Goal: Task Accomplishment & Management: Complete application form

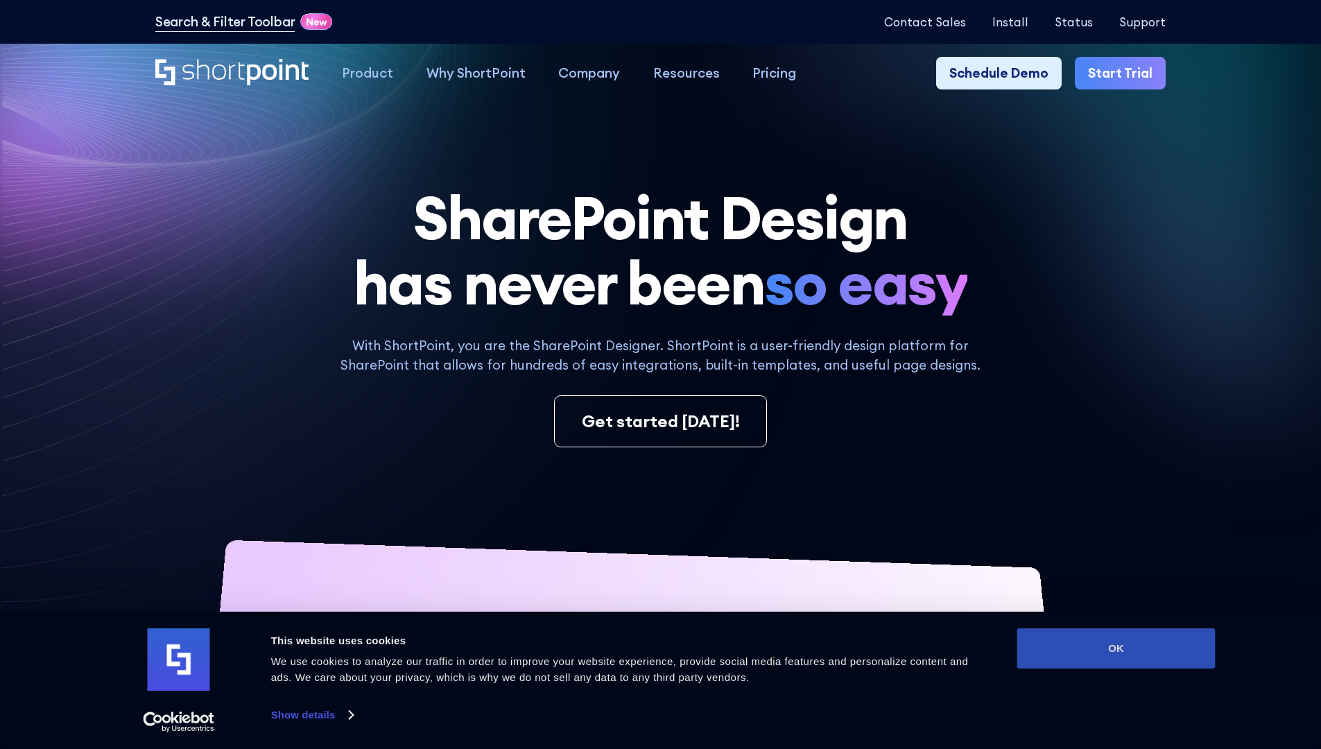
click at [1116, 648] on button "OK" at bounding box center [1116, 648] width 198 height 40
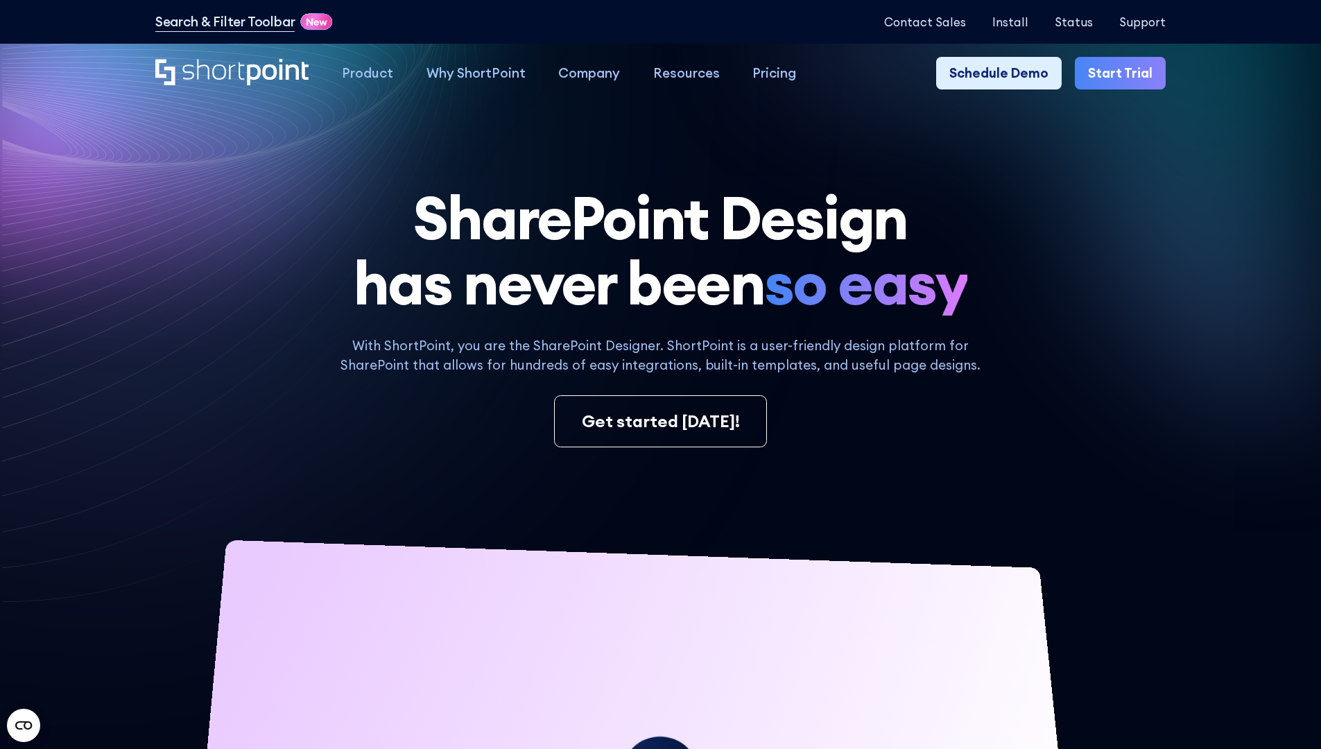
click at [1125, 74] on link "Start Trial" at bounding box center [1120, 73] width 91 height 33
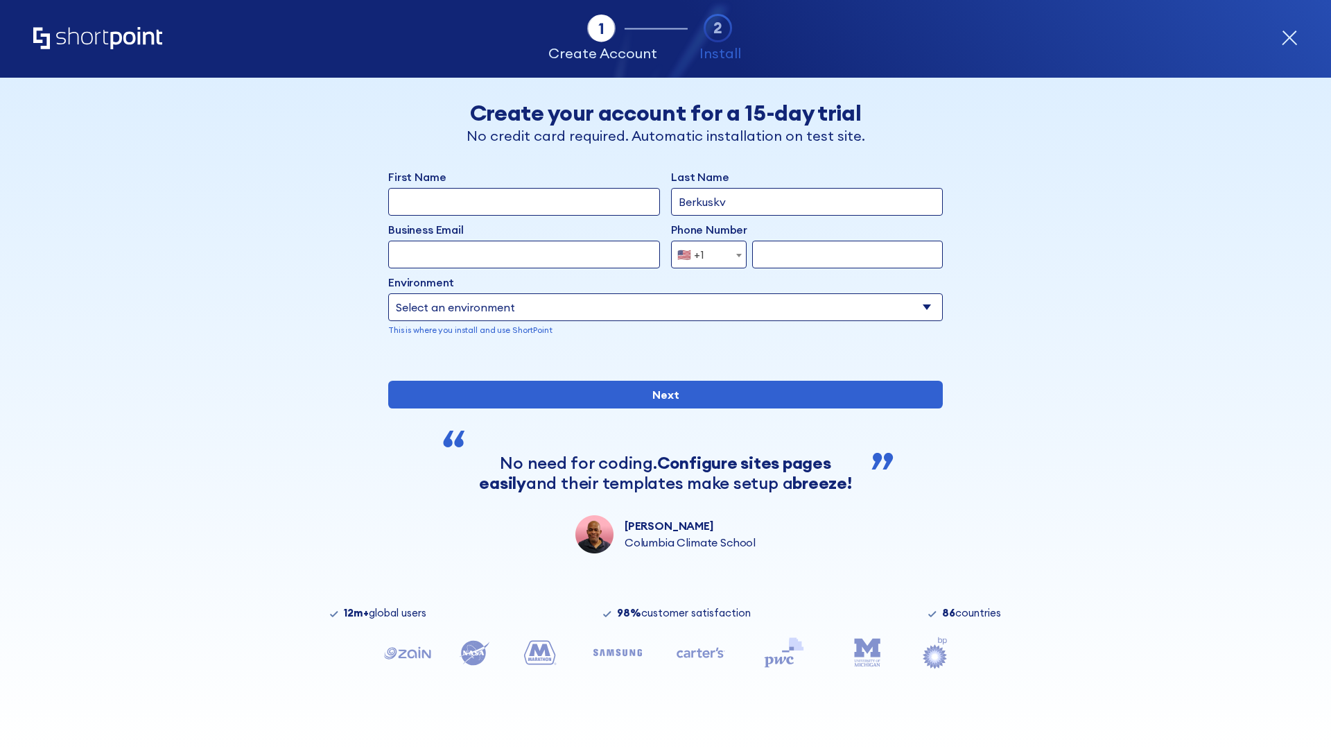
type input "Berkuskv"
type input "[EMAIL_ADDRESS][DOMAIN_NAME]"
type input "2125556789"
select select "Microsoft 365"
type input "2125556789"
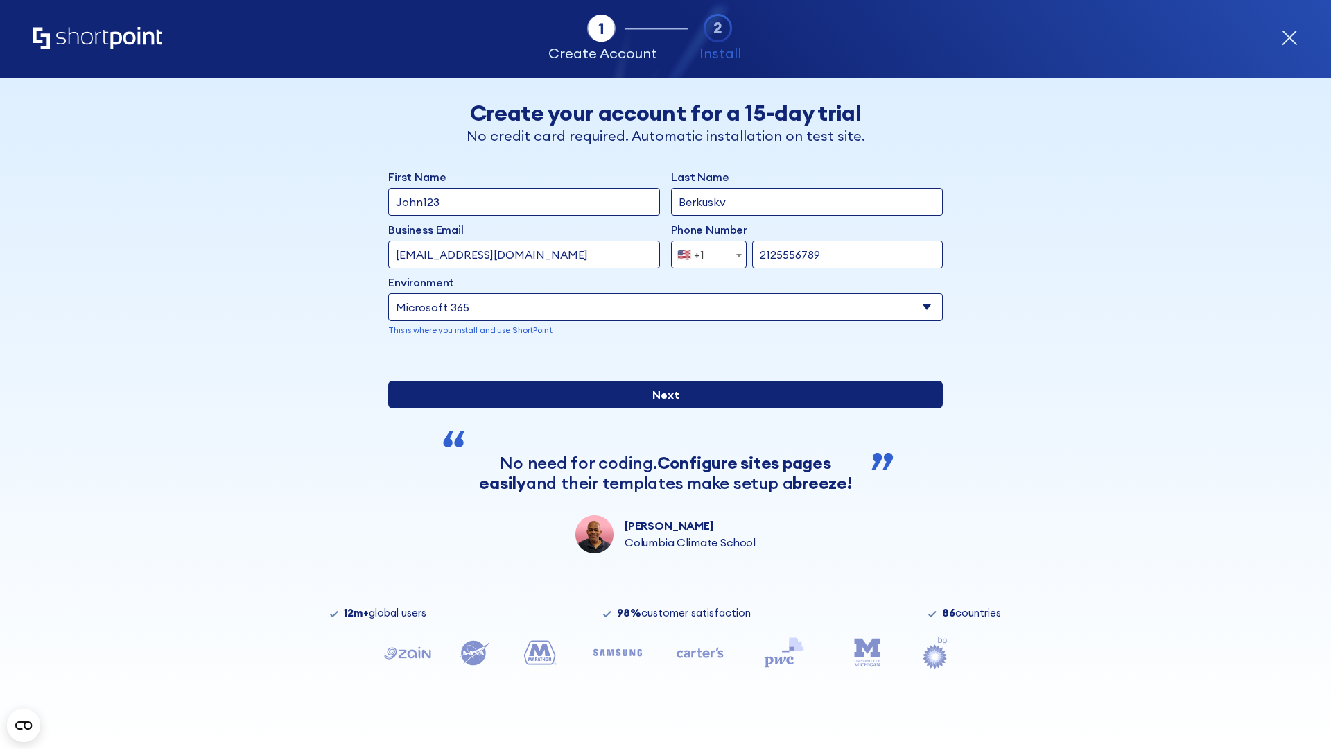
click at [660, 524] on div "First Name John123 Last Name Berkuskv Business Email Invalid Email Address test…" at bounding box center [665, 361] width 555 height 385
click at [660, 408] on input "Next" at bounding box center [665, 395] width 555 height 28
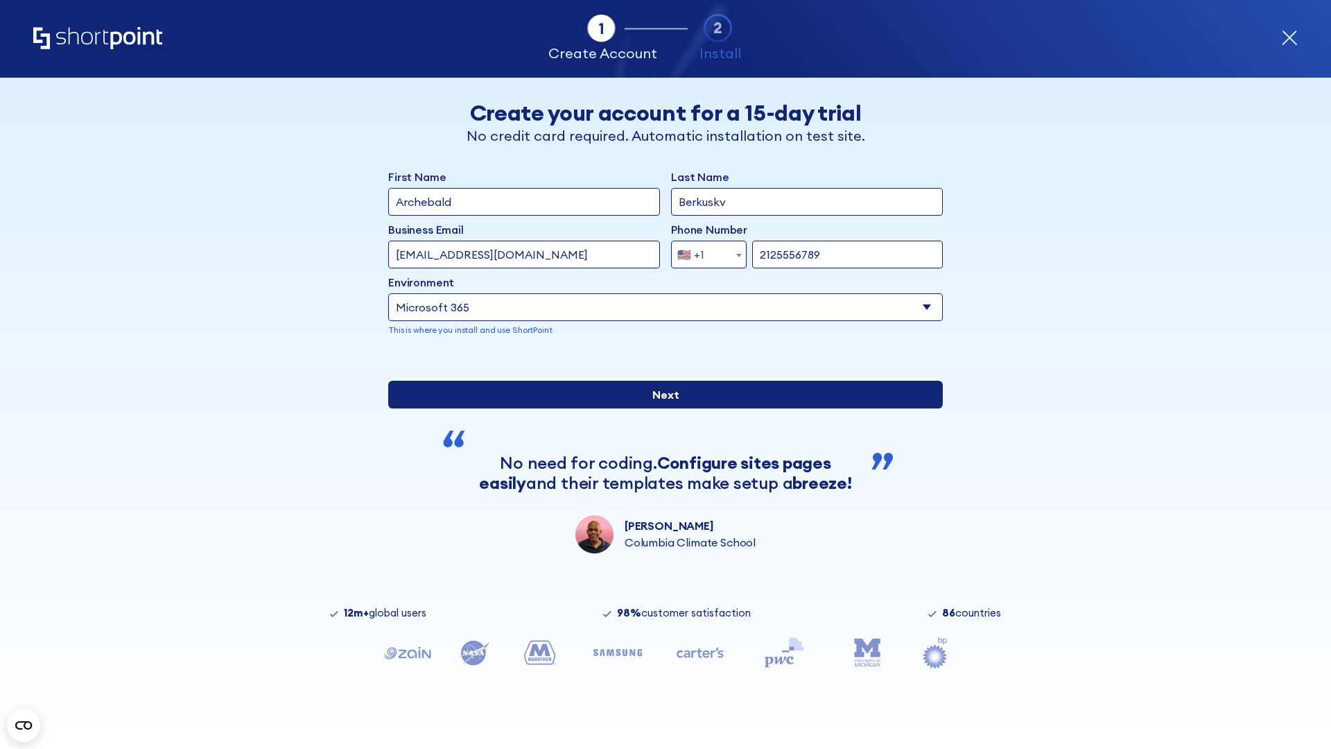
type input "Archebald"
click at [660, 408] on input "Next" at bounding box center [665, 395] width 555 height 28
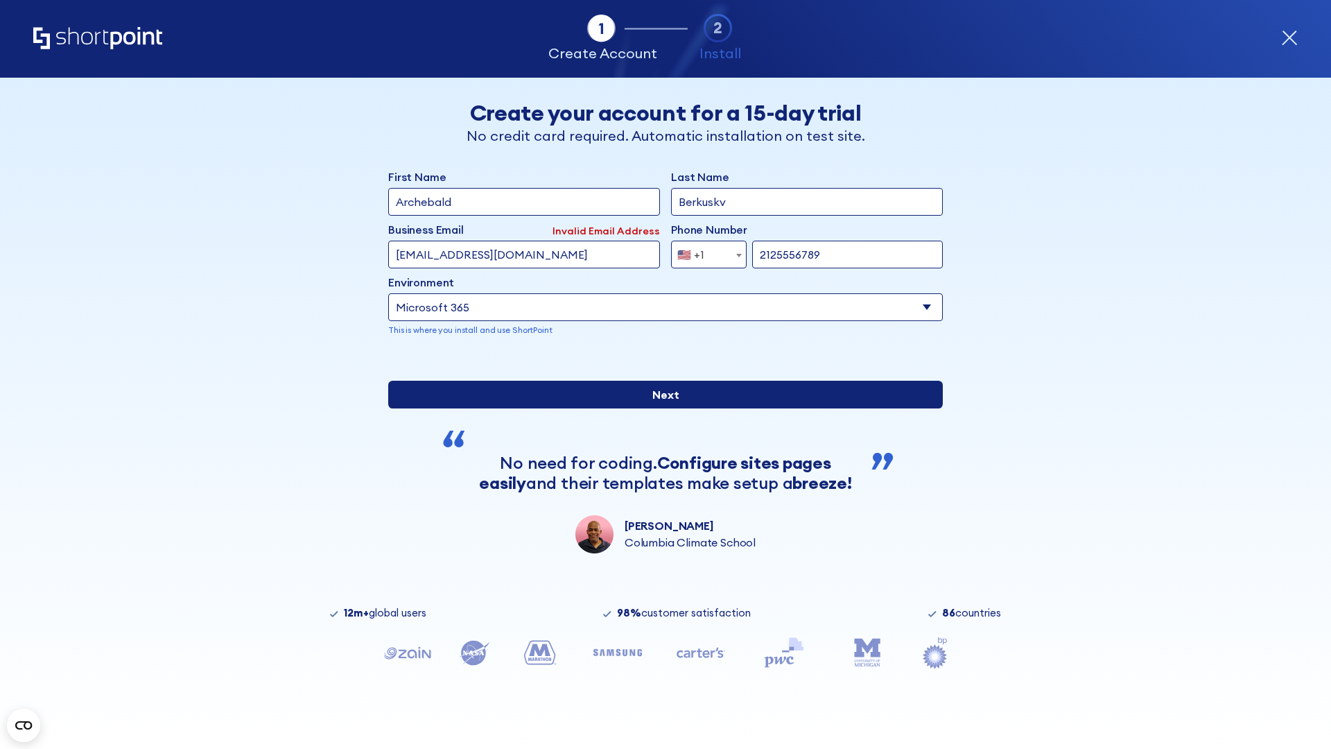
click at [660, 408] on input "Next" at bounding box center [665, 395] width 555 height 28
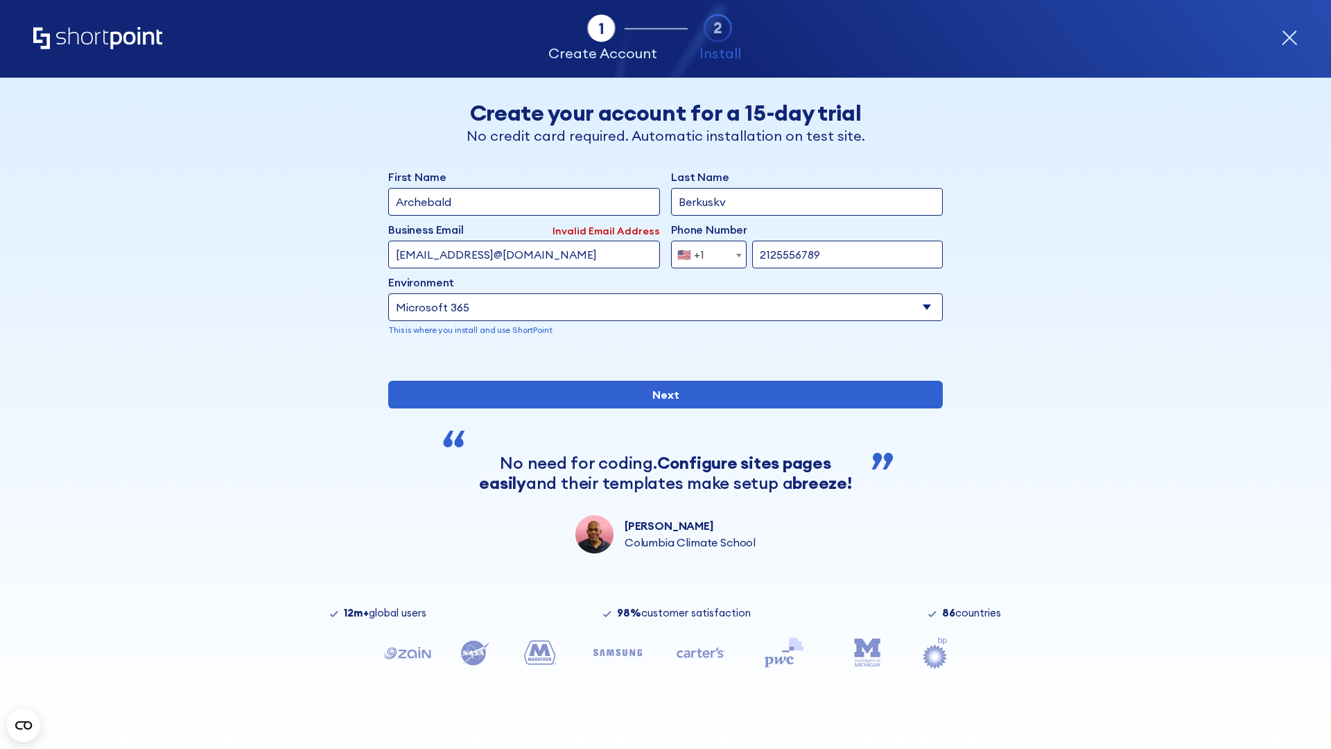
type input "testEmail@protonmail.comtest@shortpoint.com"
click at [704, 255] on span "🇺🇸 +1" at bounding box center [695, 255] width 46 height 28
select select "+966"
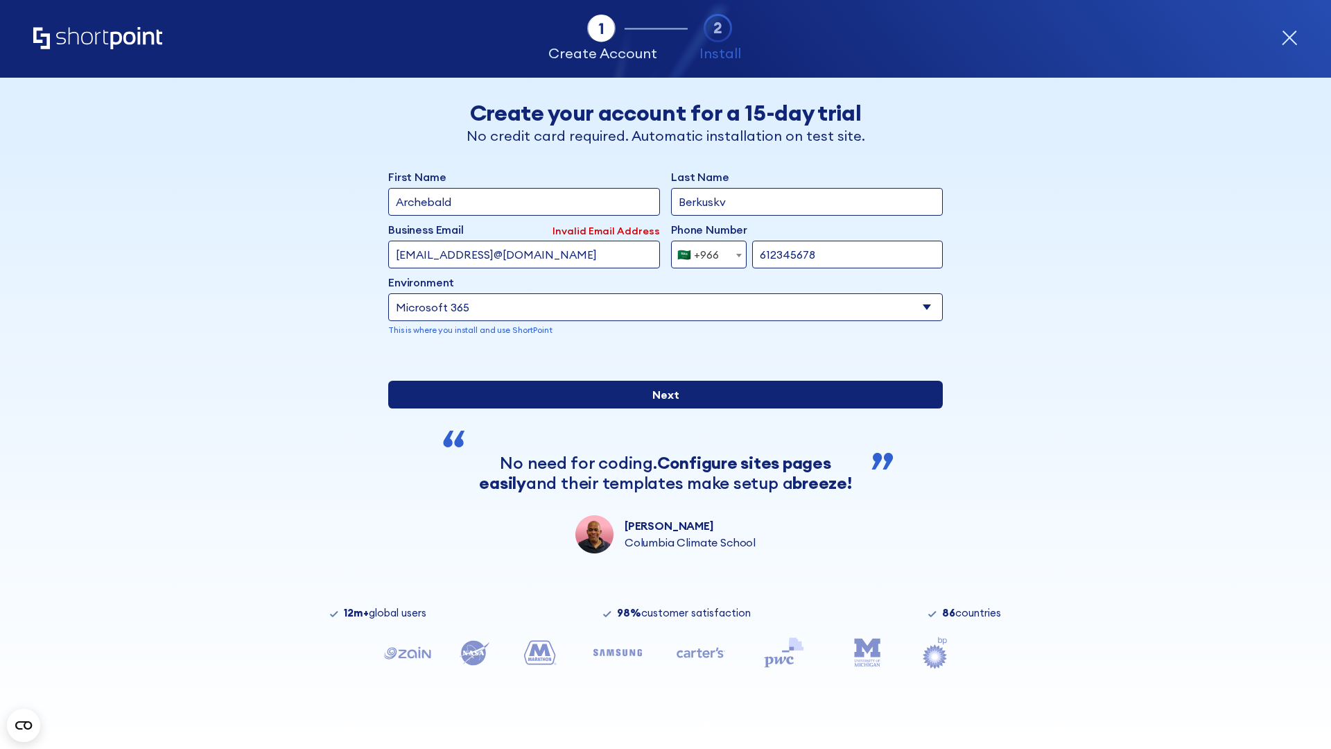
type input "612345678"
click at [660, 408] on input "Next" at bounding box center [665, 395] width 555 height 28
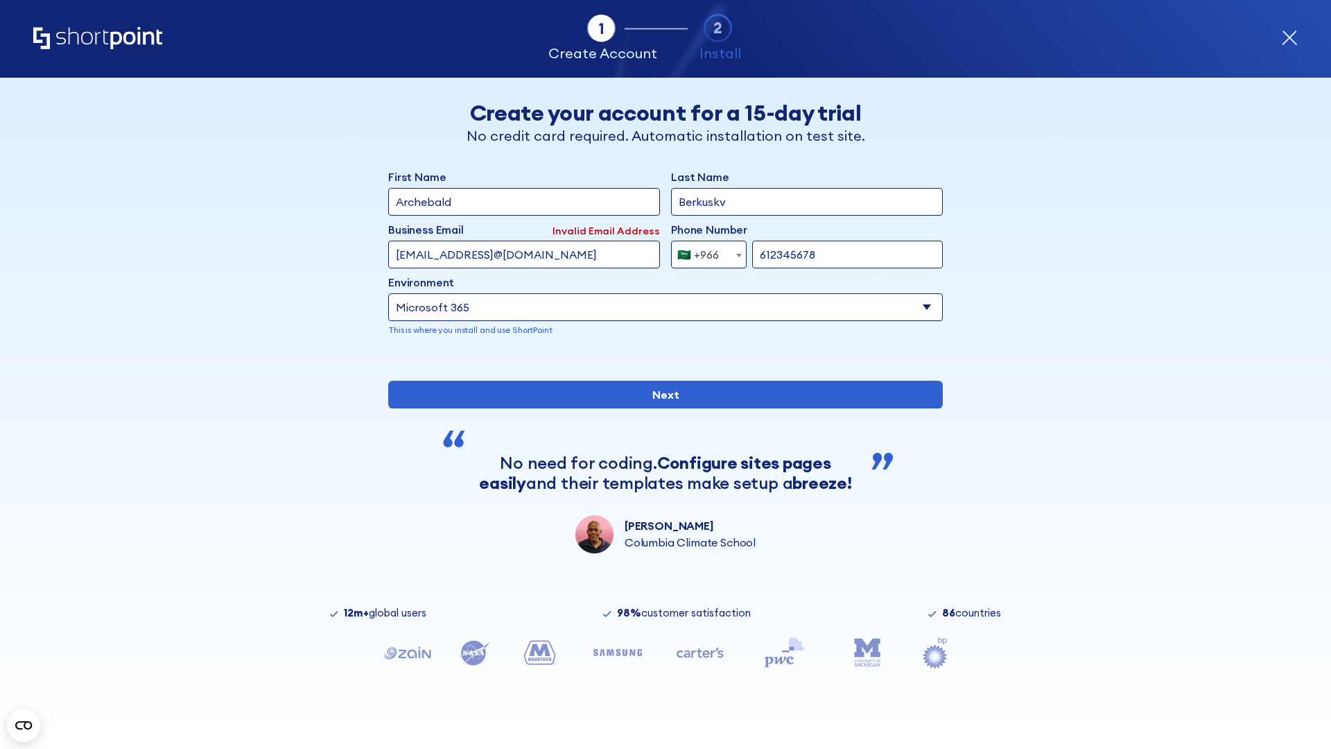
click at [704, 255] on div "🇸🇦 +966" at bounding box center [699, 255] width 42 height 28
select select "+971"
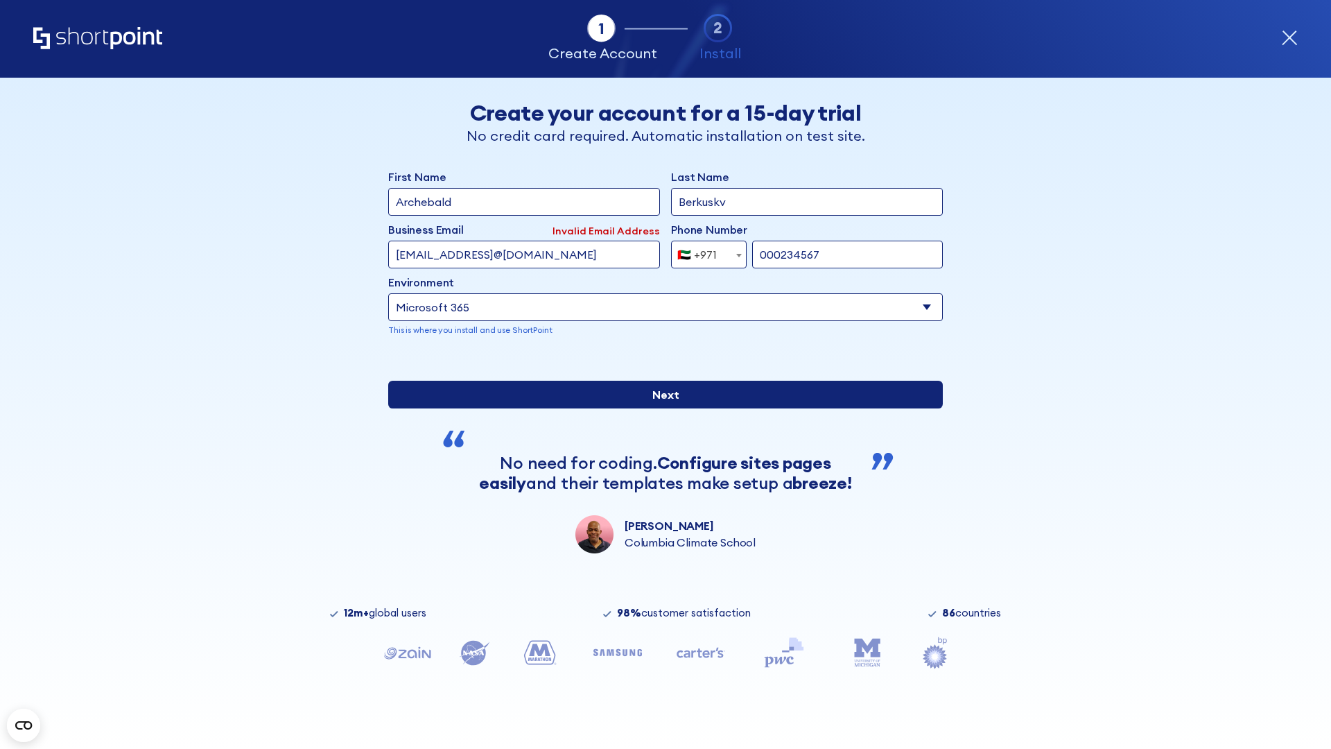
type input "000234567"
click at [660, 408] on input "Next" at bounding box center [665, 395] width 555 height 28
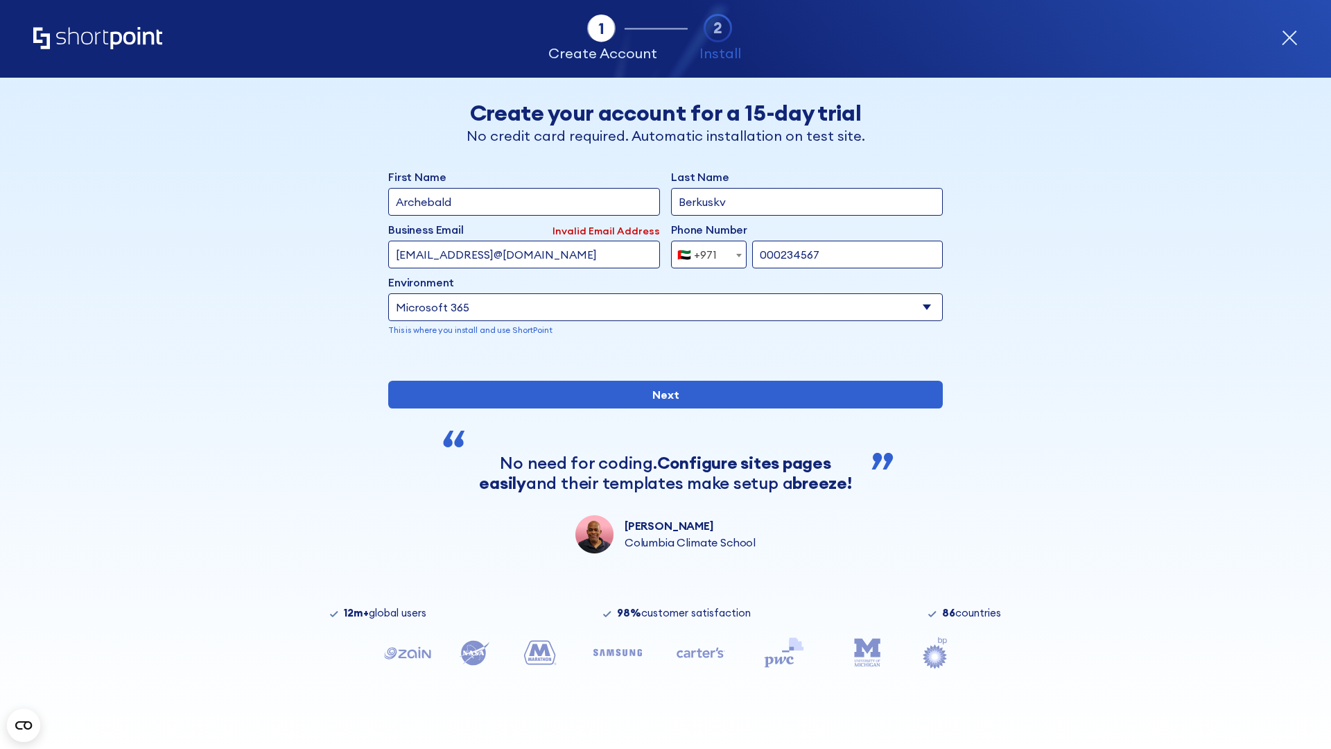
click at [704, 255] on div "🇦🇪 +971" at bounding box center [698, 255] width 40 height 28
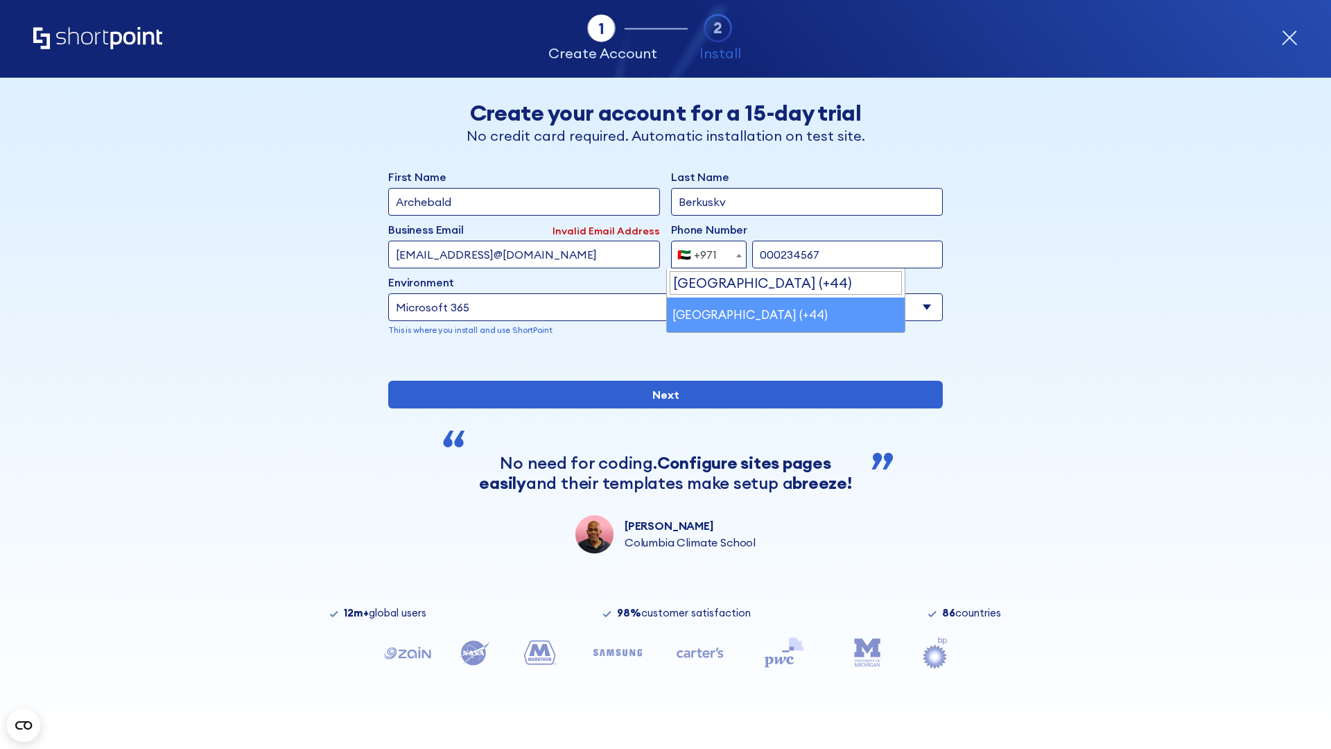
select select "+44"
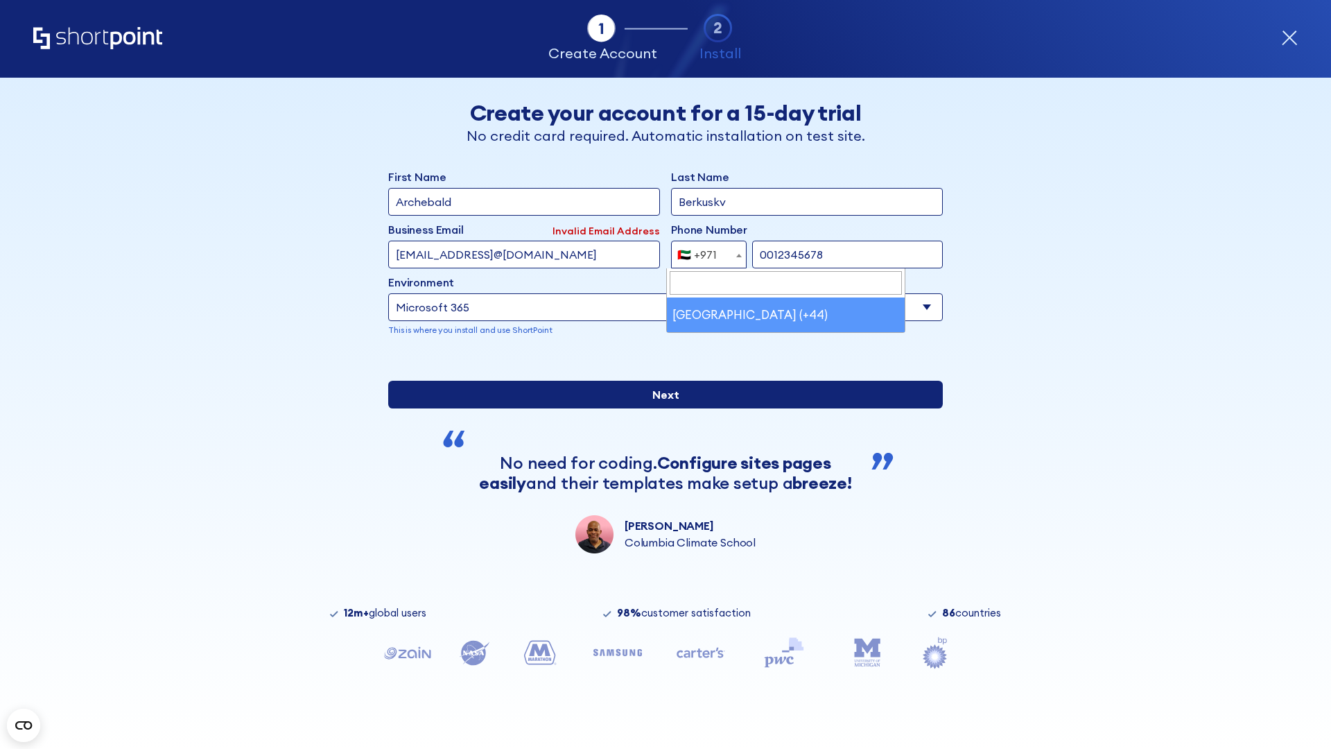
type input "0012345678"
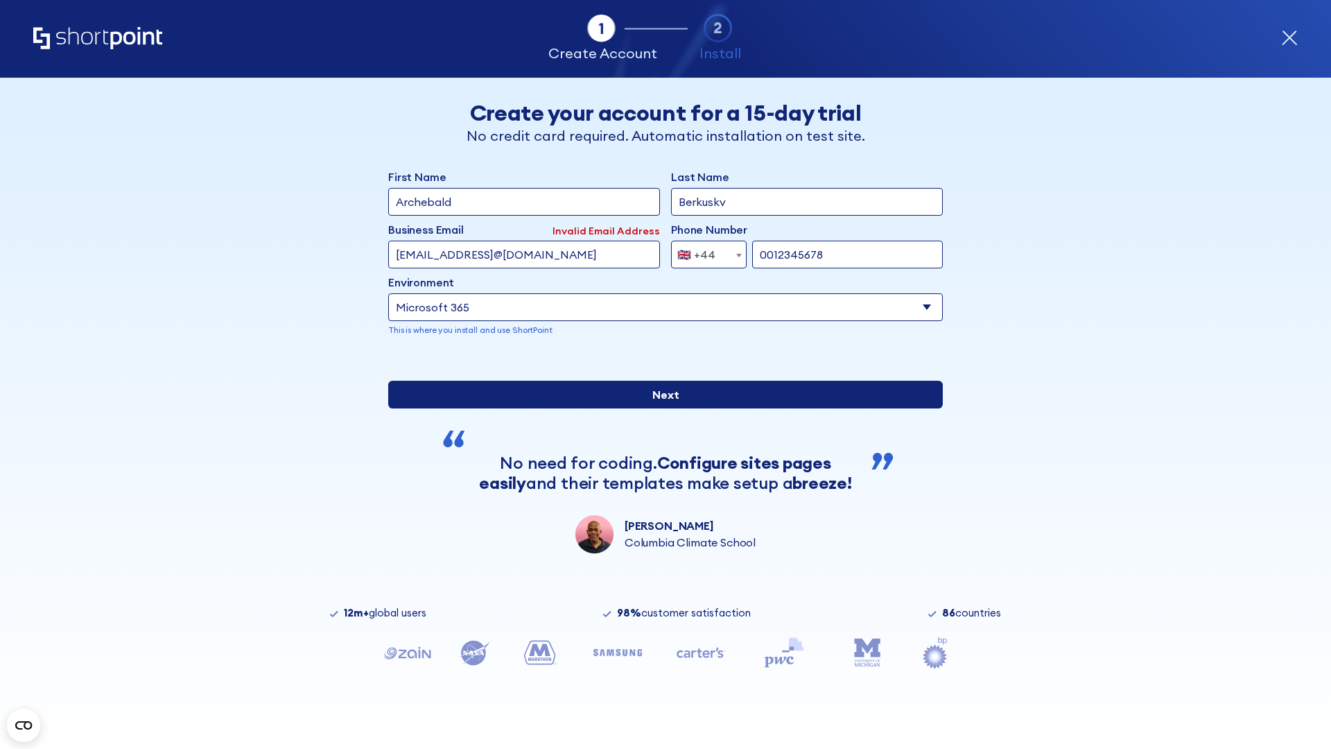
click at [660, 408] on input "Next" at bounding box center [665, 395] width 555 height 28
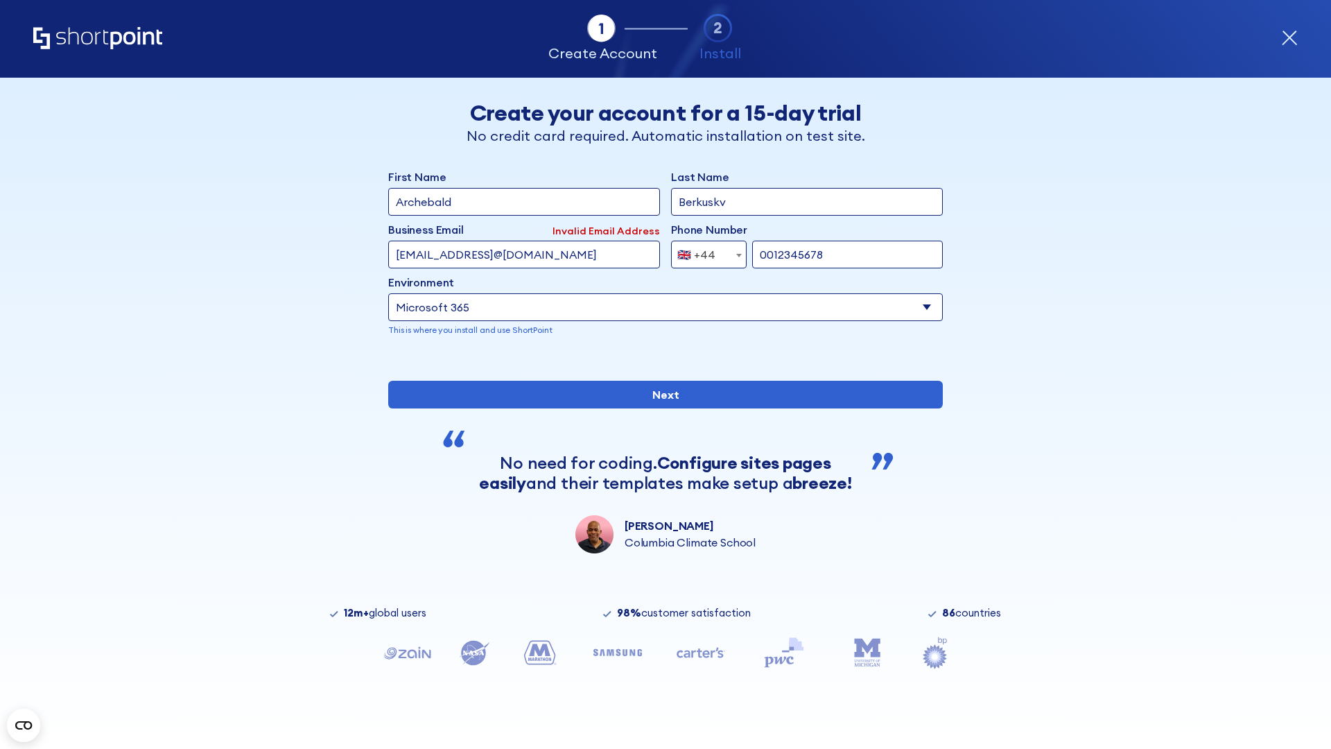
click at [704, 255] on div "🇬🇧 +44" at bounding box center [697, 255] width 38 height 28
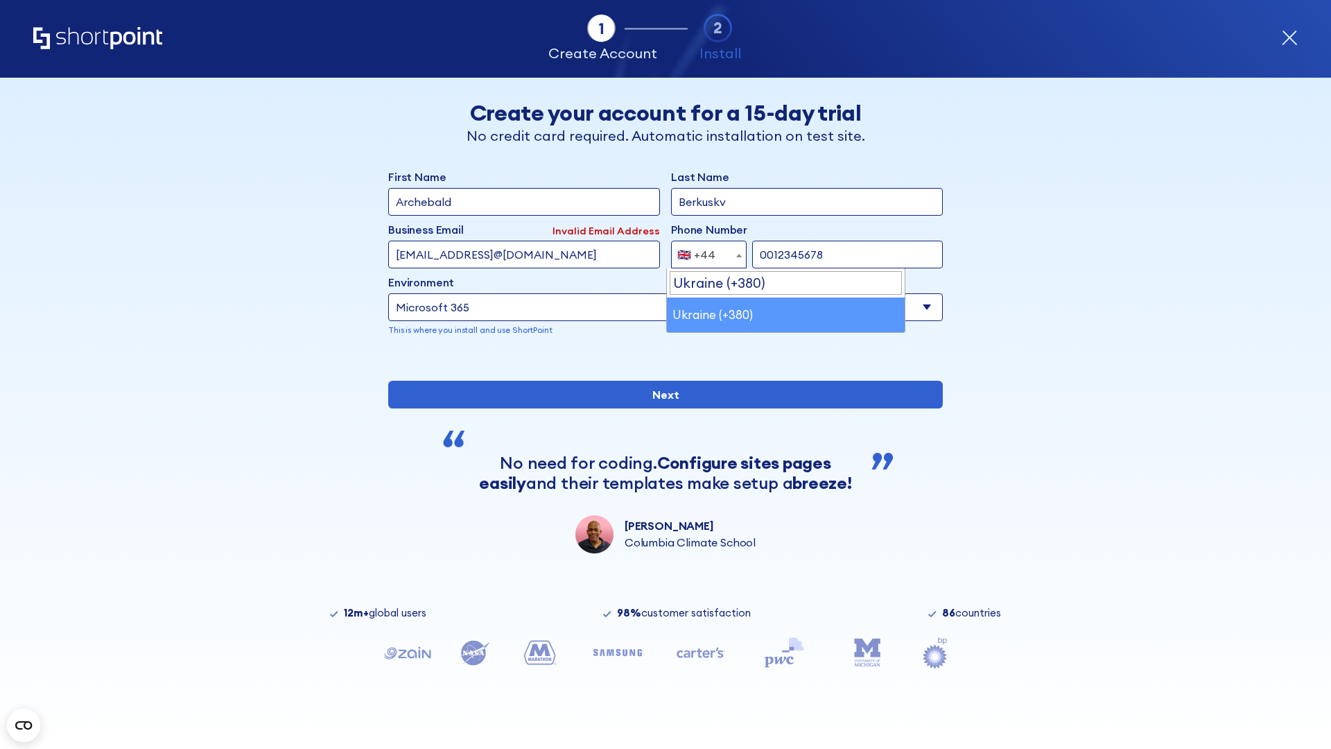
select select "+380"
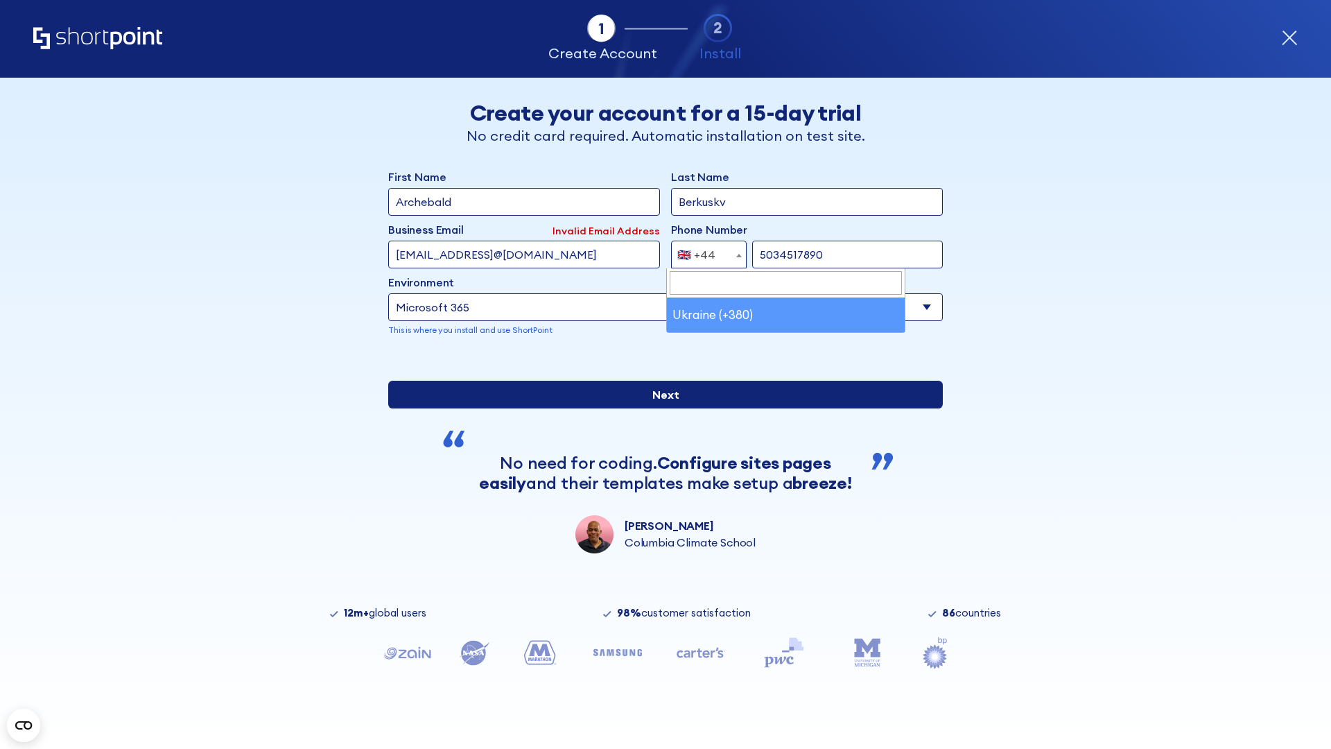
type input "5034517890"
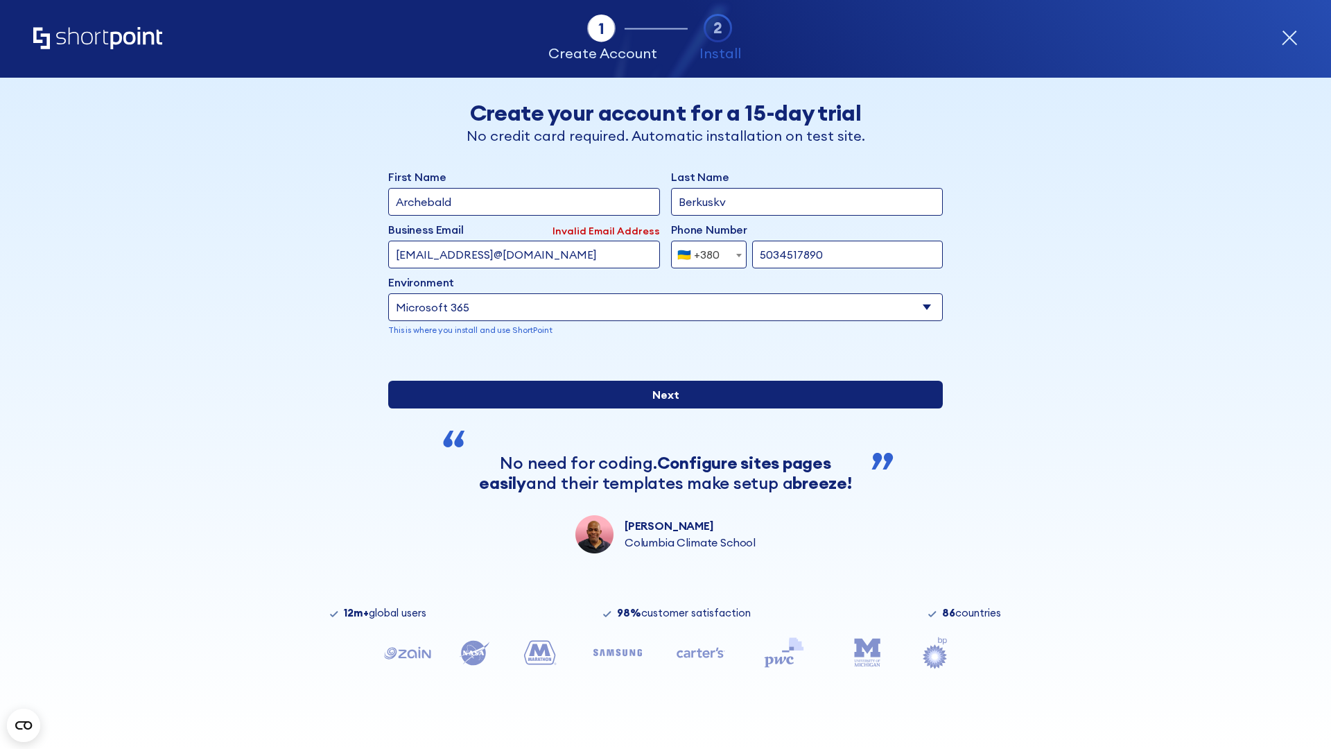
click at [660, 408] on input "Next" at bounding box center [665, 395] width 555 height 28
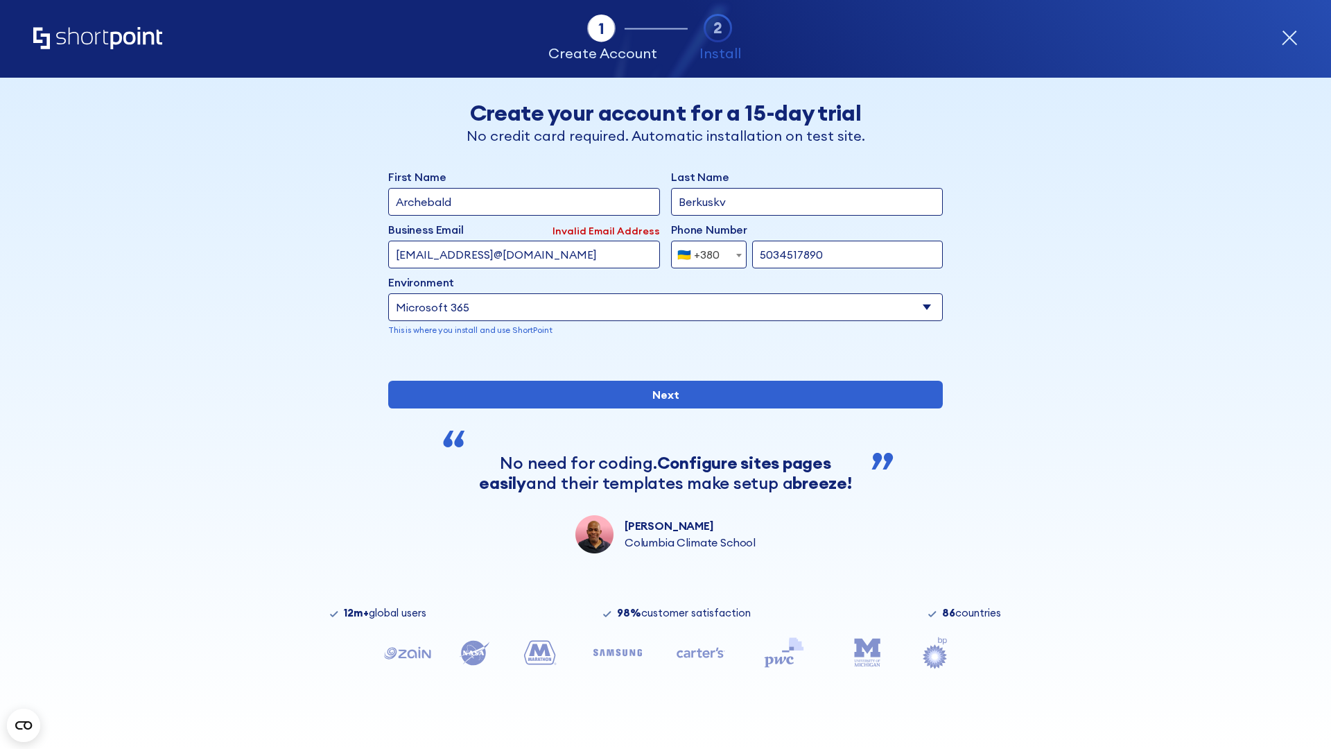
click at [704, 255] on div "🇺🇦 +380" at bounding box center [699, 255] width 42 height 28
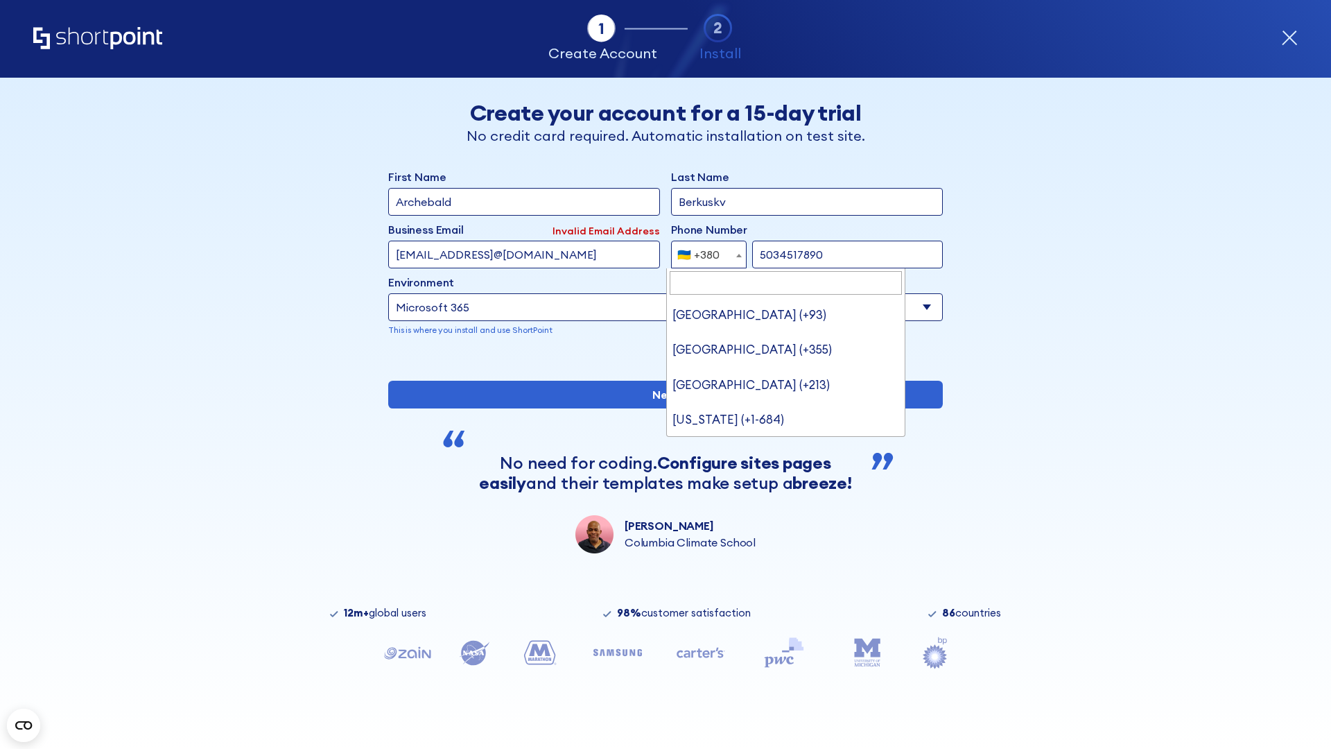
type input "United States (+1)"
select select "+1"
type input "20255501231"
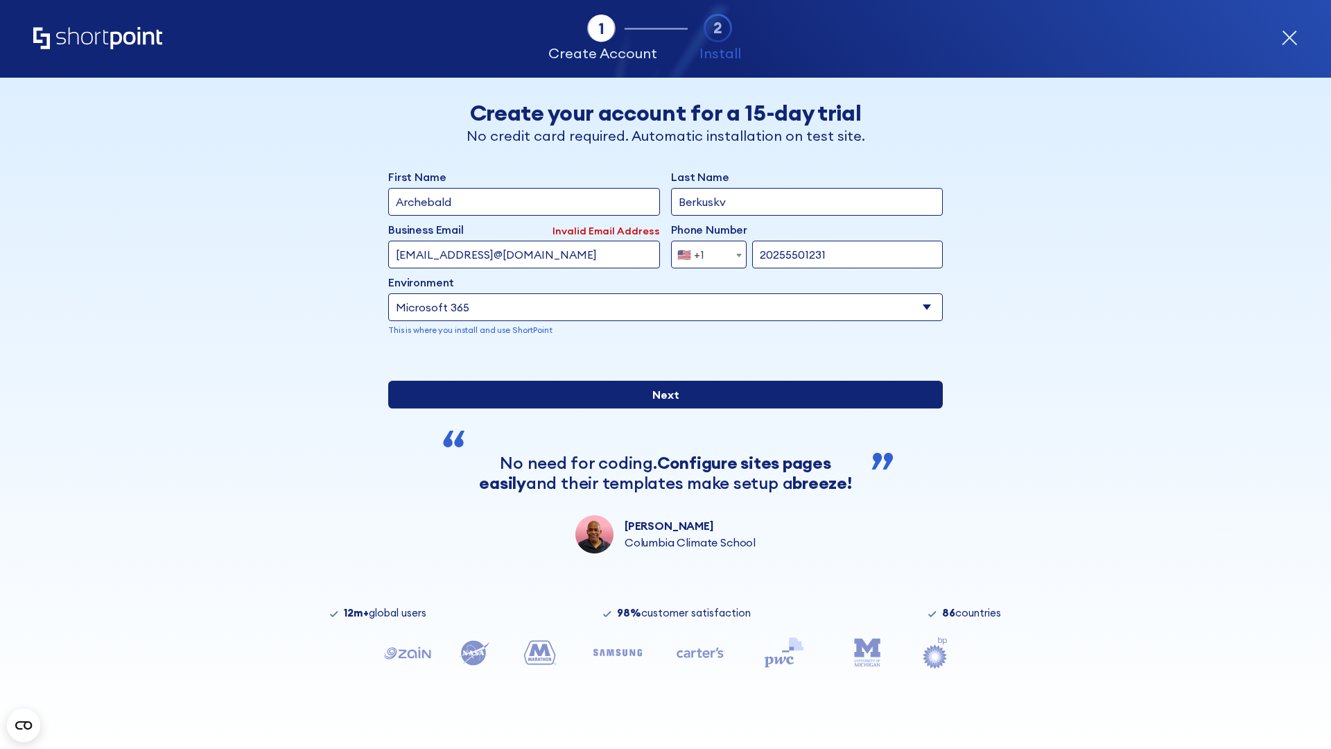
click at [660, 408] on input "Next" at bounding box center [665, 395] width 555 height 28
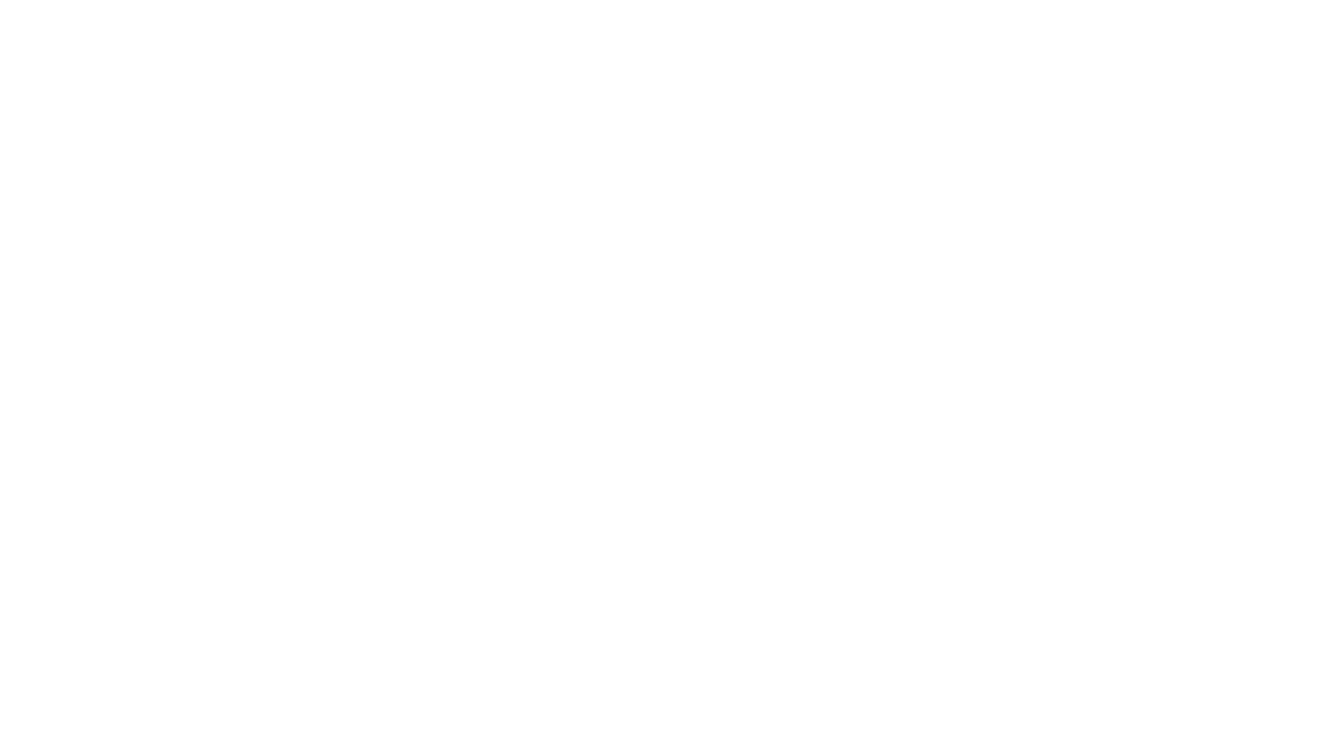
type input "Mary-Jane"
type input "Berkuskv"
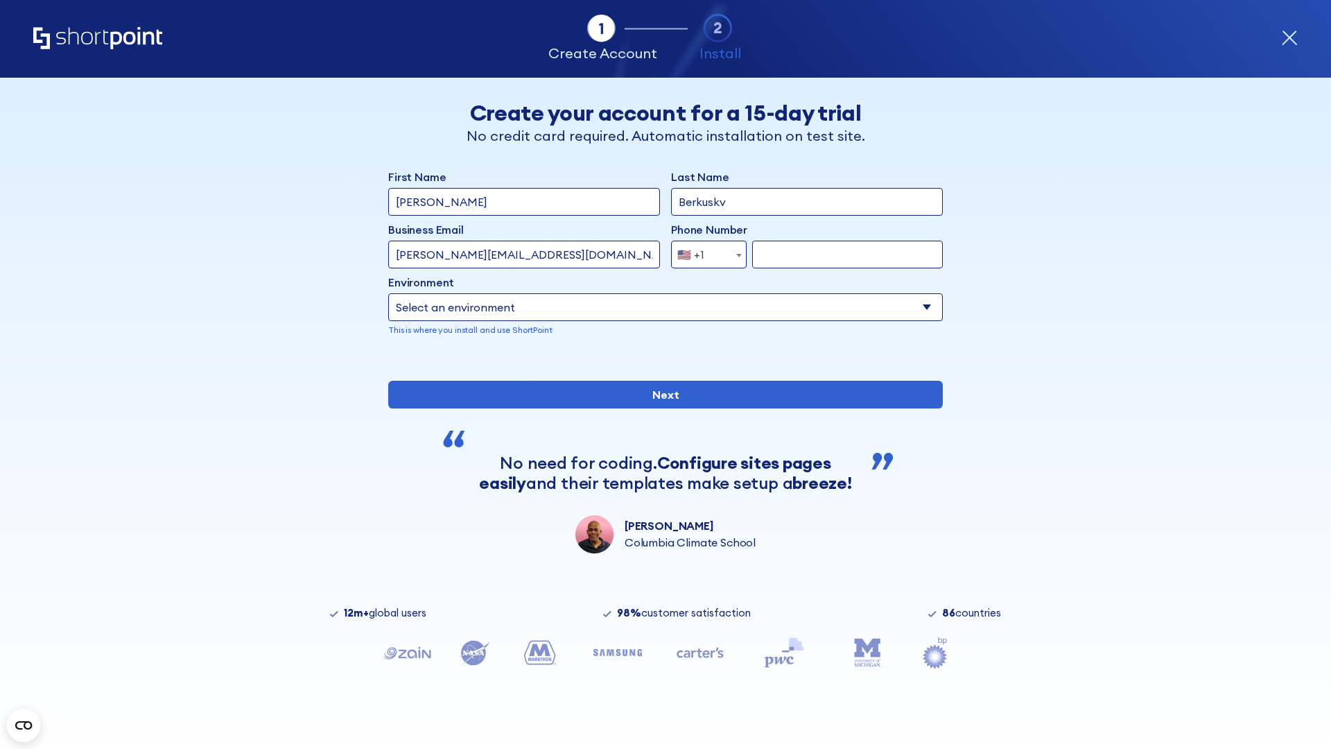
type input "john@company.com"
click at [704, 251] on span "🇺🇸 +1" at bounding box center [695, 255] width 46 height 28
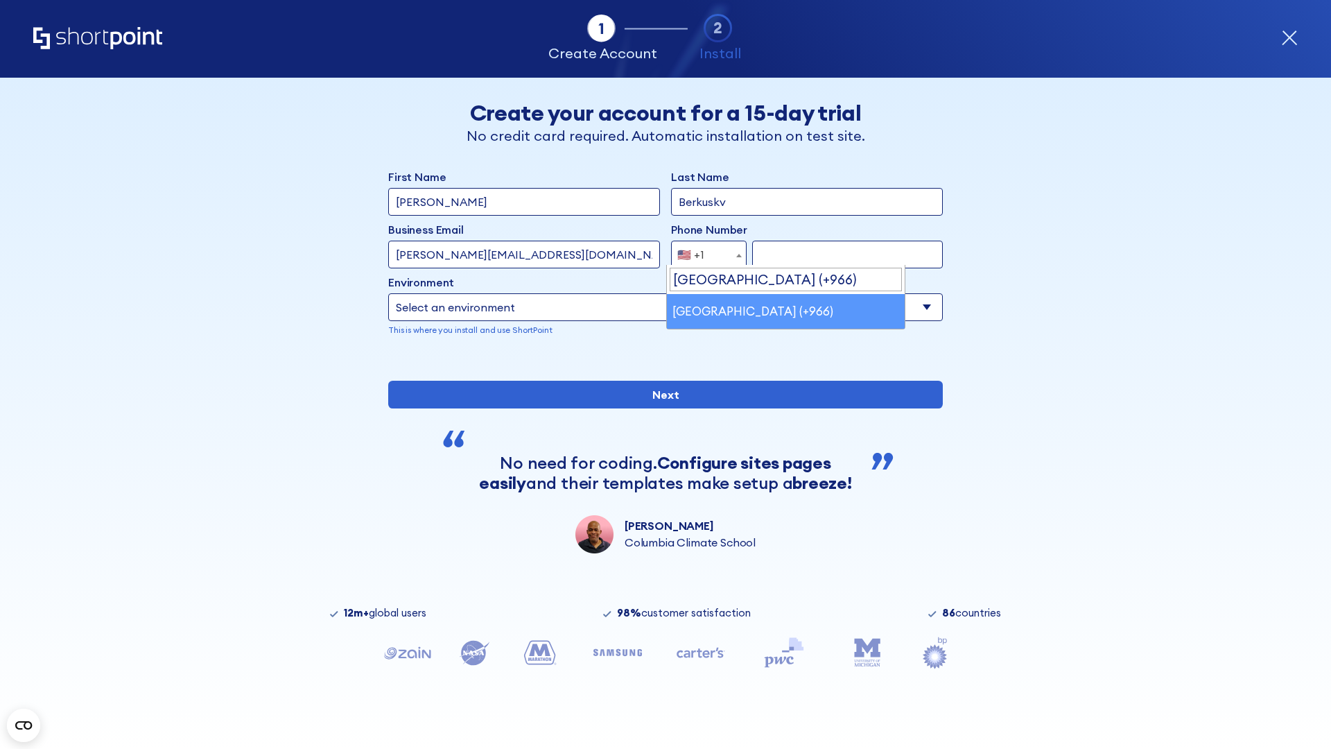
scroll to position [3, 0]
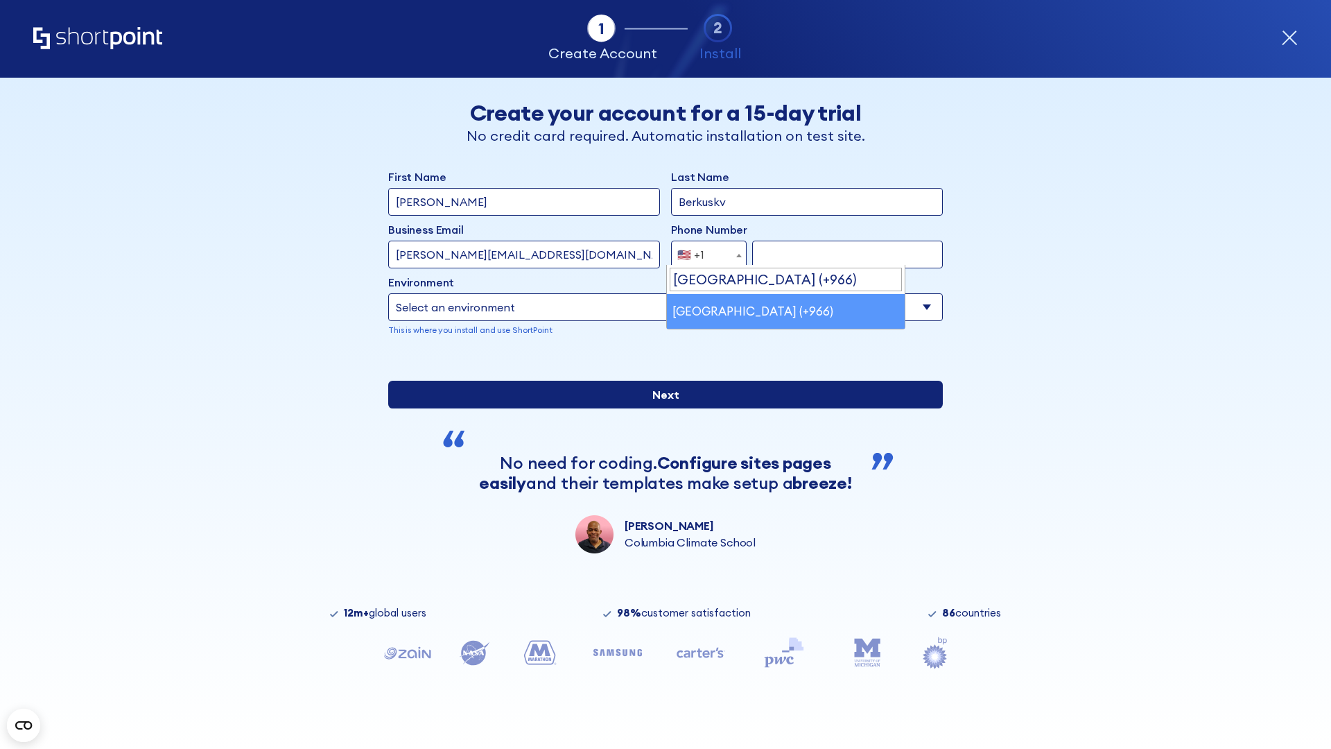
select select "+966"
type input "512345678"
select select "Microsoft 365"
type input "512345678"
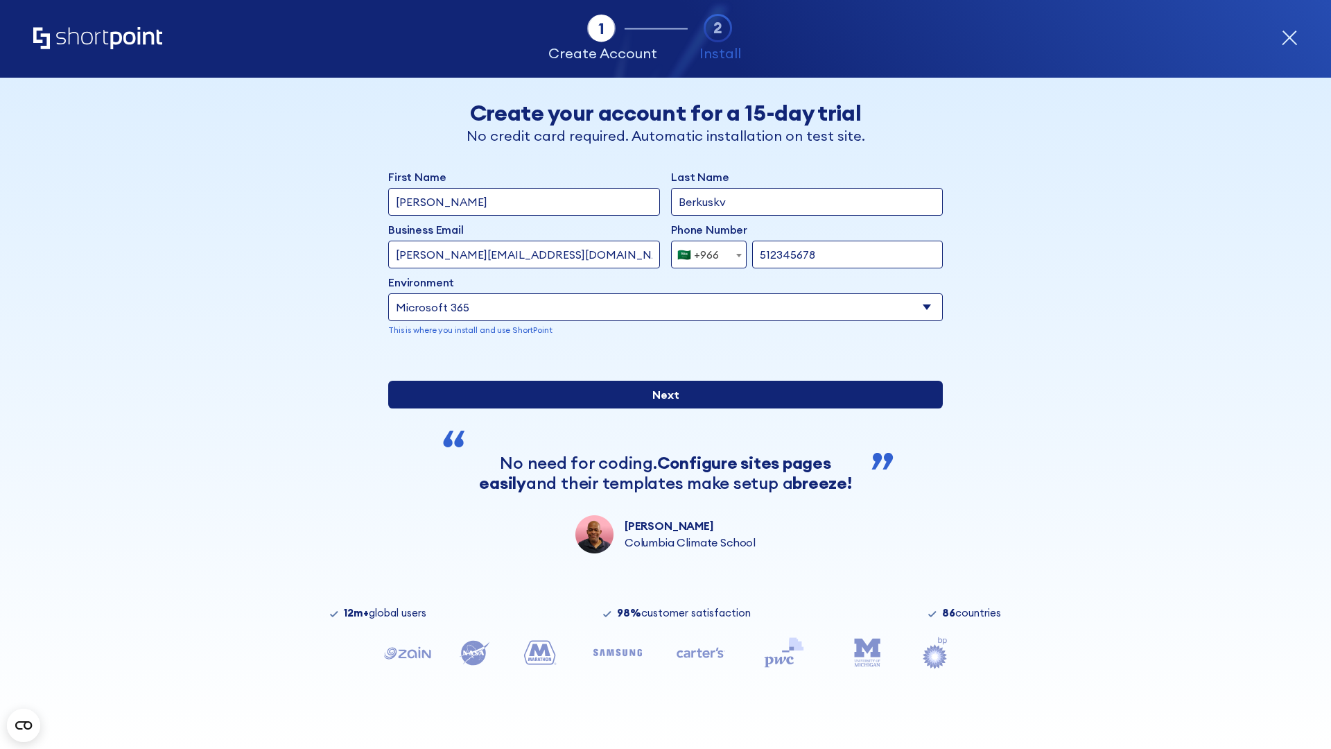
click at [660, 408] on input "Next" at bounding box center [665, 395] width 555 height 28
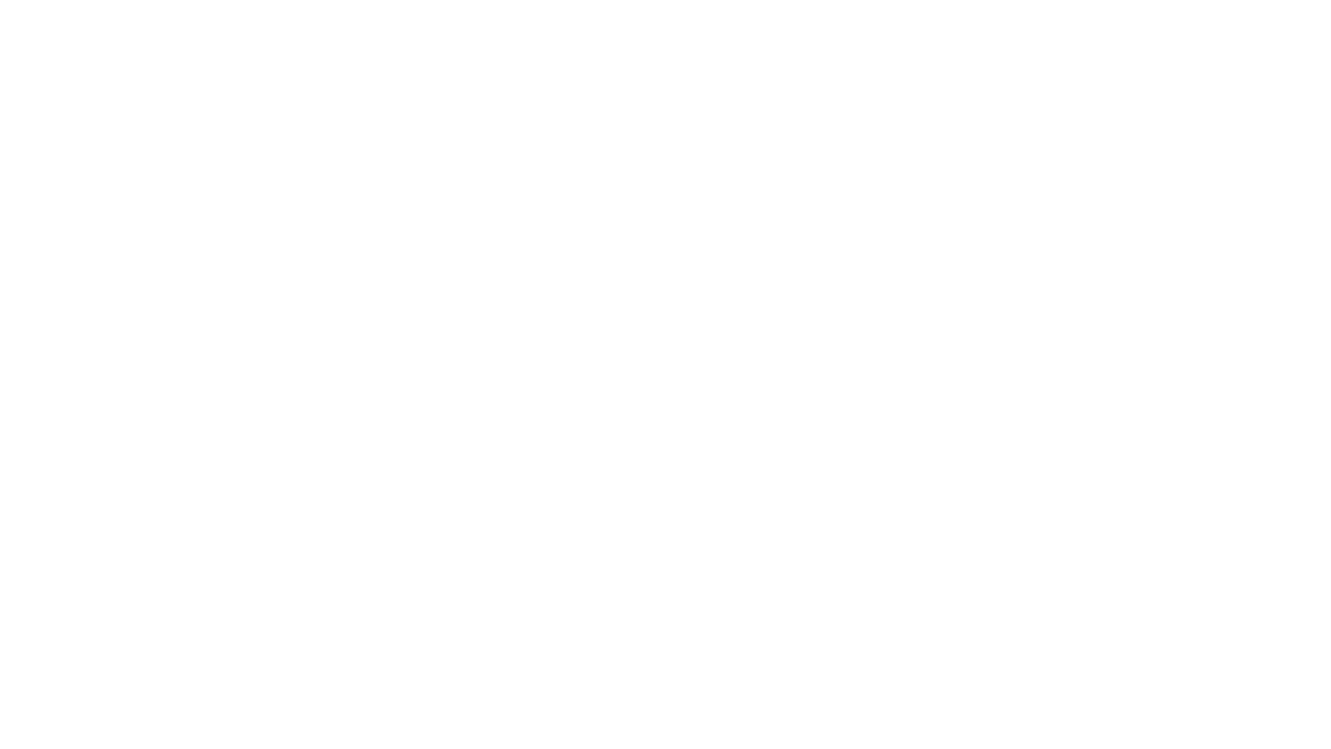
select select "+966"
type input "D'Souza"
type input "Berkuskv"
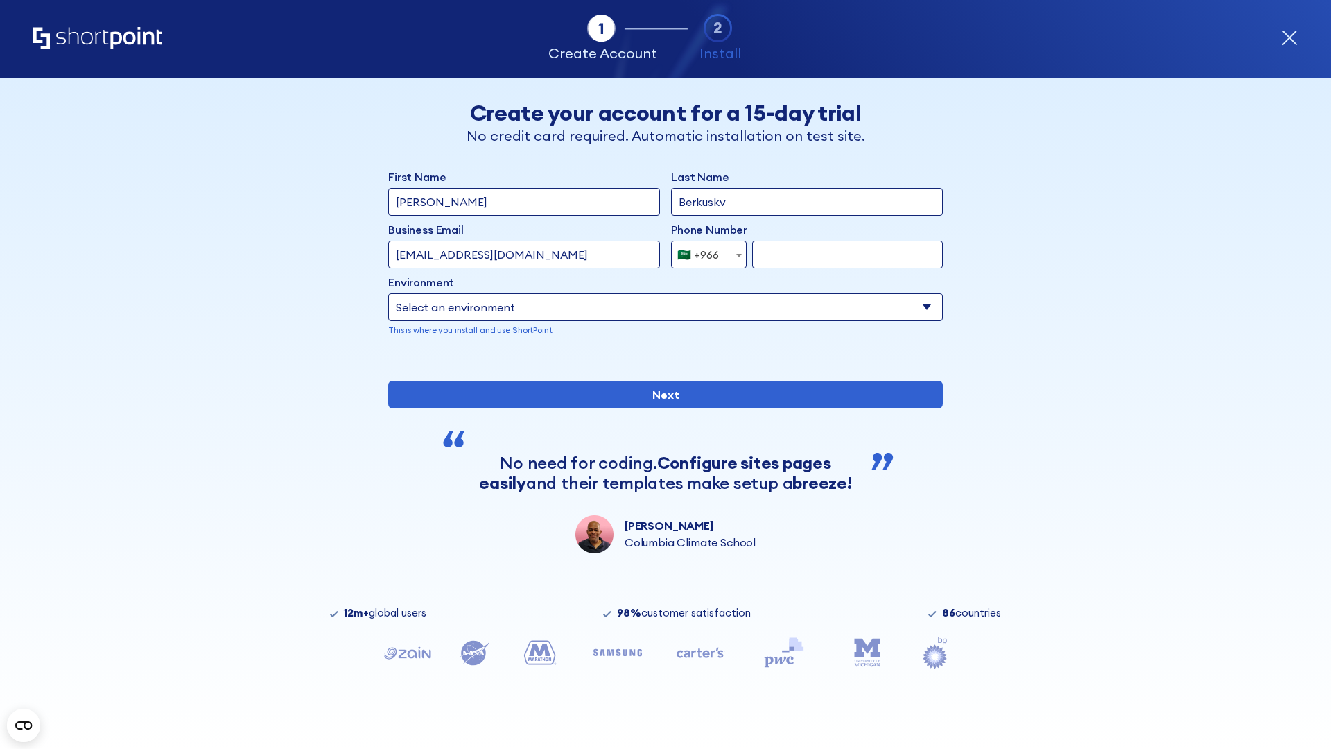
type input "hr@mybusiness.org"
click at [704, 251] on div "🇸🇦 +966" at bounding box center [699, 255] width 42 height 28
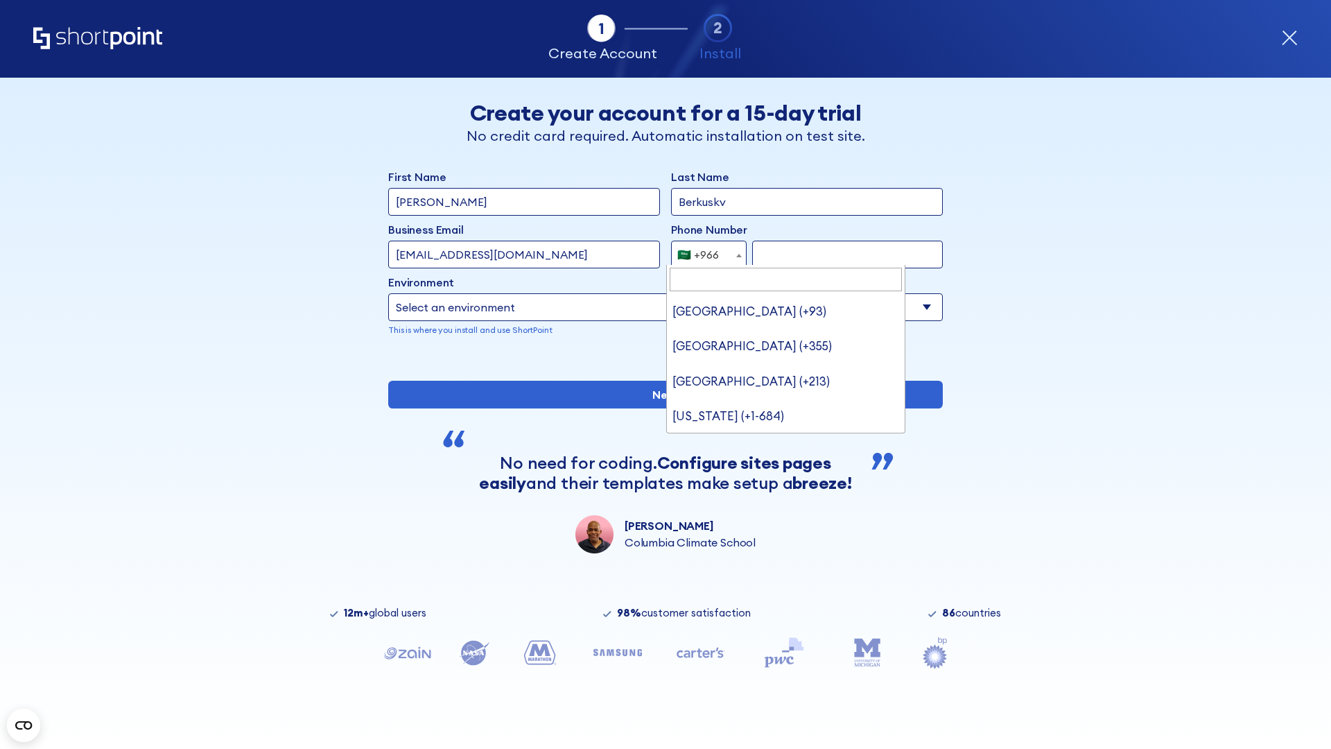
type input "[GEOGRAPHIC_DATA] (+971)"
select select "+971"
type input "501234567"
select select "Microsoft 365"
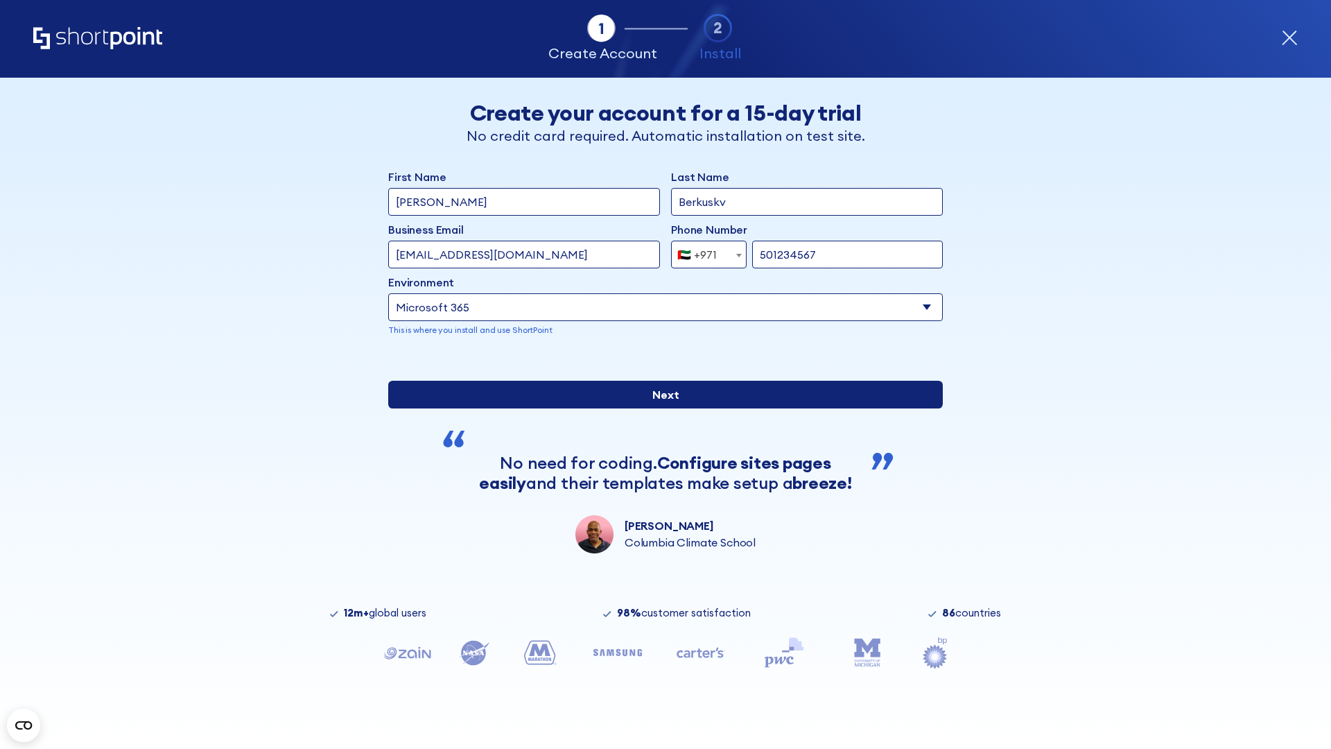
type input "501234567"
click at [660, 408] on input "Next" at bounding box center [665, 395] width 555 height 28
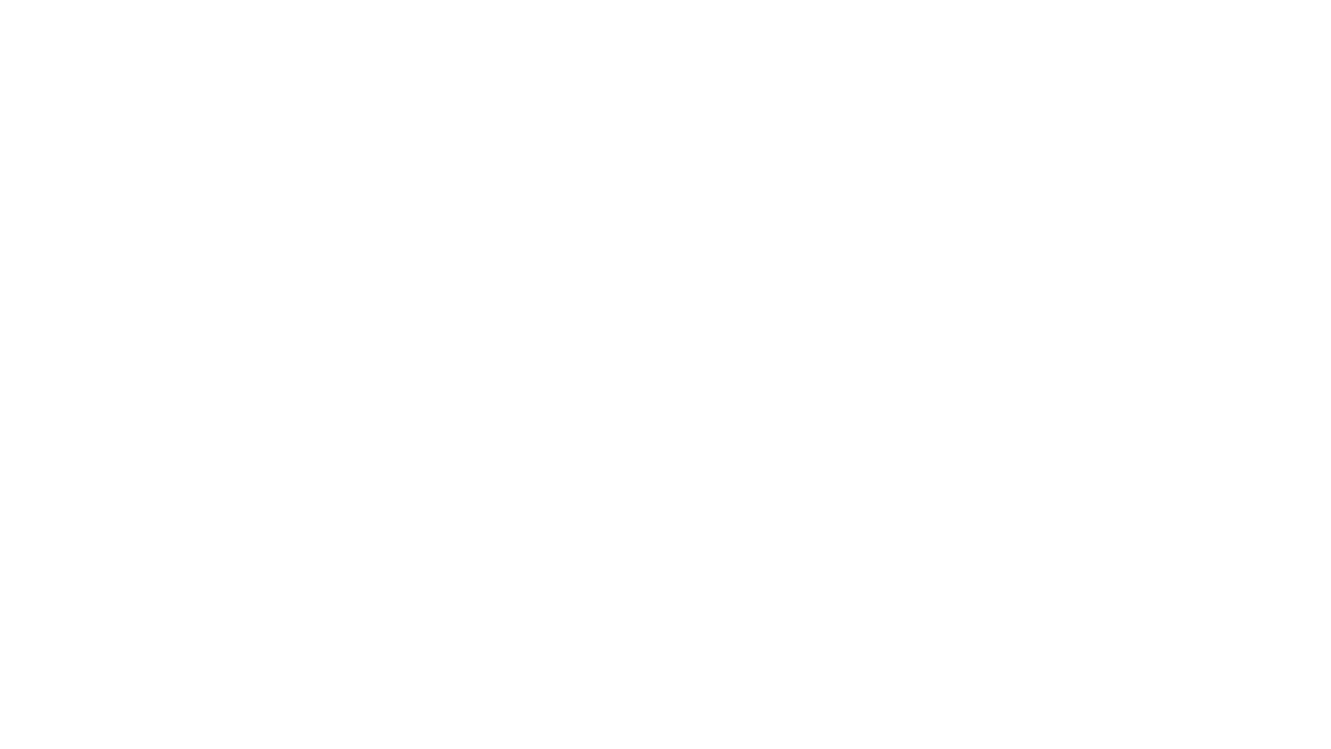
select select "+971"
type input "[PERSON_NAME]"
type input "Berkuskv"
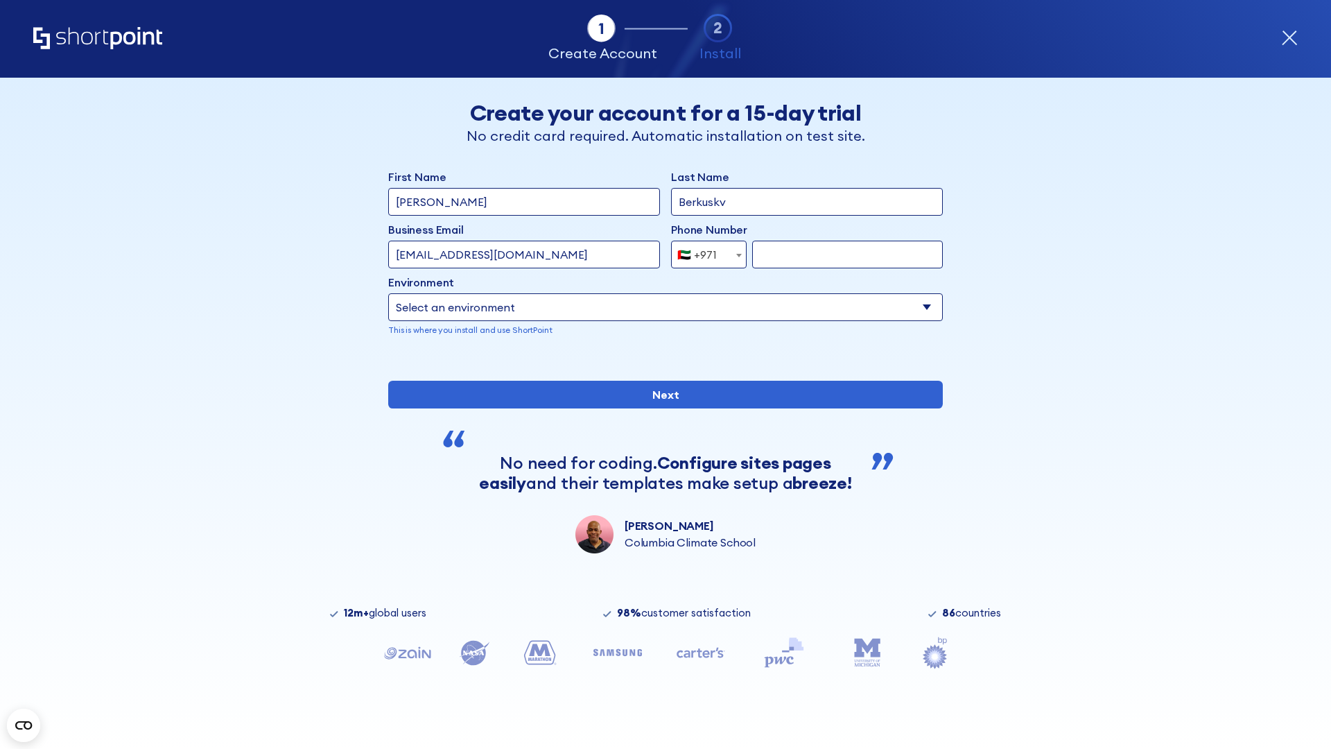
type input "support@university.edu"
click at [704, 251] on div "🇦🇪 +971" at bounding box center [698, 255] width 40 height 28
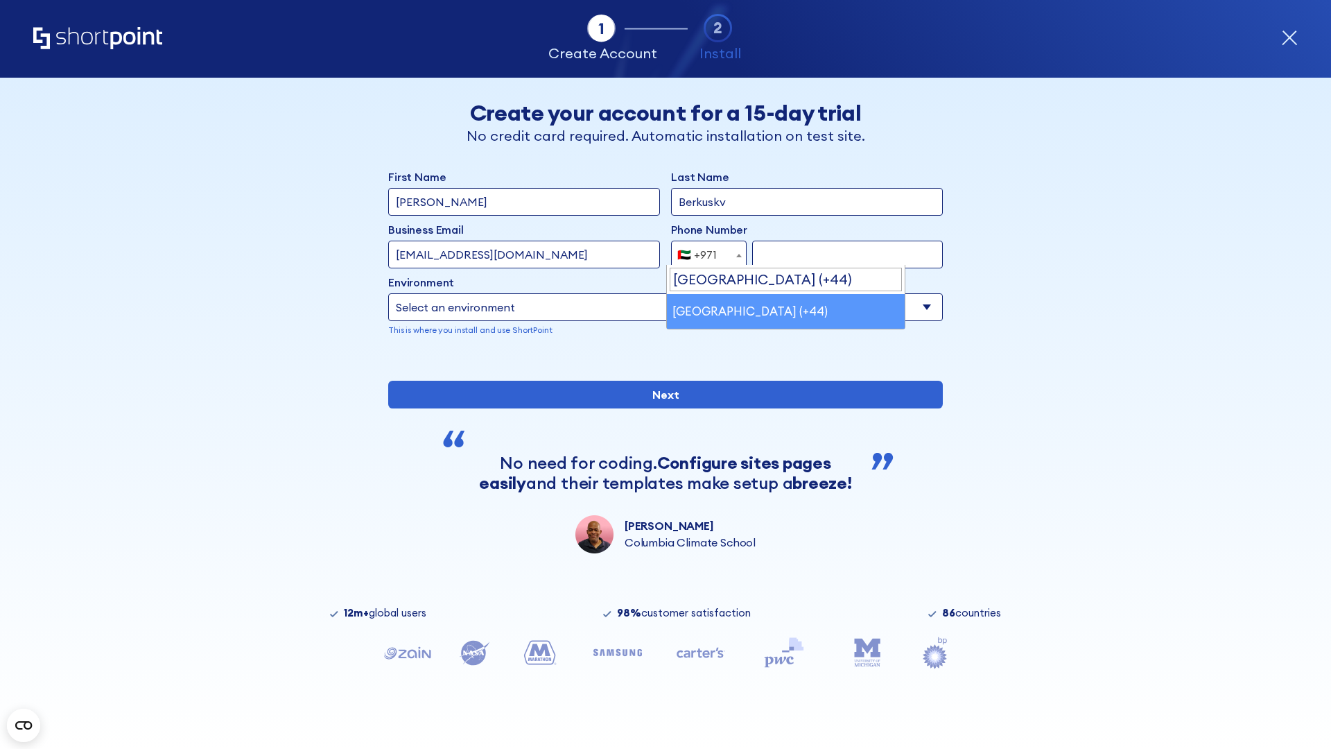
select select "+44"
type input "7912345678"
select select "Microsoft 365"
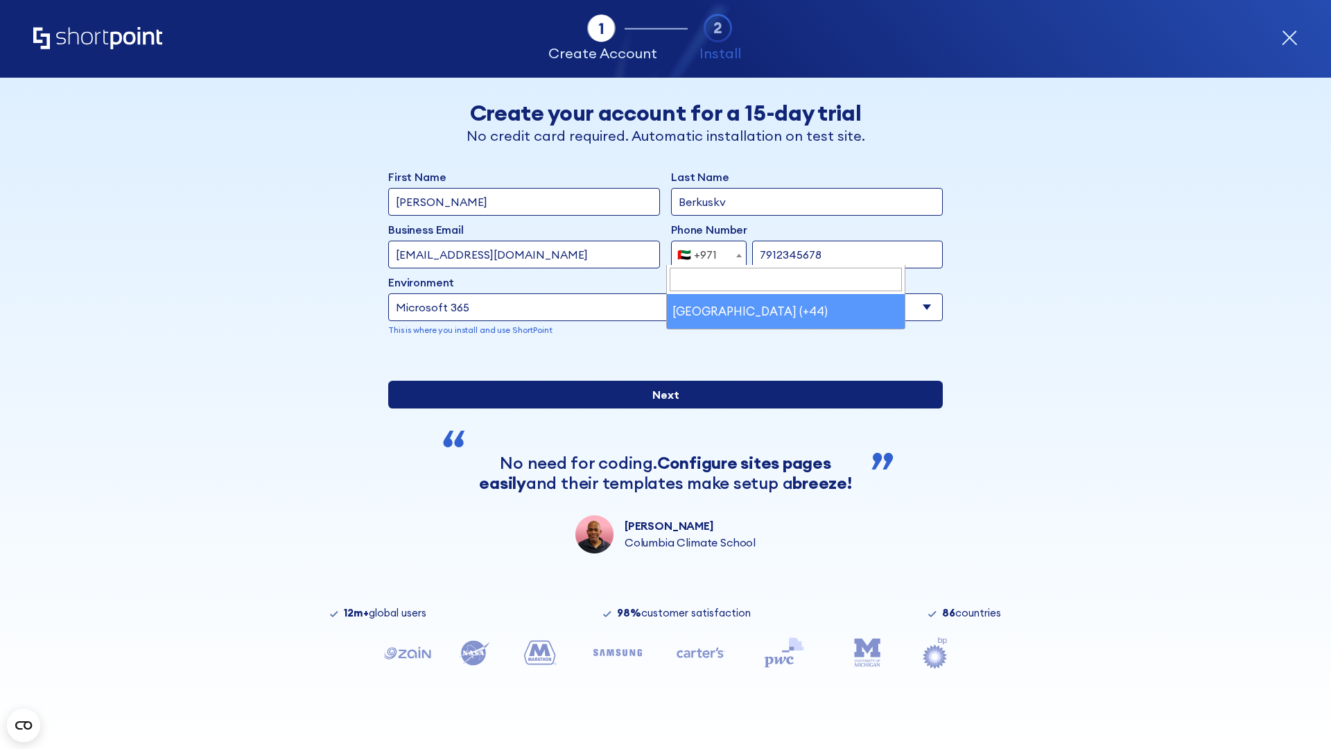
type input "7912345678"
click at [660, 408] on input "Next" at bounding box center [665, 395] width 555 height 28
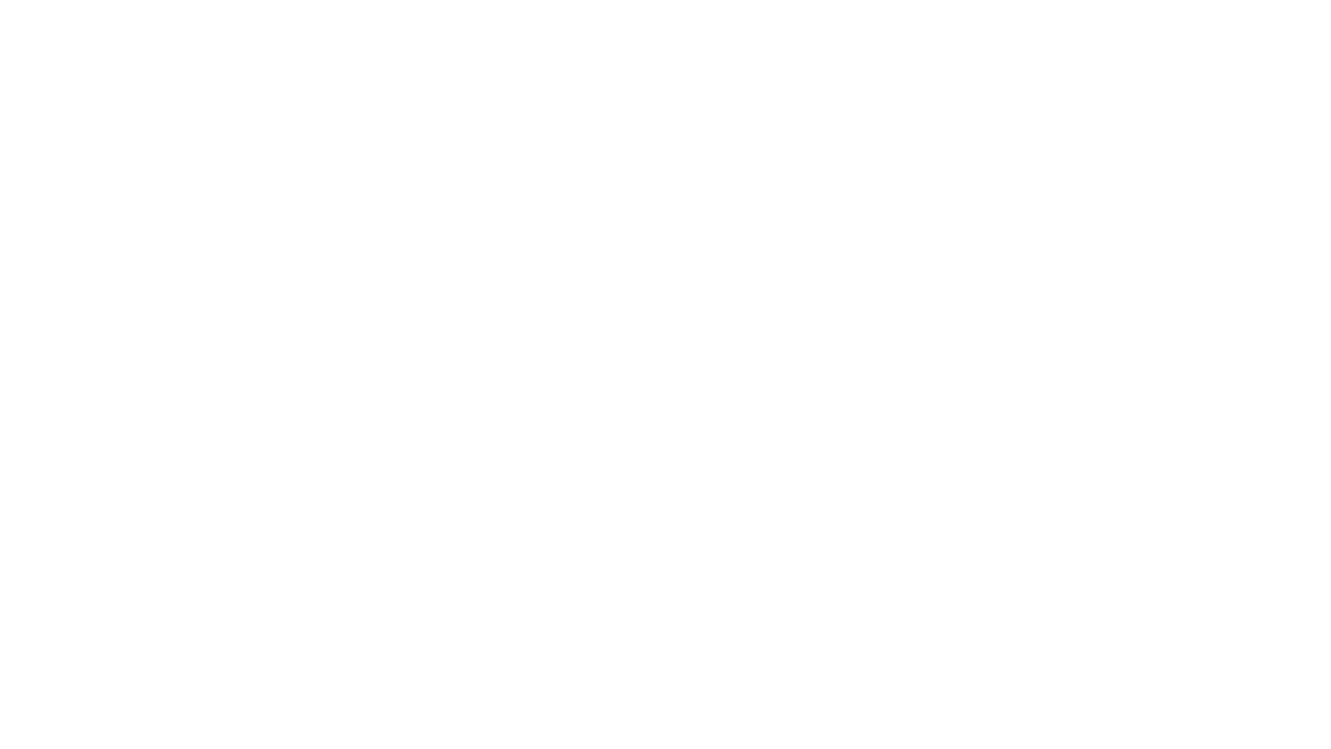
select select "+44"
type input "JR Smith"
type input "Berkuskv"
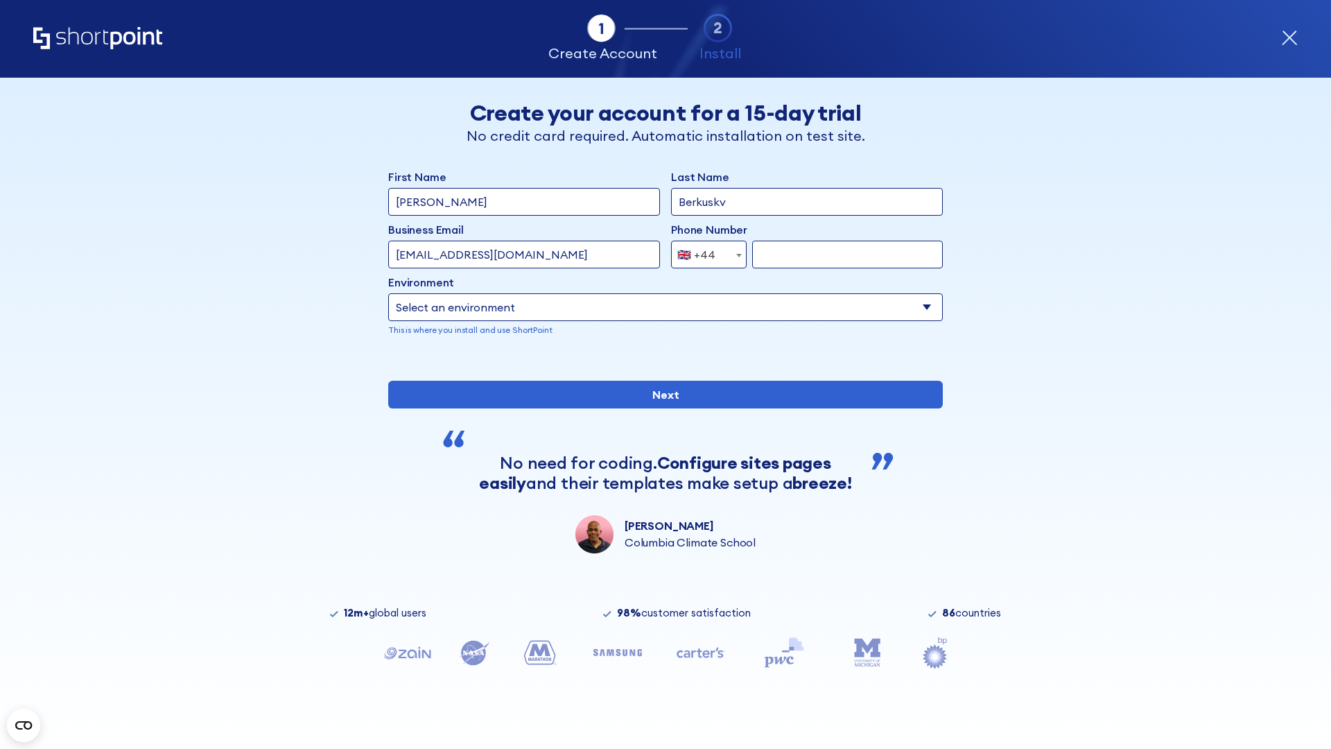
type input "info@startup.tech"
click at [704, 255] on div "🇬🇧 +44" at bounding box center [697, 255] width 38 height 28
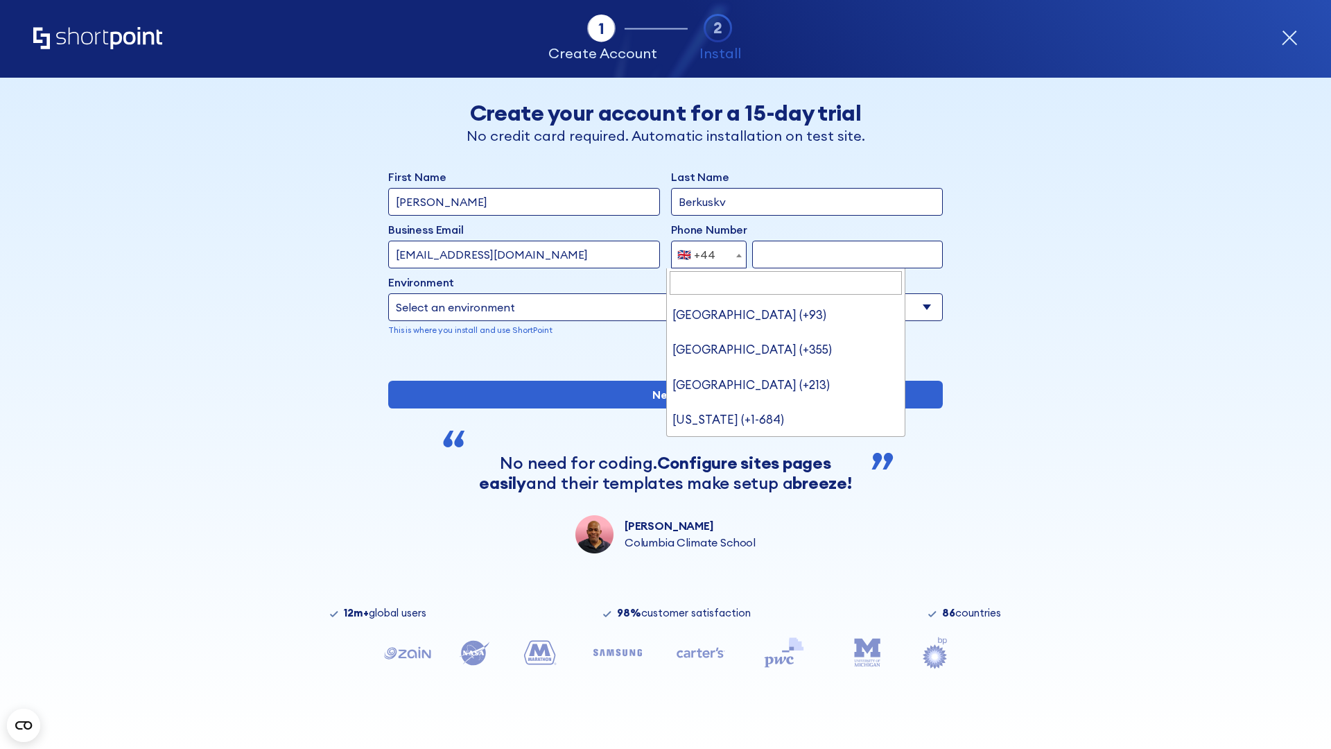
type input "Ukraine (+380)"
select select "+380"
type input "663451789"
select select "Microsoft 365"
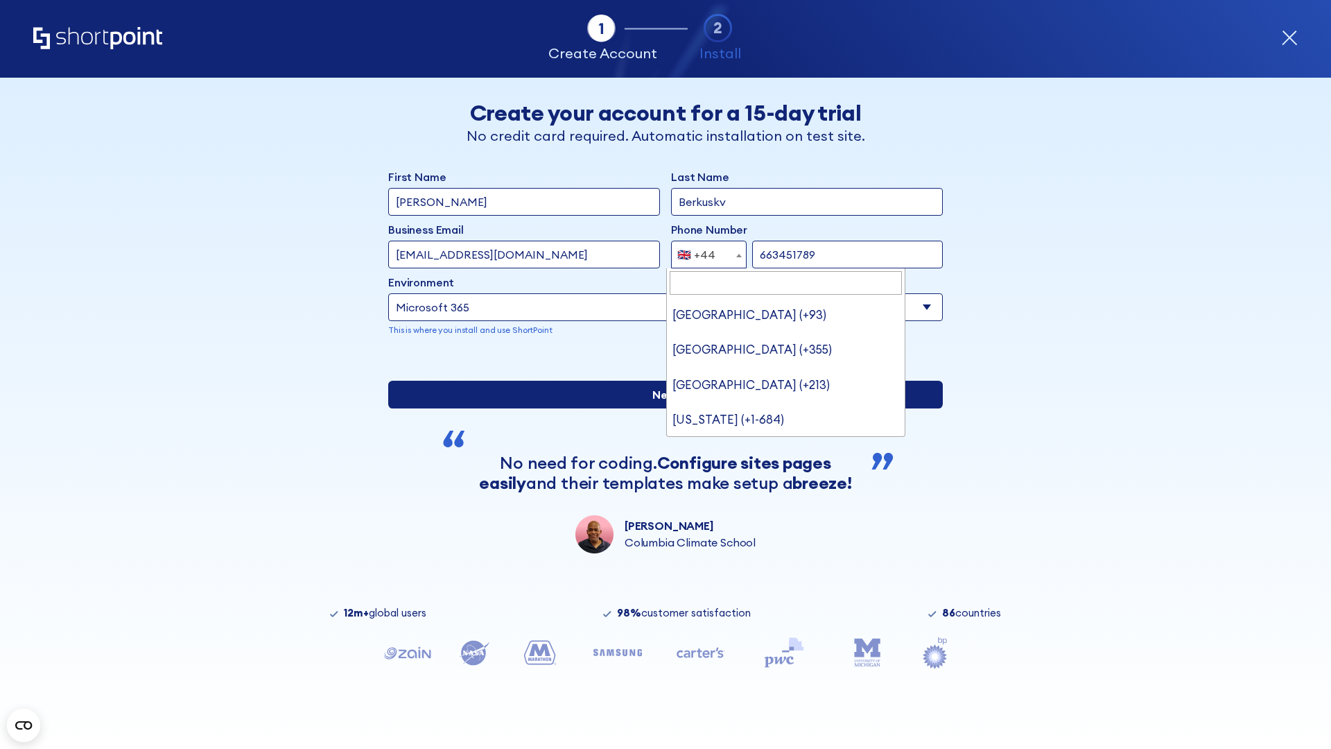
type input "663451789"
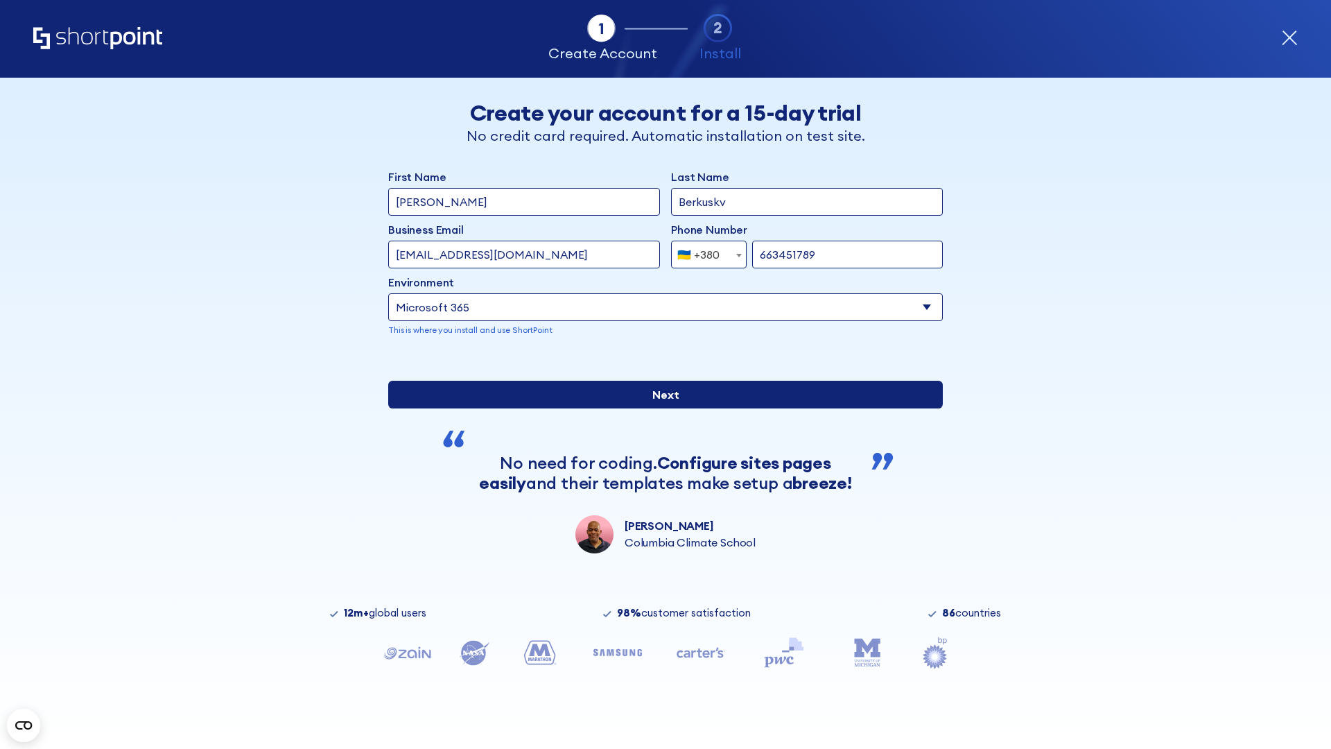
click at [660, 408] on input "Next" at bounding box center [665, 395] width 555 height 28
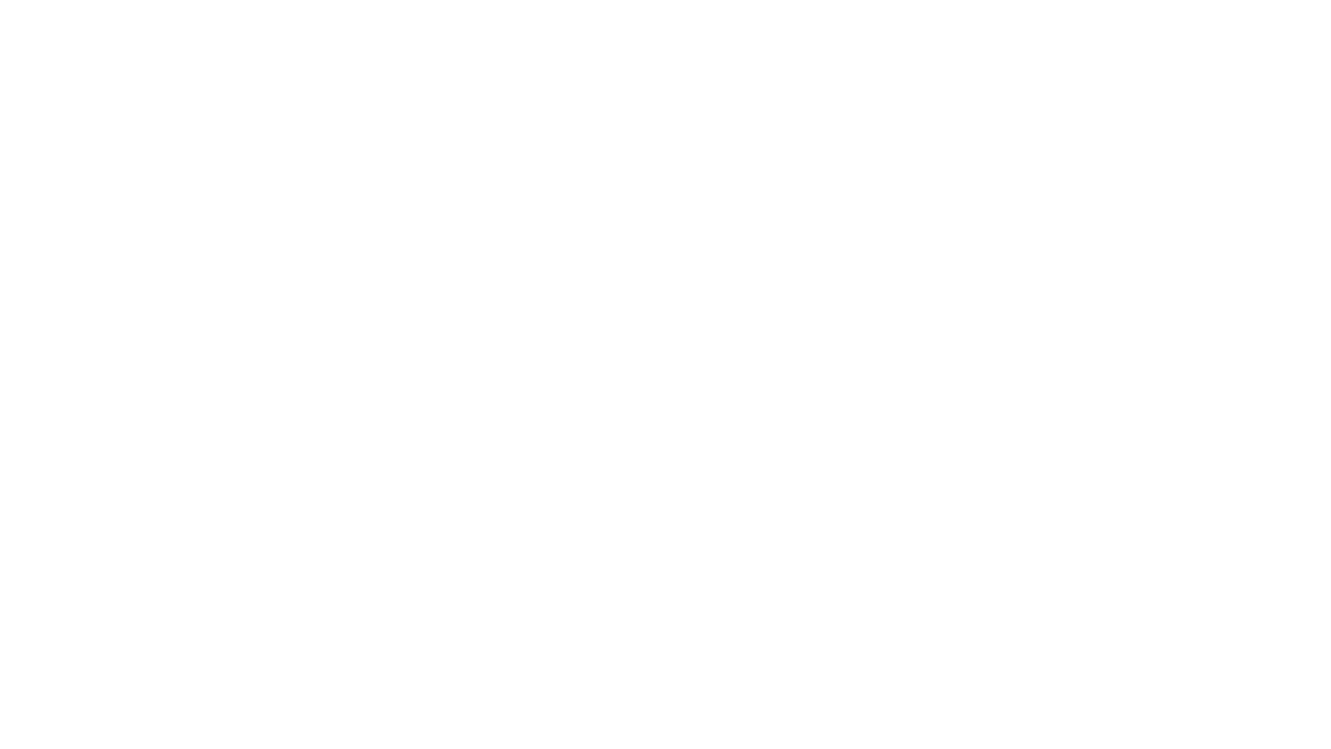
select select "+380"
type input "Élodie L'Haÿ"
type input "Berkuskv"
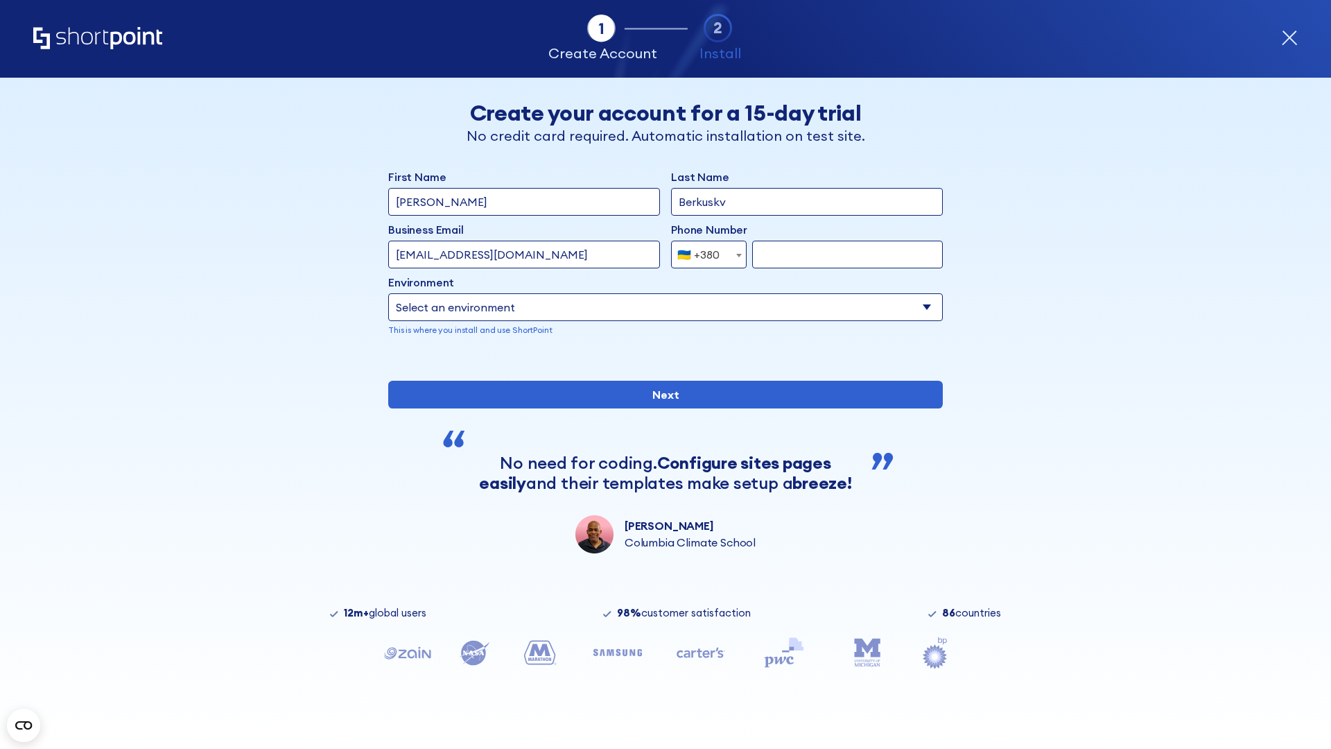
type input "team@hospital-uae.health"
click at [704, 255] on div "🇺🇦 +380" at bounding box center [699, 255] width 42 height 28
select select "+1"
type input "2025550123"
select select "Microsoft 365"
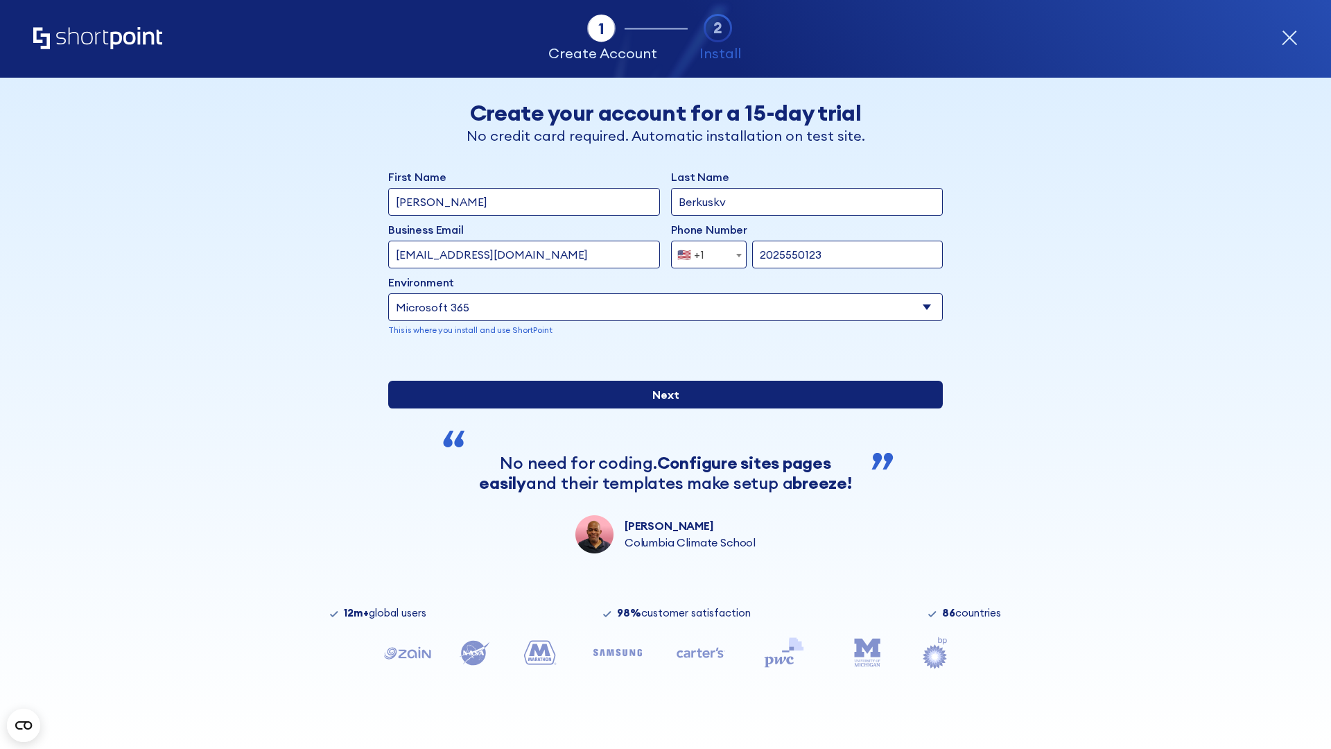
type input "2025550123"
click at [660, 408] on input "Next" at bounding box center [665, 395] width 555 height 28
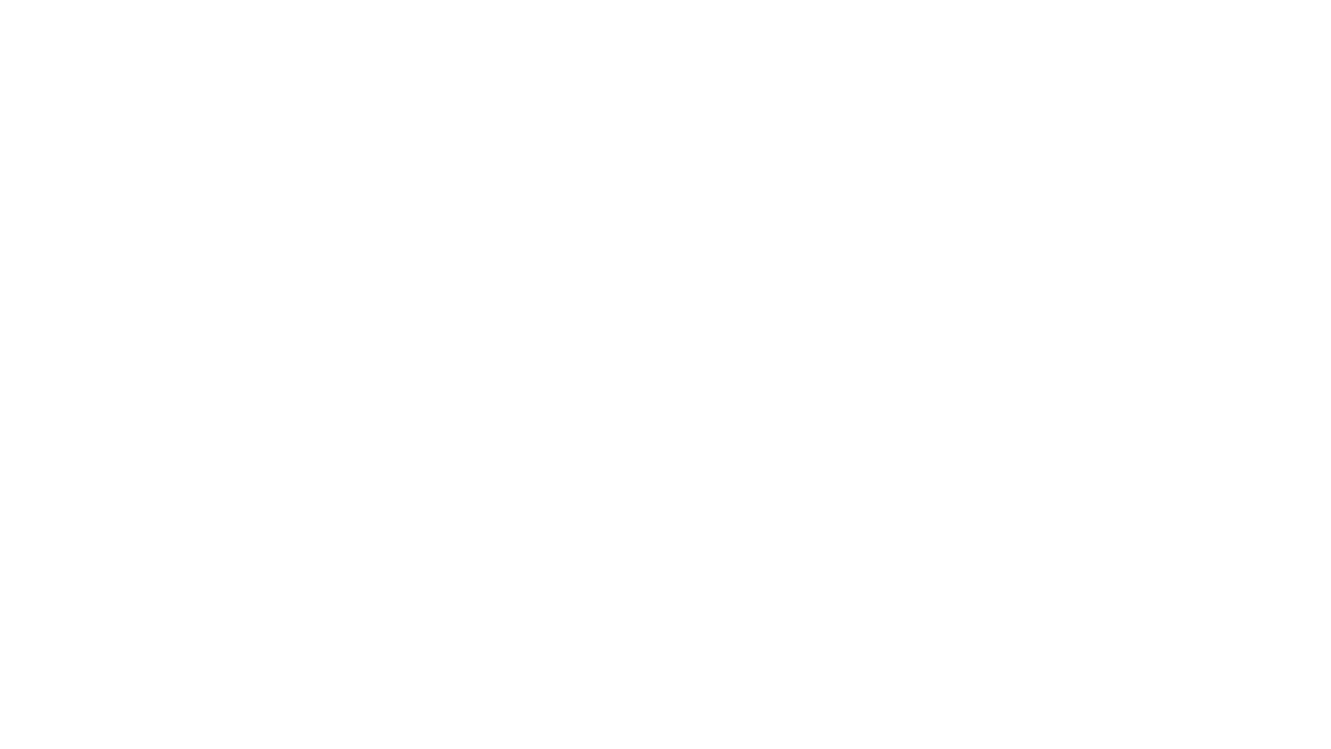
type input "Archebald"
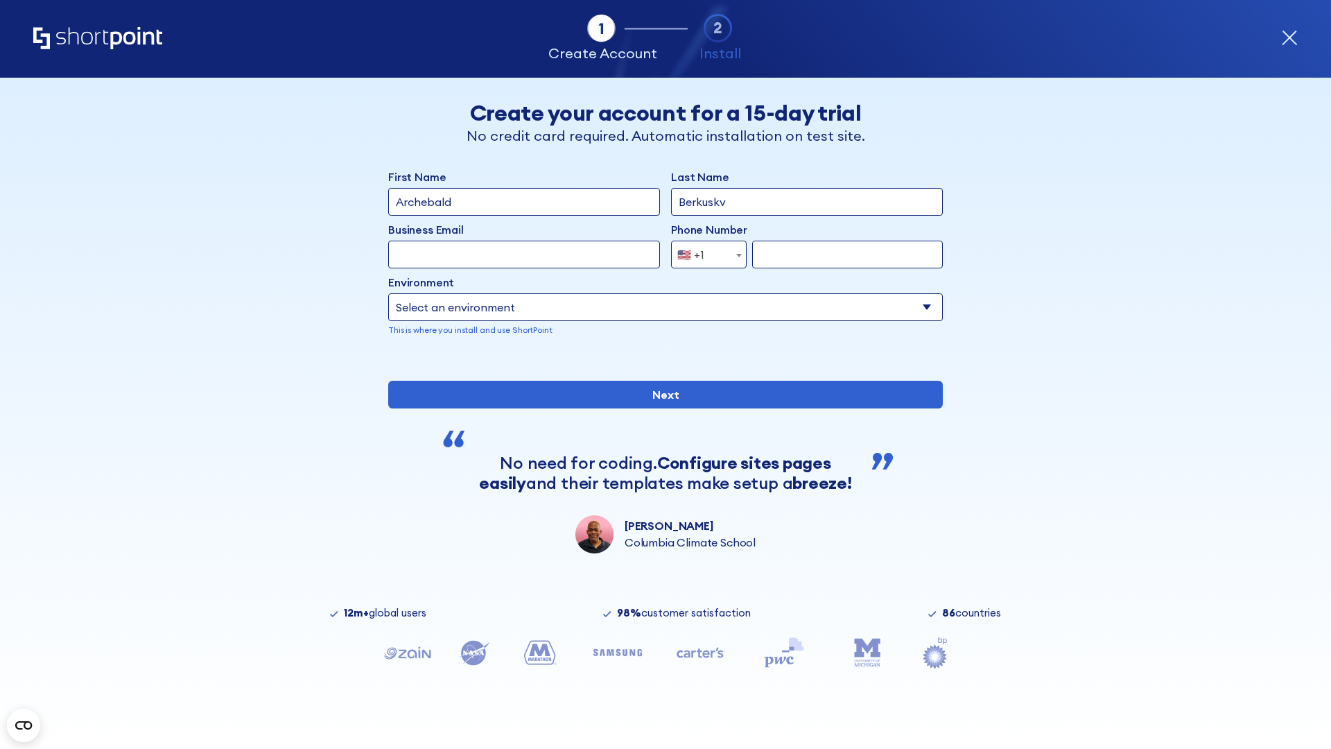
type input "Berkuskv"
type input "[EMAIL_ADDRESS][DOMAIN_NAME]"
type input "2125556789"
select select "SharePoint 2019 (On-Premise)"
type input "2125556789"
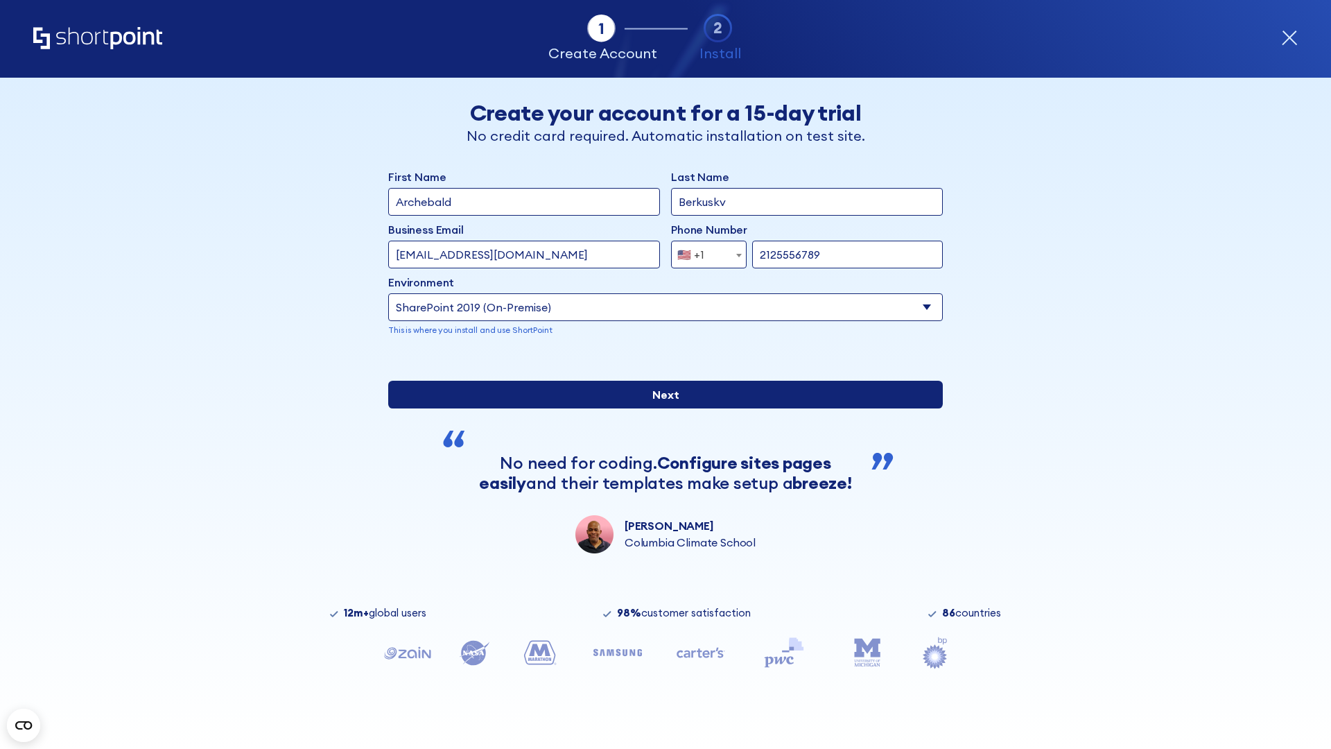
type input "[URL][DOMAIN_NAME]"
click at [660, 477] on div "First Name Archebald Last Name Berkuskv Business Email Invalid Email Address te…" at bounding box center [665, 361] width 555 height 385
click at [660, 408] on input "Next" at bounding box center [665, 395] width 555 height 28
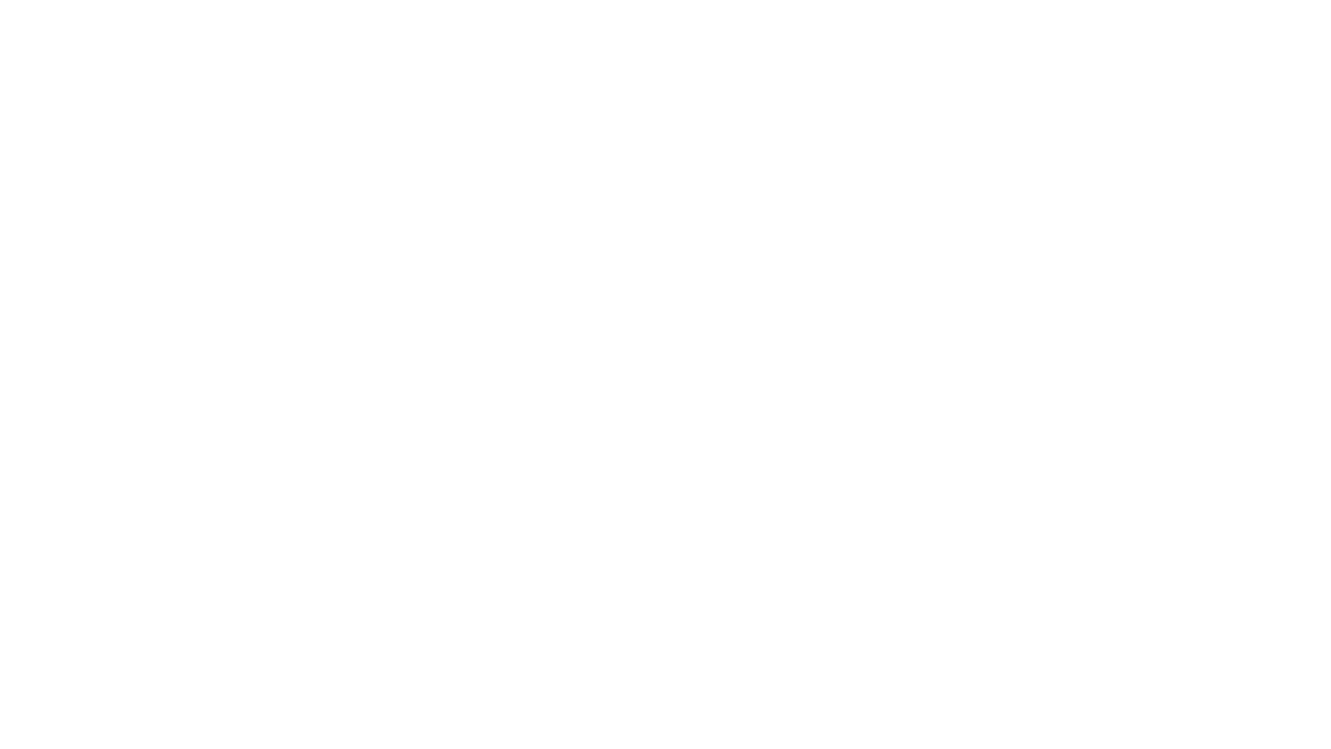
type input "Archebald"
type input "Berkuskv"
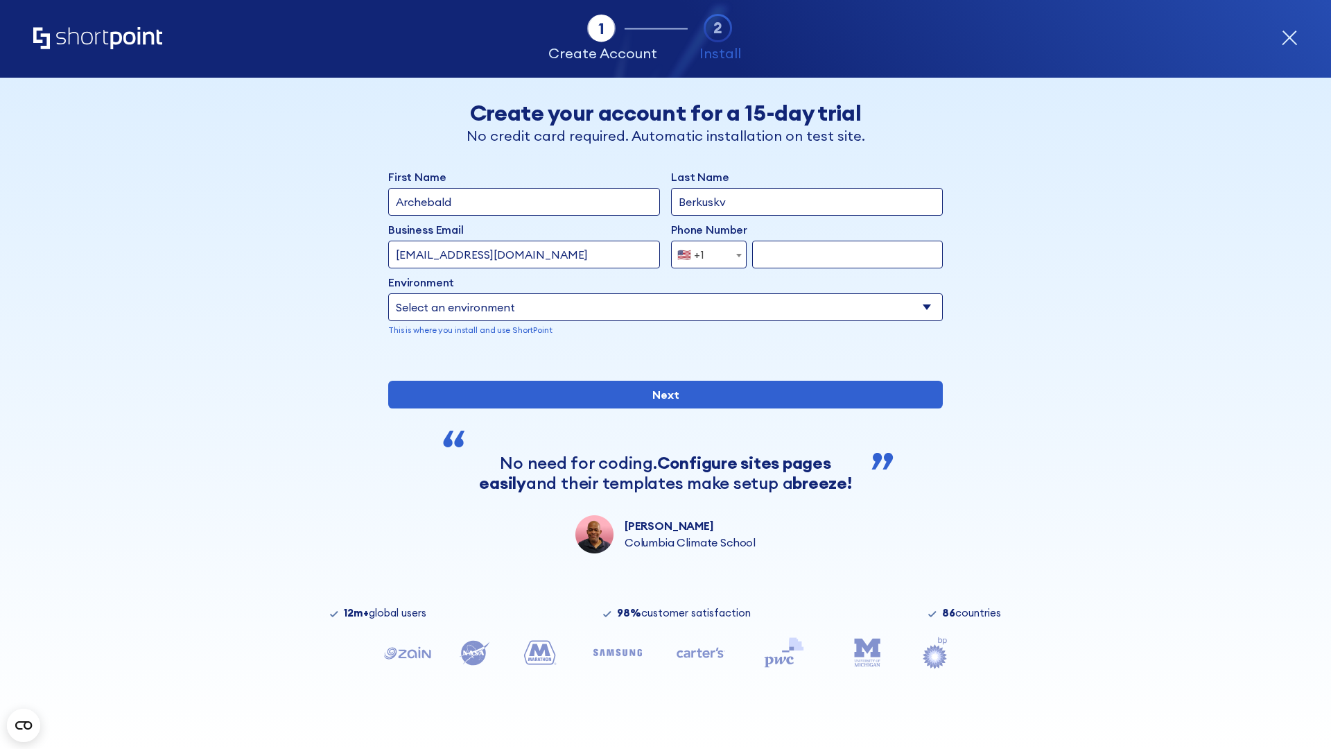
type input "[EMAIL_ADDRESS][DOMAIN_NAME]"
type input "2125556789"
select select "SharePoint 2019 (On-Premise)"
type input "2125556789"
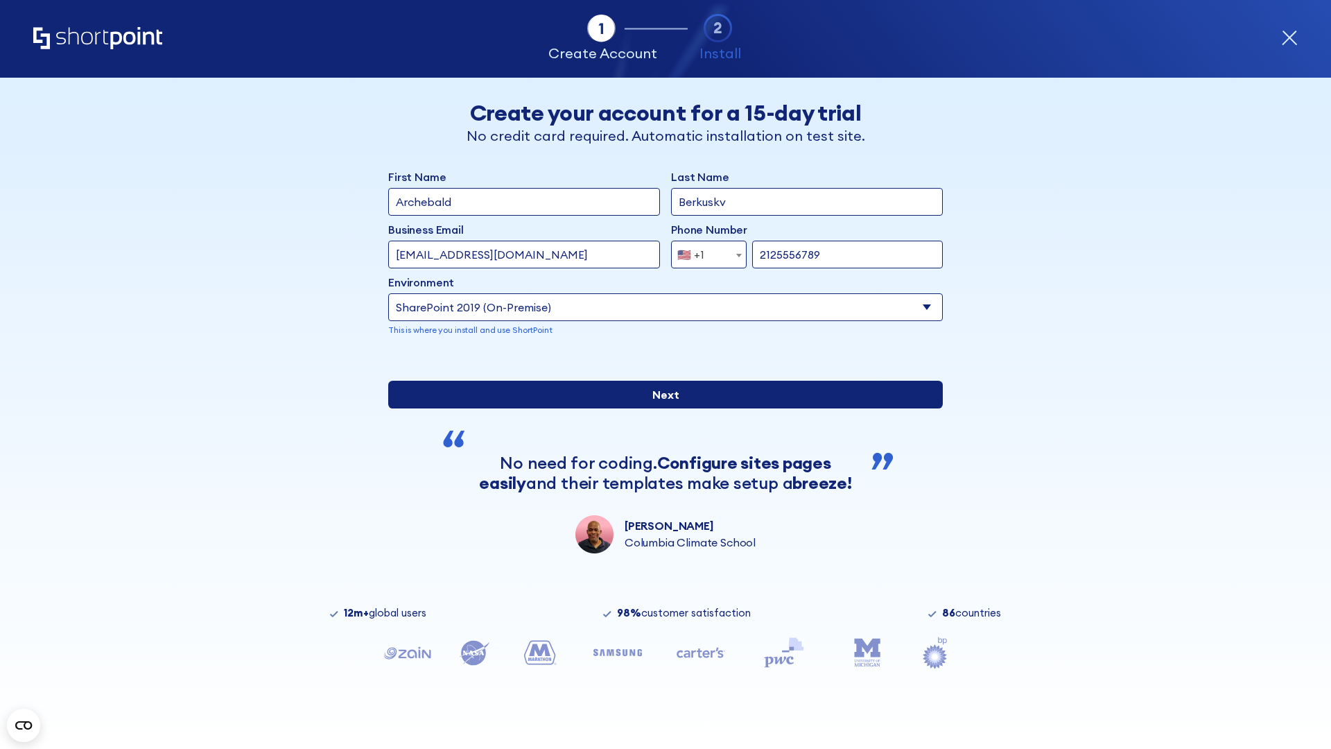
type input "http://malicious.com/sharepoint.com"
click at [660, 519] on div "First Name Archebald Last Name Berkuskv Business Email Invalid Email Address te…" at bounding box center [665, 361] width 555 height 385
click at [660, 408] on input "Next" at bounding box center [665, 395] width 555 height 28
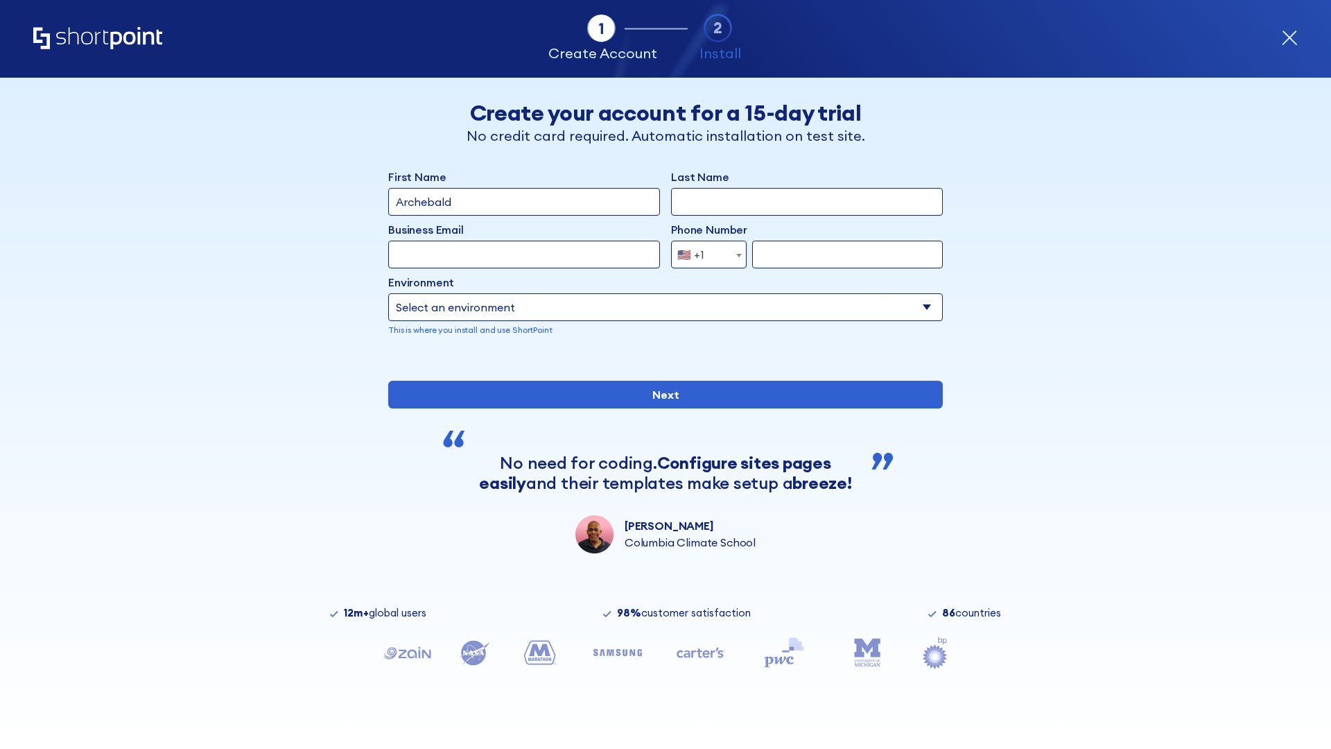
type input "Archebald"
type input "Berkuskv"
type input "[EMAIL_ADDRESS][DOMAIN_NAME]"
type input "2125556789"
select select "SharePoint 2019 (On-Premise)"
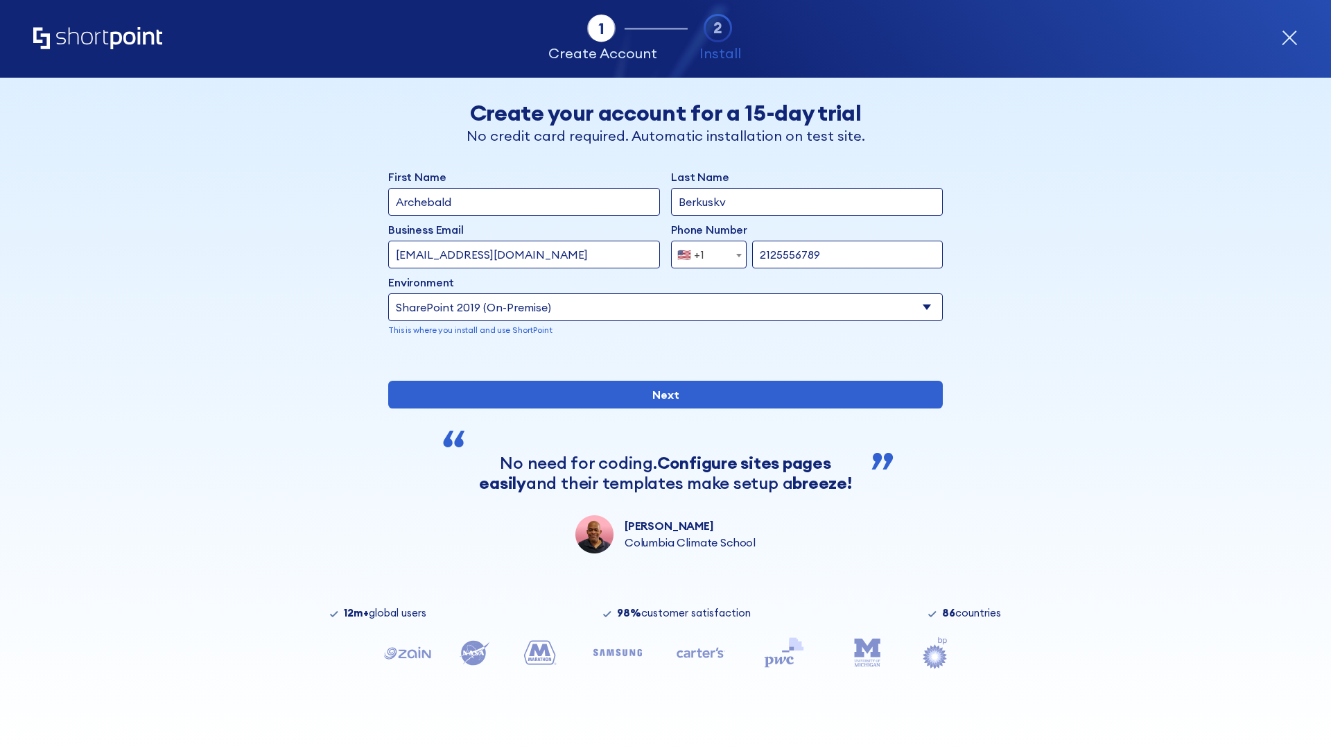
type input "2125556789"
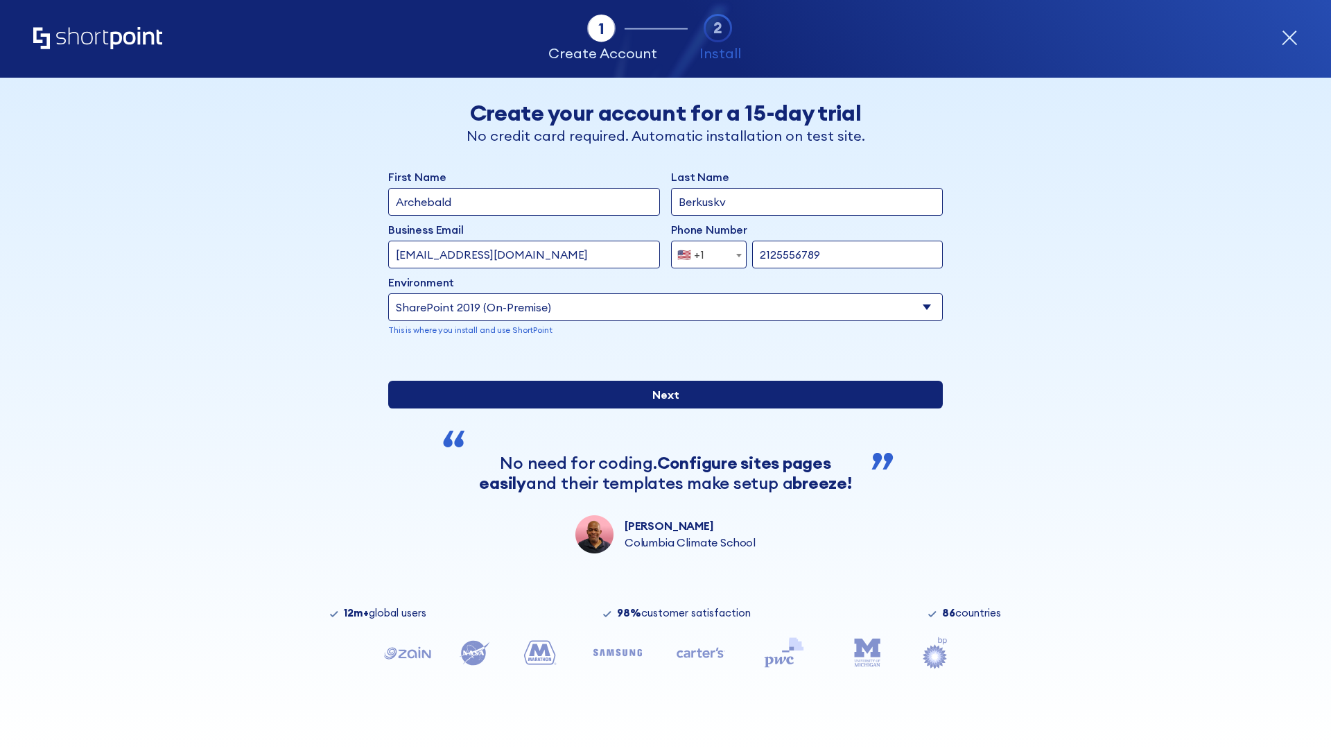
type input "[URL]"
click at [660, 515] on div "First Name Archebald Last Name Berkuskv Business Email Invalid Email Address [E…" at bounding box center [665, 361] width 555 height 385
click at [660, 408] on input "Next" at bounding box center [665, 395] width 555 height 28
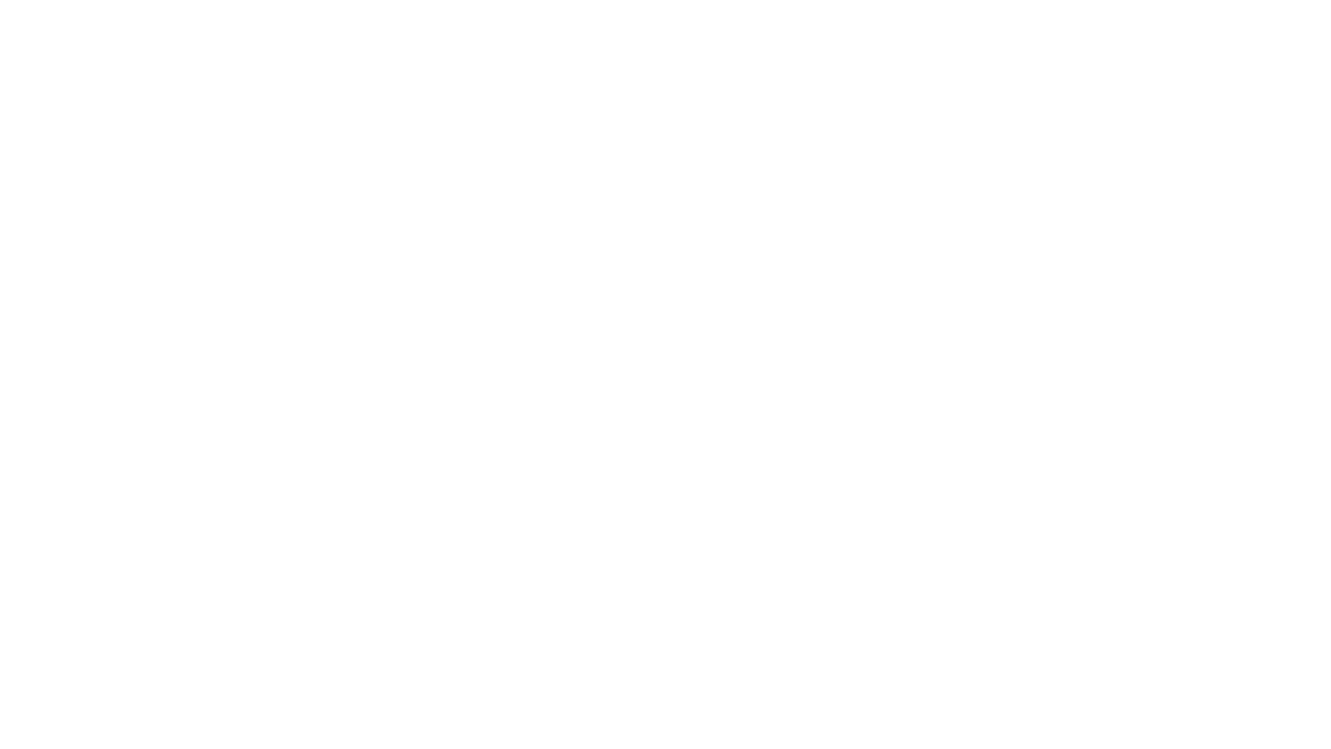
type input "Archebald"
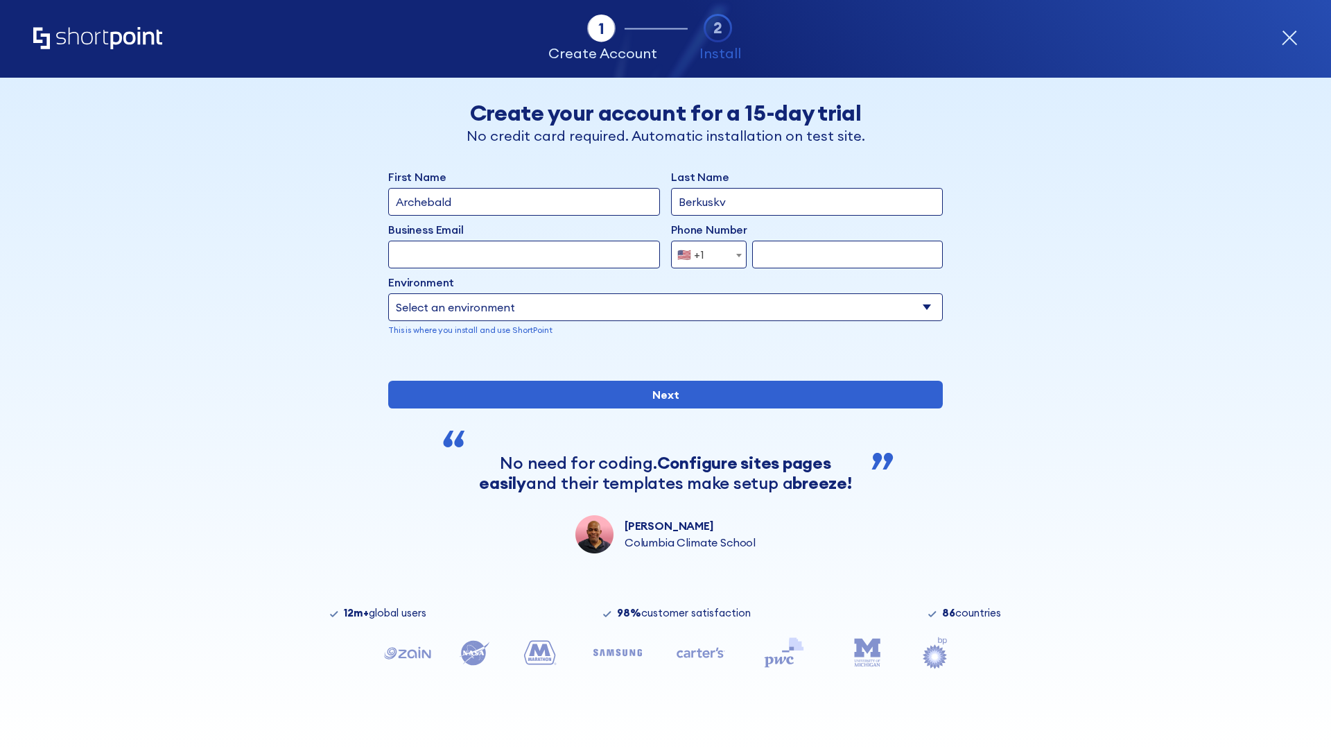
type input "Berkuskv"
type input "[EMAIL_ADDRESS][DOMAIN_NAME]"
type input "2125556789"
select select "SharePoint 2019 (On-Premise)"
type input "2125556789"
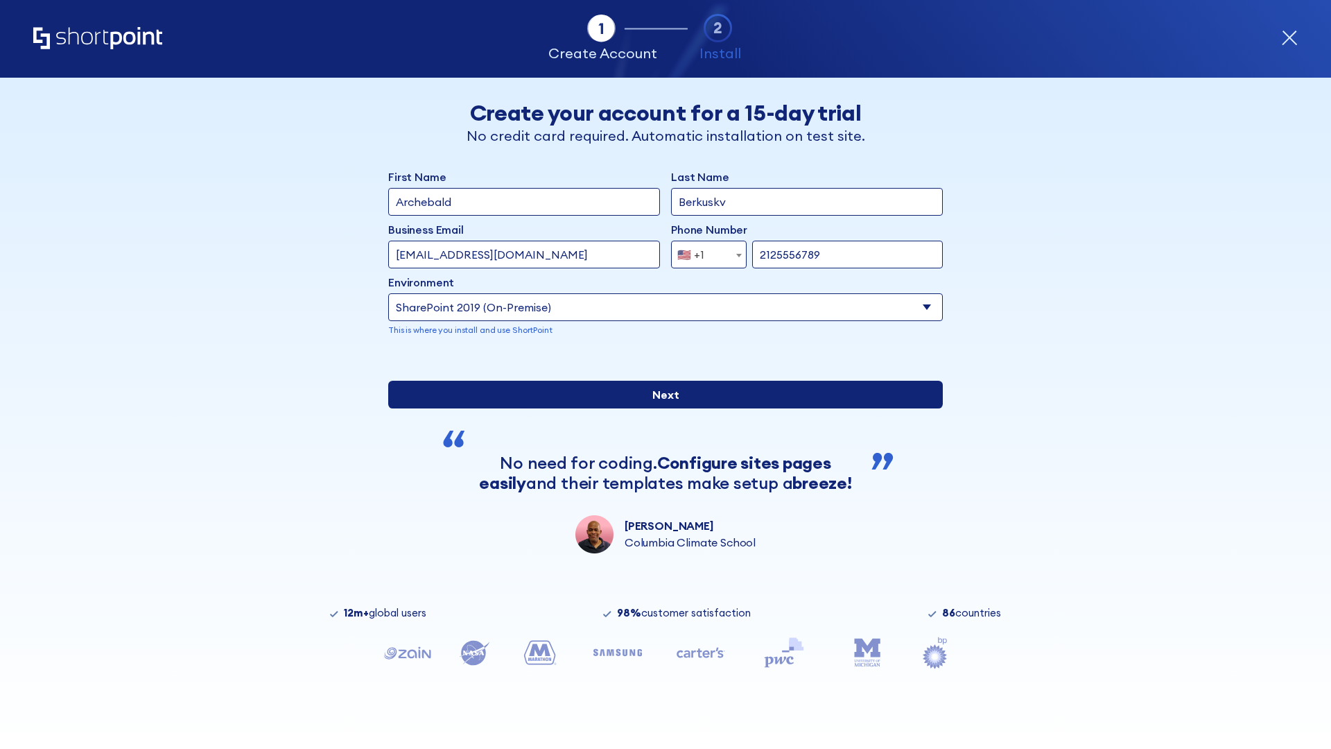
type input "[URL][DOMAIN_NAME]"
click at [660, 475] on div "First Name Archebald Last Name Berkuskv Business Email Invalid Email Address [E…" at bounding box center [665, 361] width 555 height 385
click at [660, 408] on input "Next" at bounding box center [665, 395] width 555 height 28
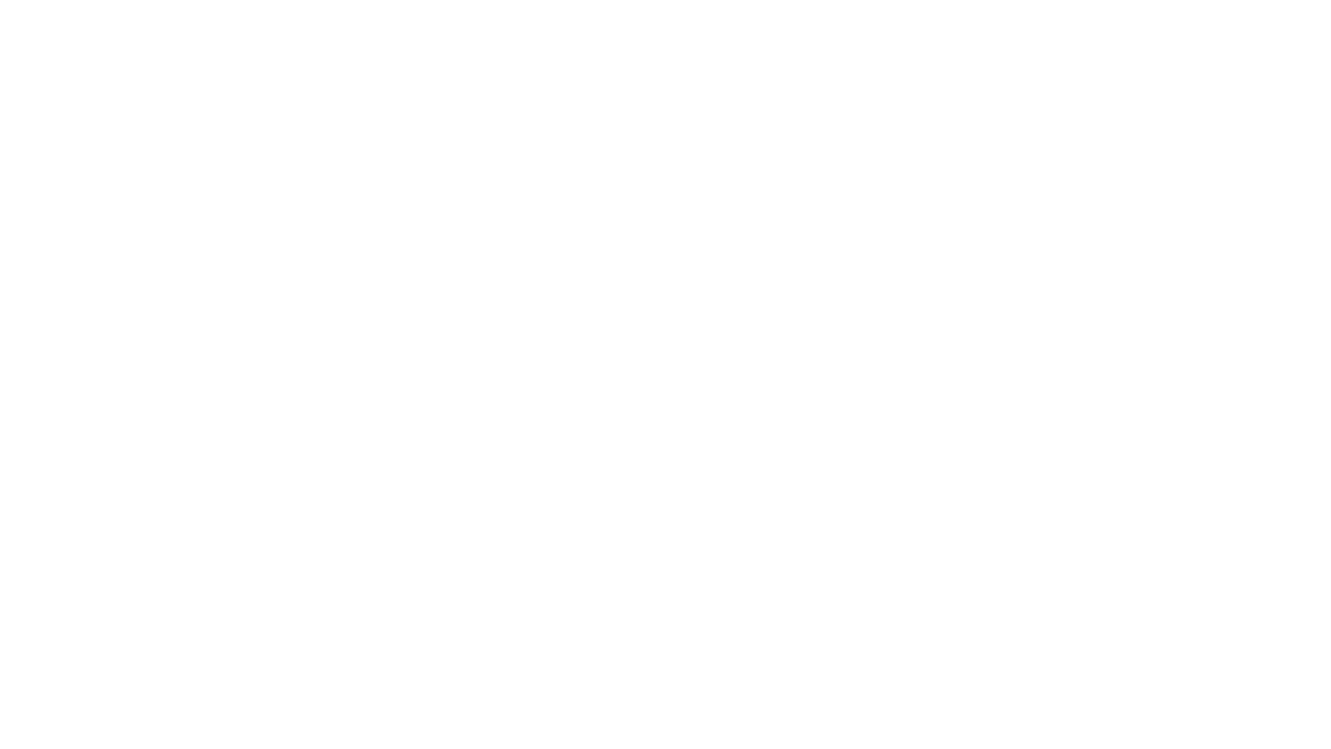
type input "Archebald"
type input "Berkuskv"
type input "[EMAIL_ADDRESS][DOMAIN_NAME]"
type input "2125556789"
select select "SharePoint 2019 (On-Premise)"
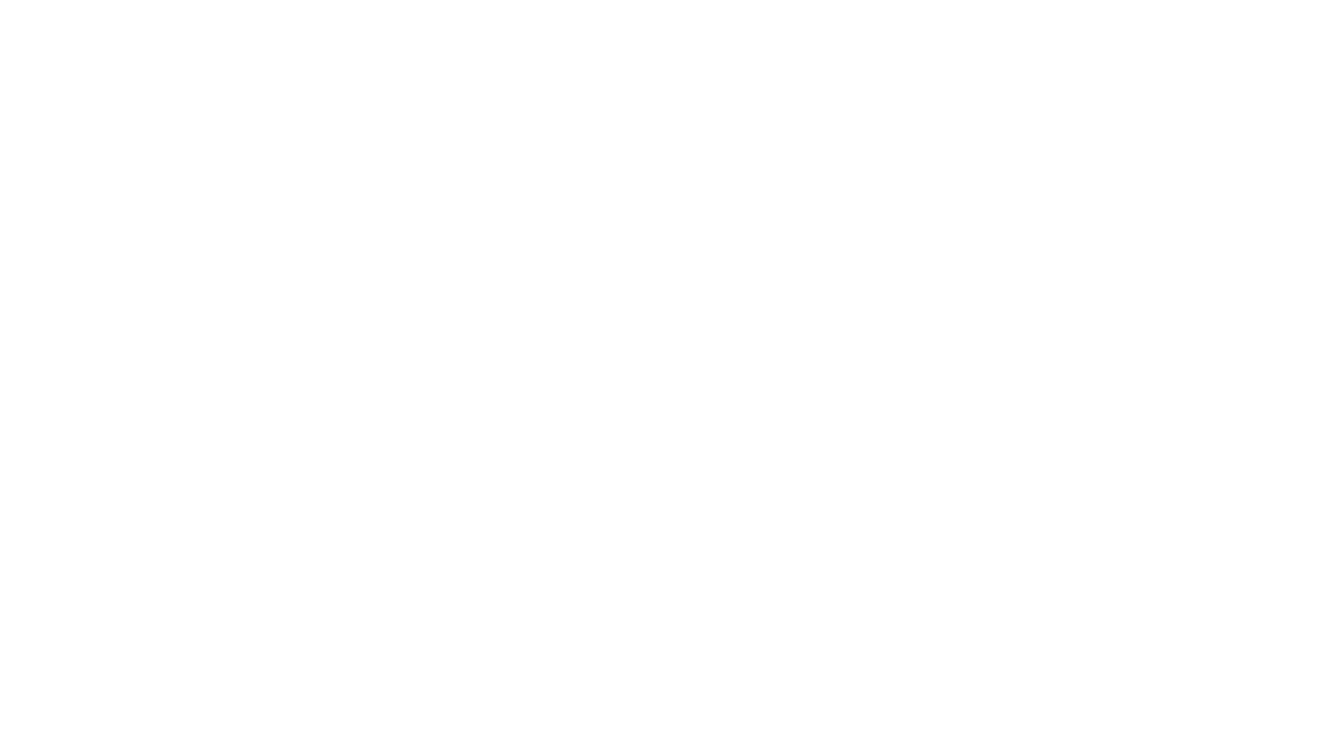
type input "2125556789"
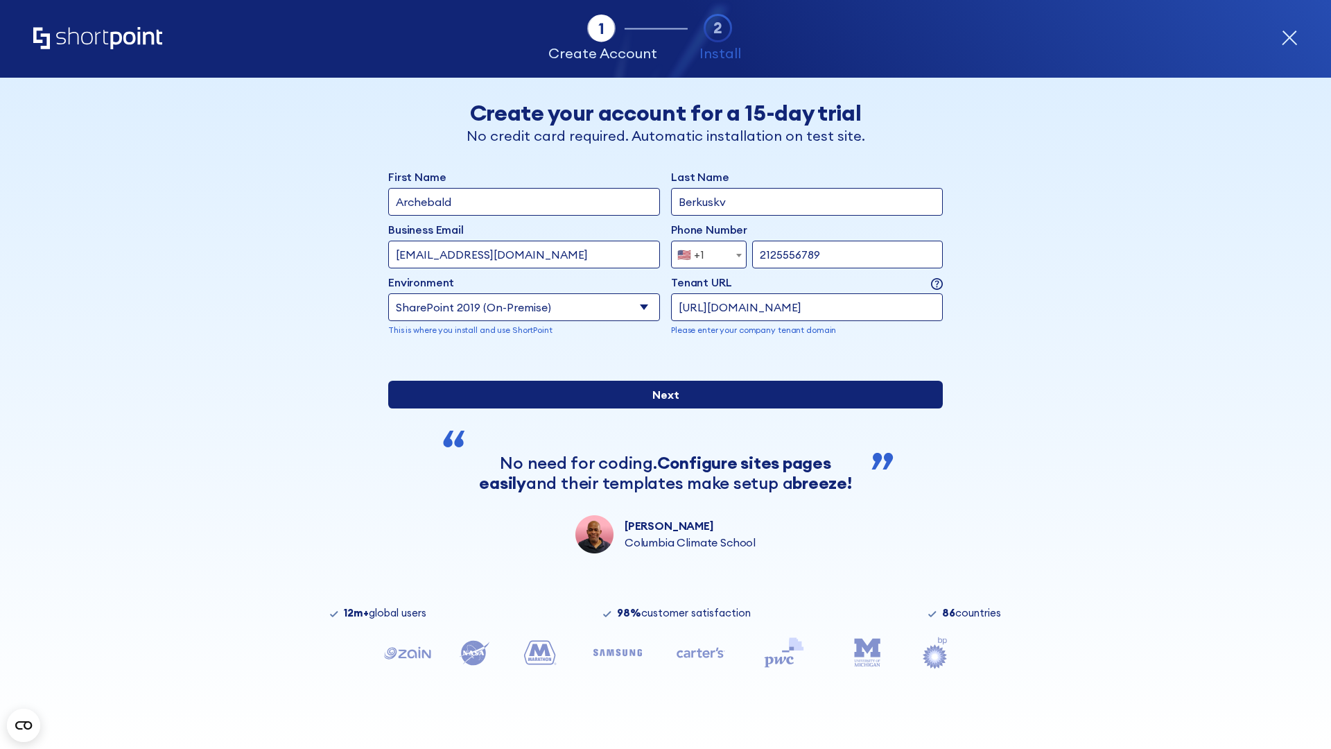
type input "https://yzrtre3nv.sharepoint.com"
click at [660, 492] on div "First Name Archebald Last Name Berkuskv Business Email Invalid Email Address te…" at bounding box center [665, 361] width 555 height 385
click at [660, 408] on input "Next" at bounding box center [665, 395] width 555 height 28
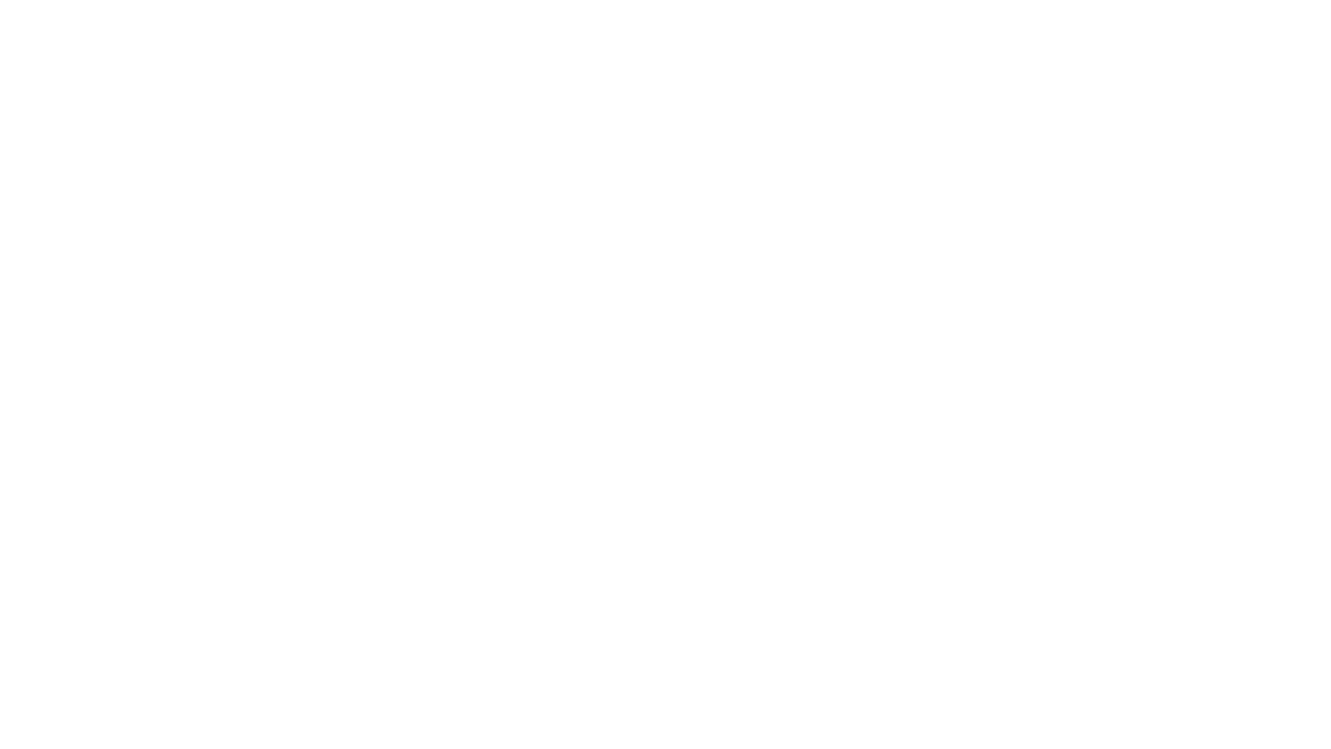
type input "Archebald"
type input "Berkuskv"
type input "[EMAIL_ADDRESS][DOMAIN_NAME]"
type input "2125556789"
select select "SharePoint 2019 (On-Premise)"
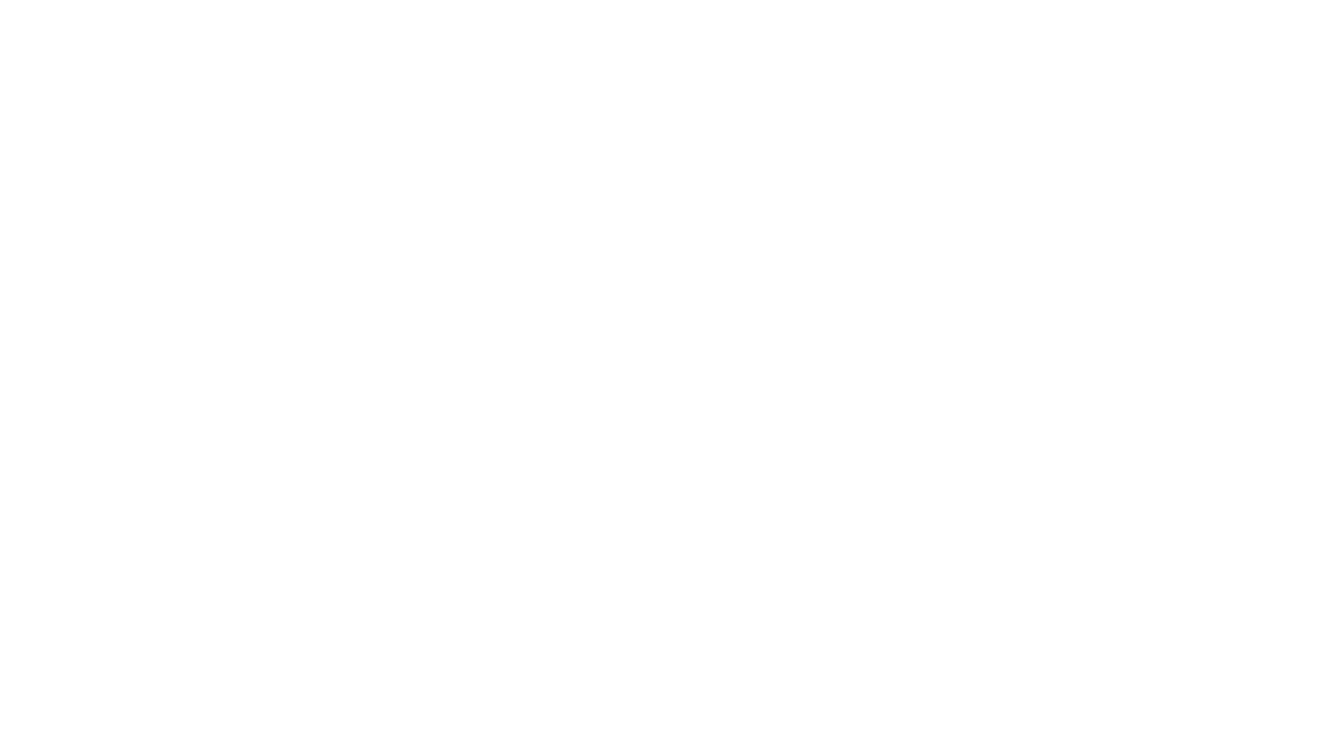
type input "2125556789"
type input "[URL][DOMAIN_NAME]"
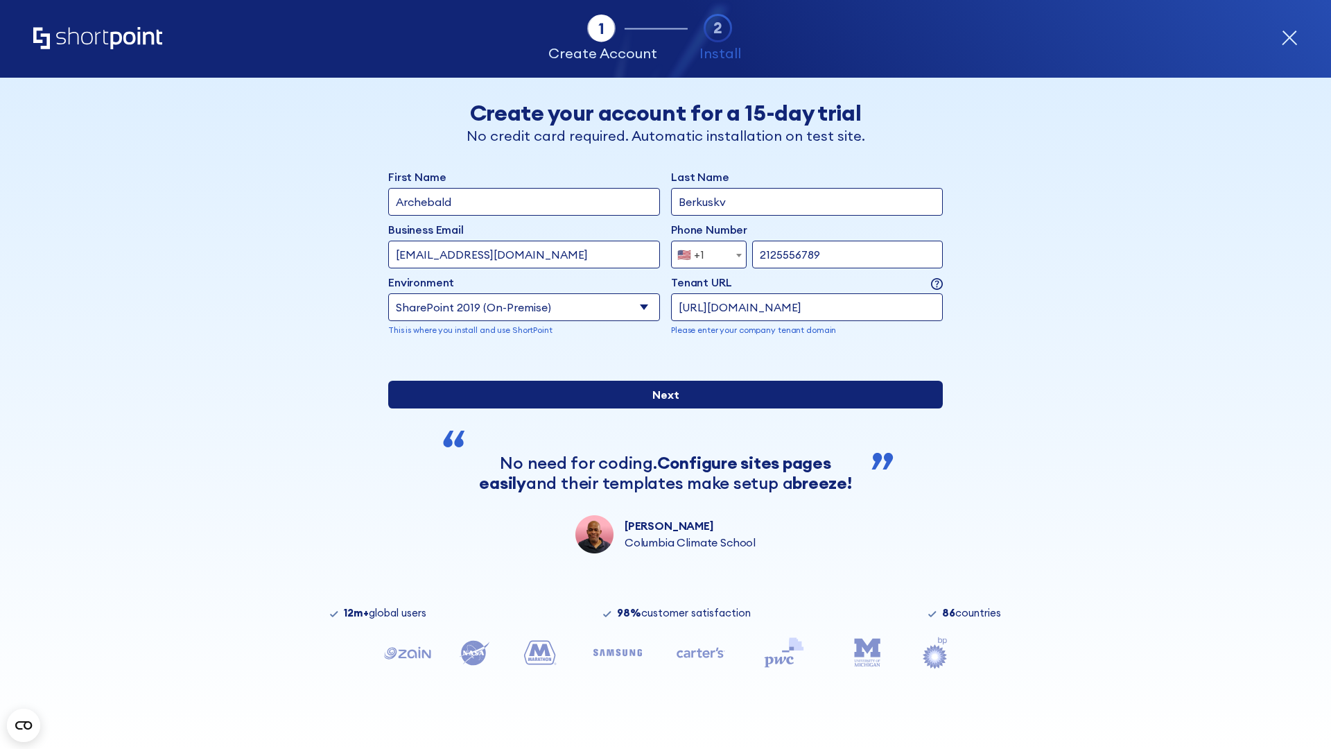
click at [660, 504] on div "First Name Archebald Last Name Berkuskv Business Email Invalid Email Address [E…" at bounding box center [665, 361] width 555 height 385
click at [660, 408] on input "Next" at bounding box center [665, 395] width 555 height 28
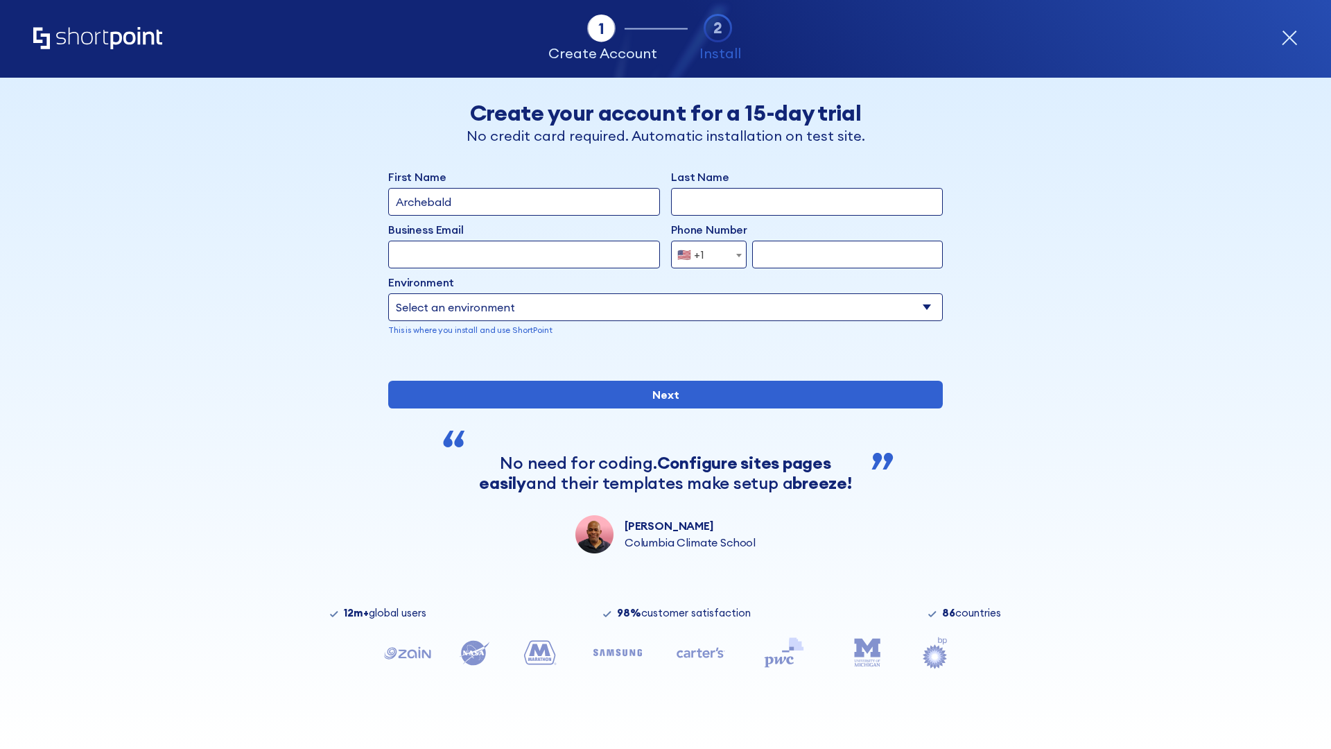
type input "Archebald"
type input "Berkuskv"
type input "[EMAIL_ADDRESS][DOMAIN_NAME]"
type input "2125556789"
select select "SharePoint 2019 (On-Premise)"
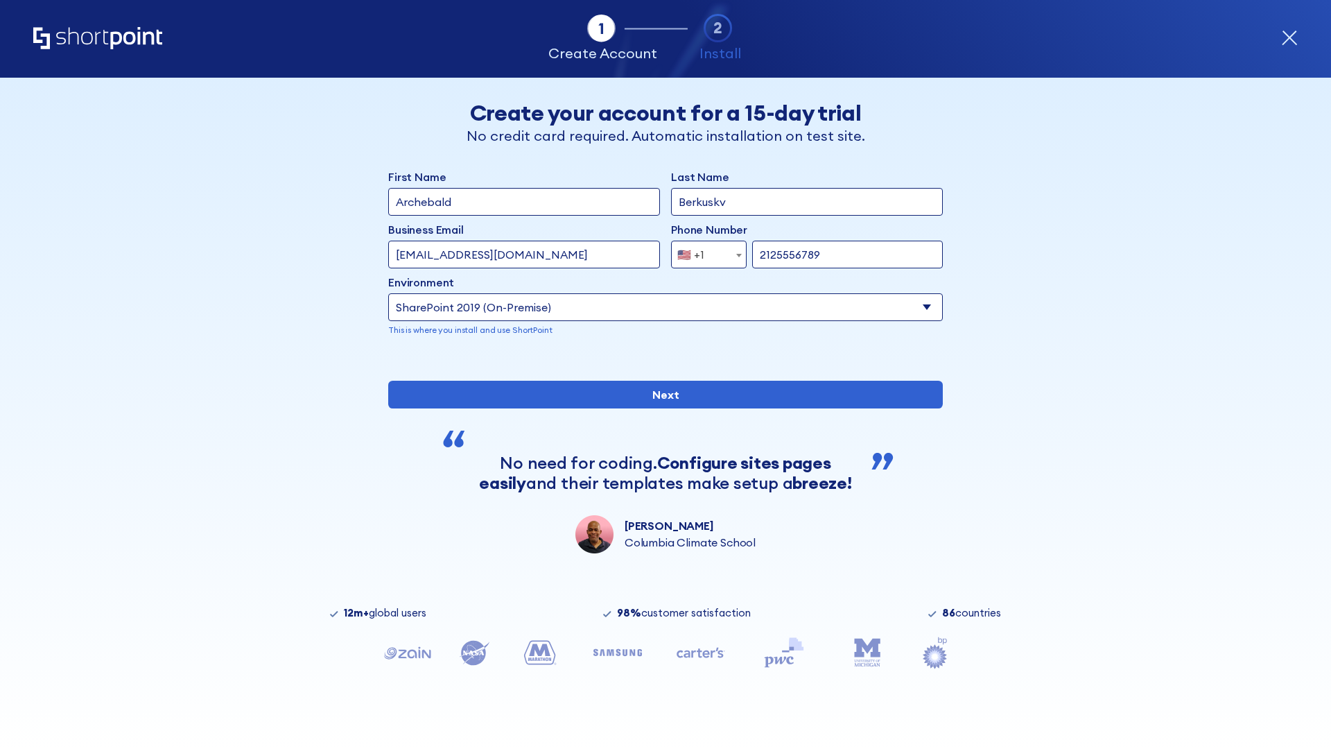
type input "2125556789"
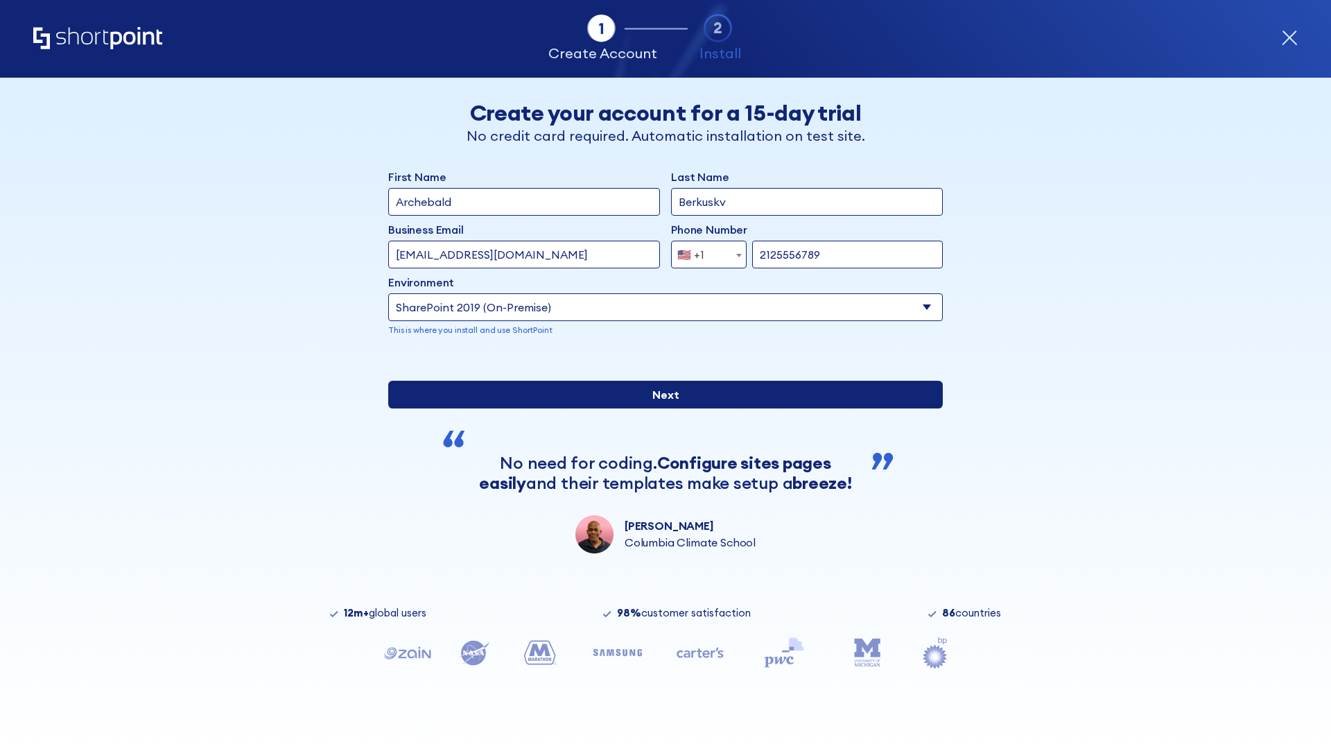
type input "https://intranet.sharepoint.de"
click at [660, 512] on div "First Name Archebald Last Name Berkuskv Business Email Invalid Email Address te…" at bounding box center [665, 361] width 555 height 385
click at [660, 408] on input "Next" at bounding box center [665, 395] width 555 height 28
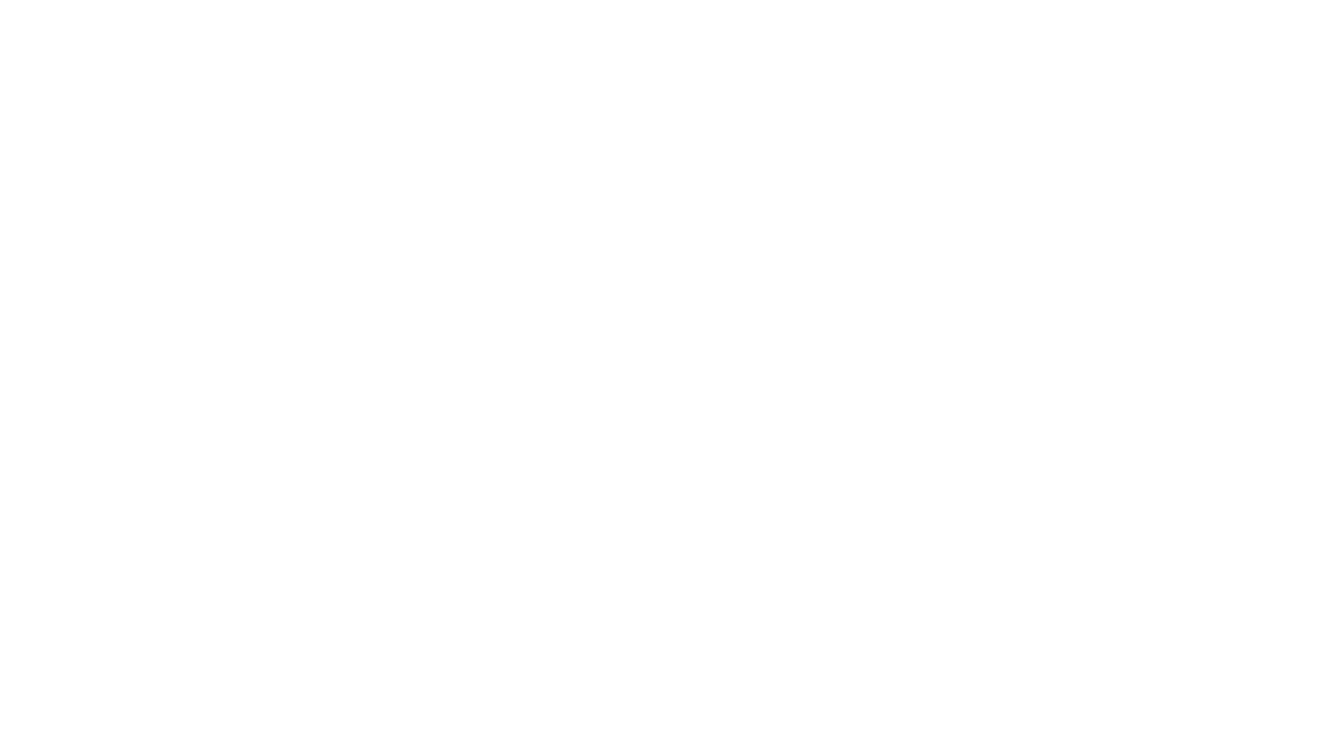
type input "Archebald"
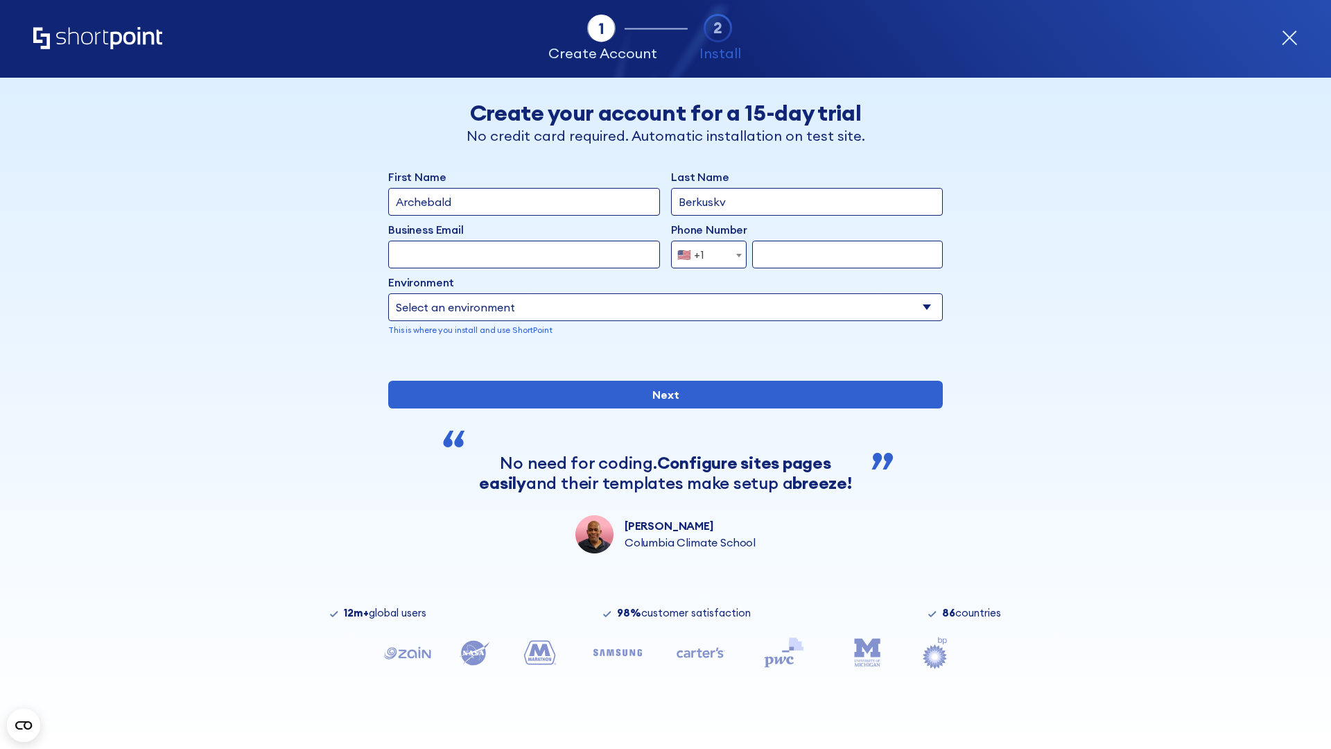
type input "Berkuskv"
type input "[EMAIL_ADDRESS][DOMAIN_NAME]"
type input "2125556789"
select select "SharePoint 2019 (On-Premise)"
type input "2125556789"
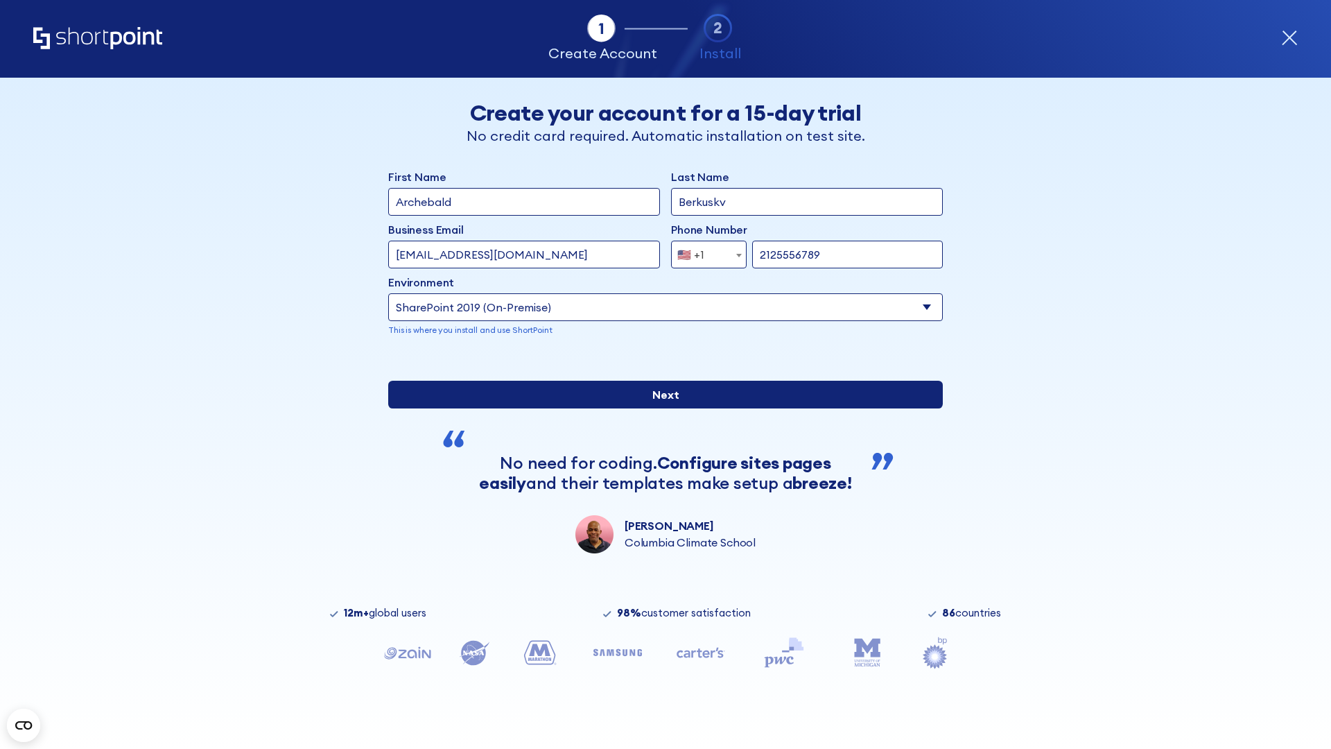
type input "[URL][DOMAIN_NAME]"
click at [660, 460] on div "First Name Archebald Last Name Berkuskv Business Email Invalid Email Address te…" at bounding box center [665, 361] width 555 height 385
click at [660, 408] on input "Next" at bounding box center [665, 395] width 555 height 28
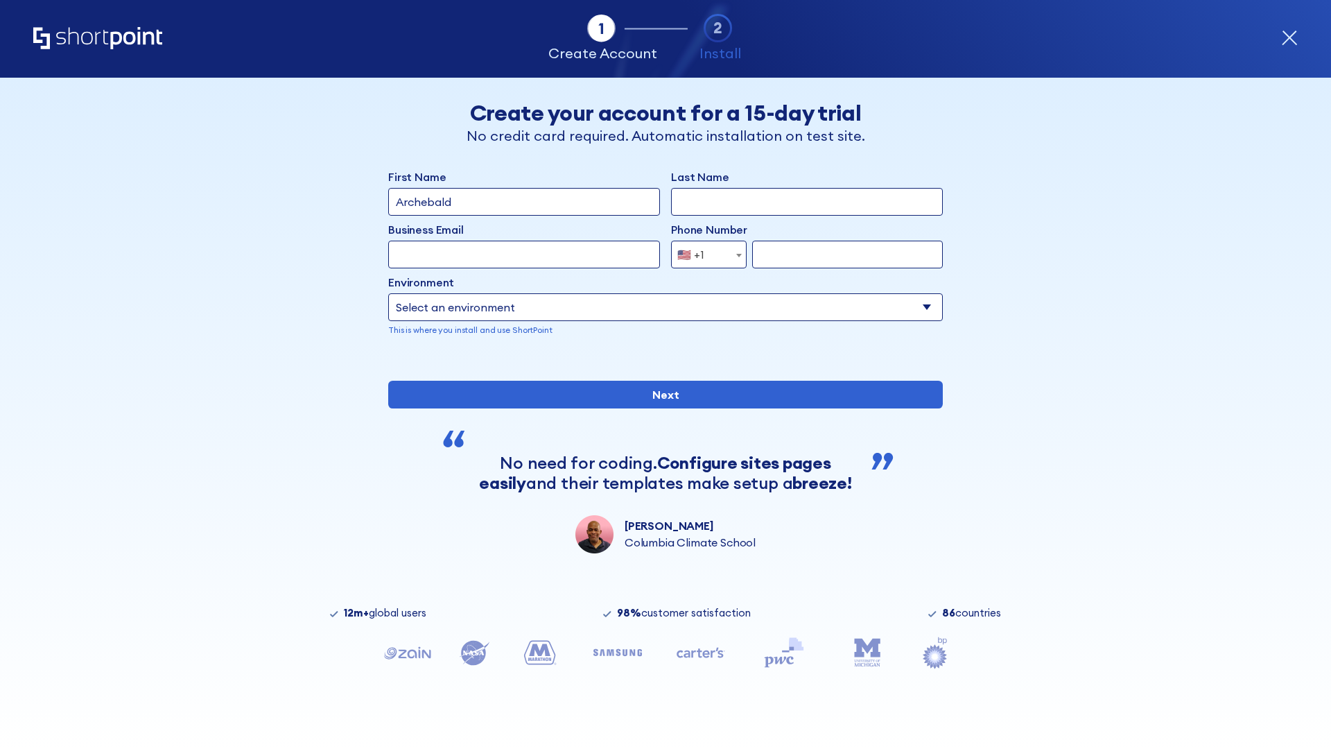
type input "Archebald"
type input "Berkuskv"
type input "[EMAIL_ADDRESS][DOMAIN_NAME]"
type input "2125556789"
select select "SharePoint 2019 (On-Premise)"
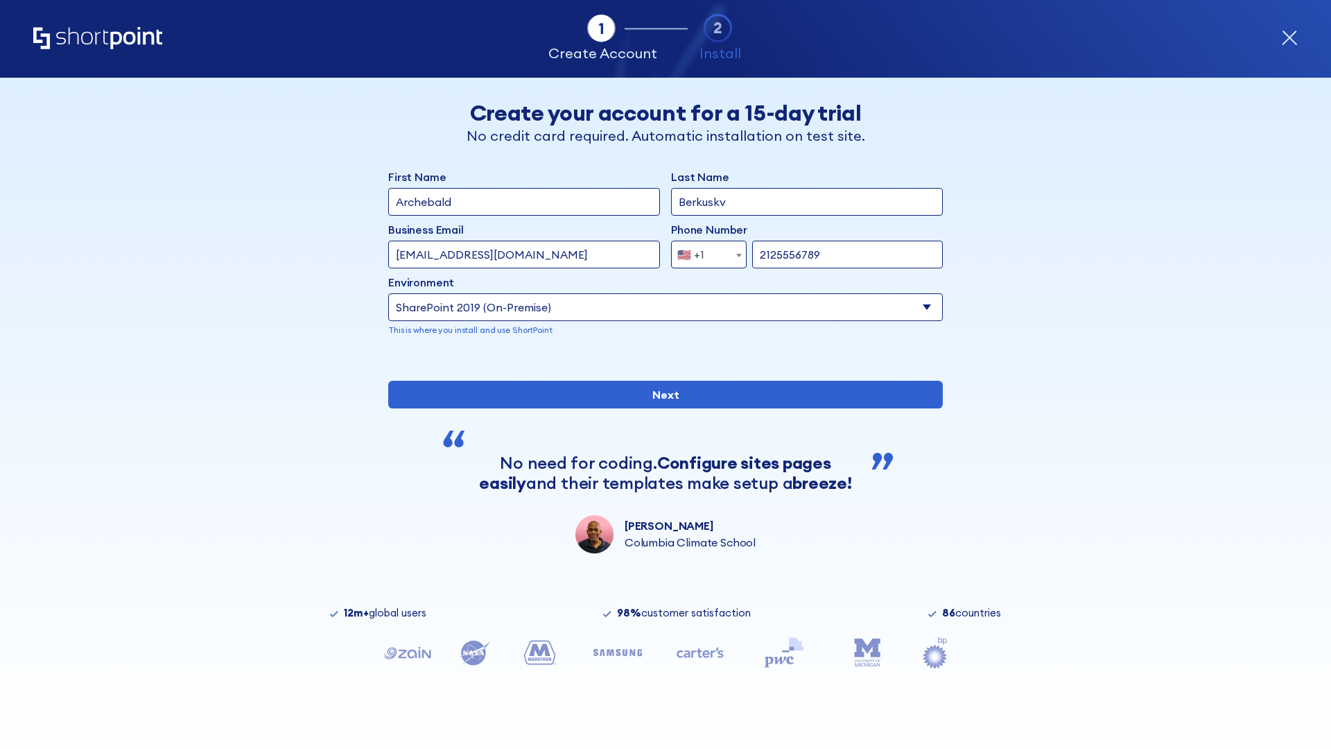
type input "2125556789"
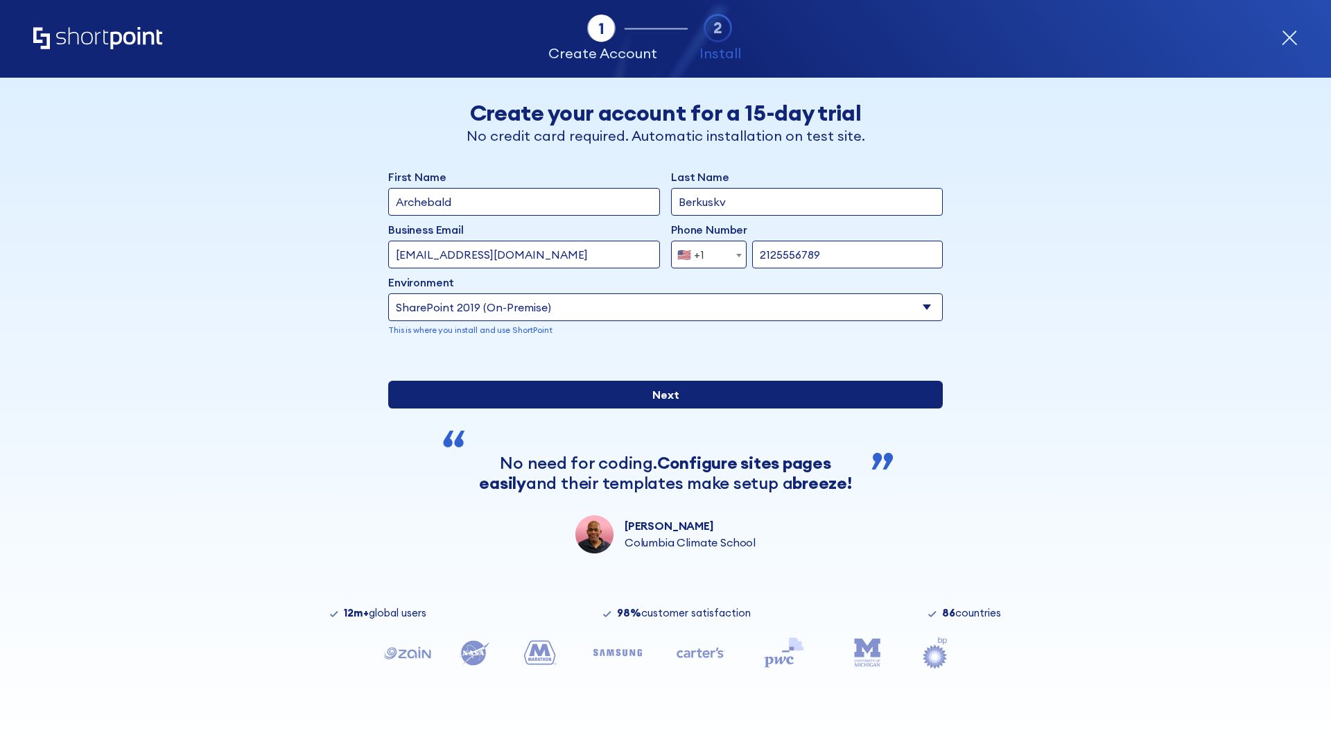
type input "[URL][DOMAIN_NAME]"
click at [660, 512] on div "First Name Archebald Last Name Berkuskv Business Email Invalid Email Address te…" at bounding box center [665, 361] width 555 height 385
click at [660, 408] on input "Next" at bounding box center [665, 395] width 555 height 28
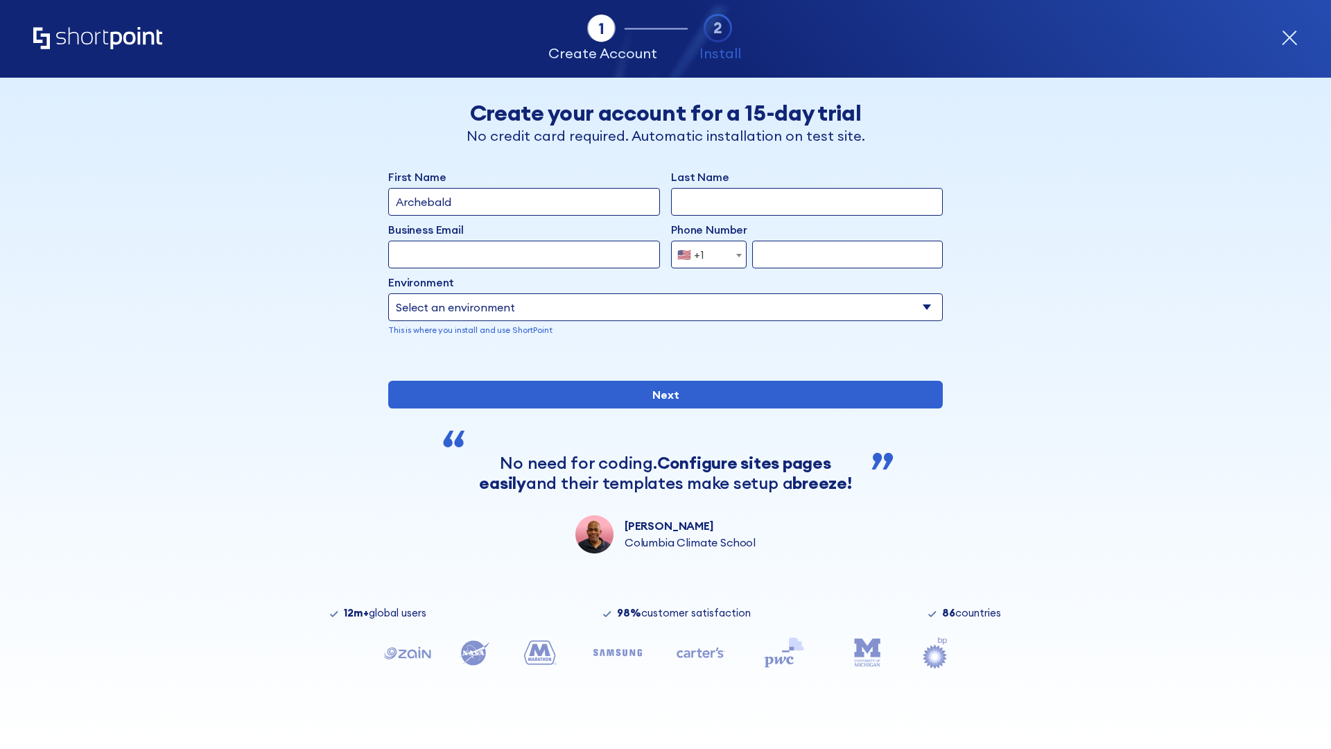
type input "Archebald"
type input "Berkuskv"
type input "[EMAIL_ADDRESS][DOMAIN_NAME]"
type input "2125556789"
select select "SharePoint 2019 (On-Premise)"
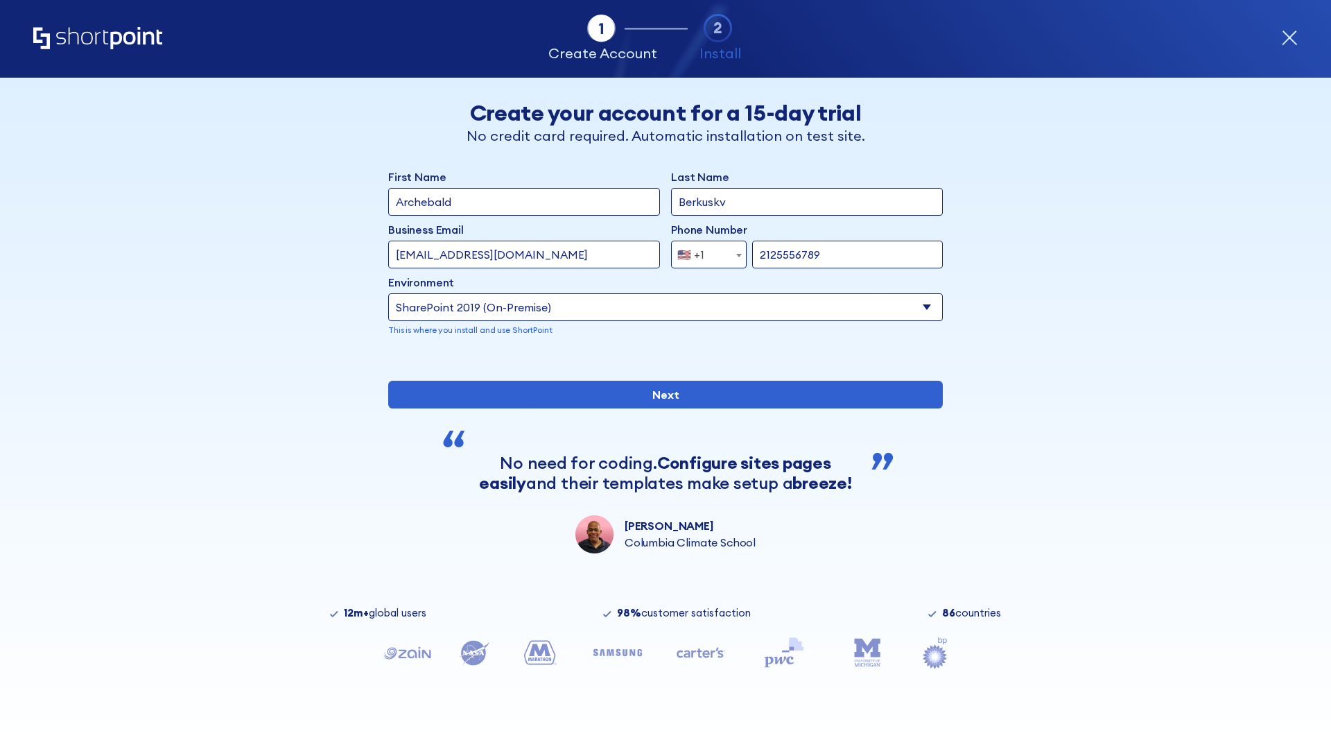
type input "2125556789"
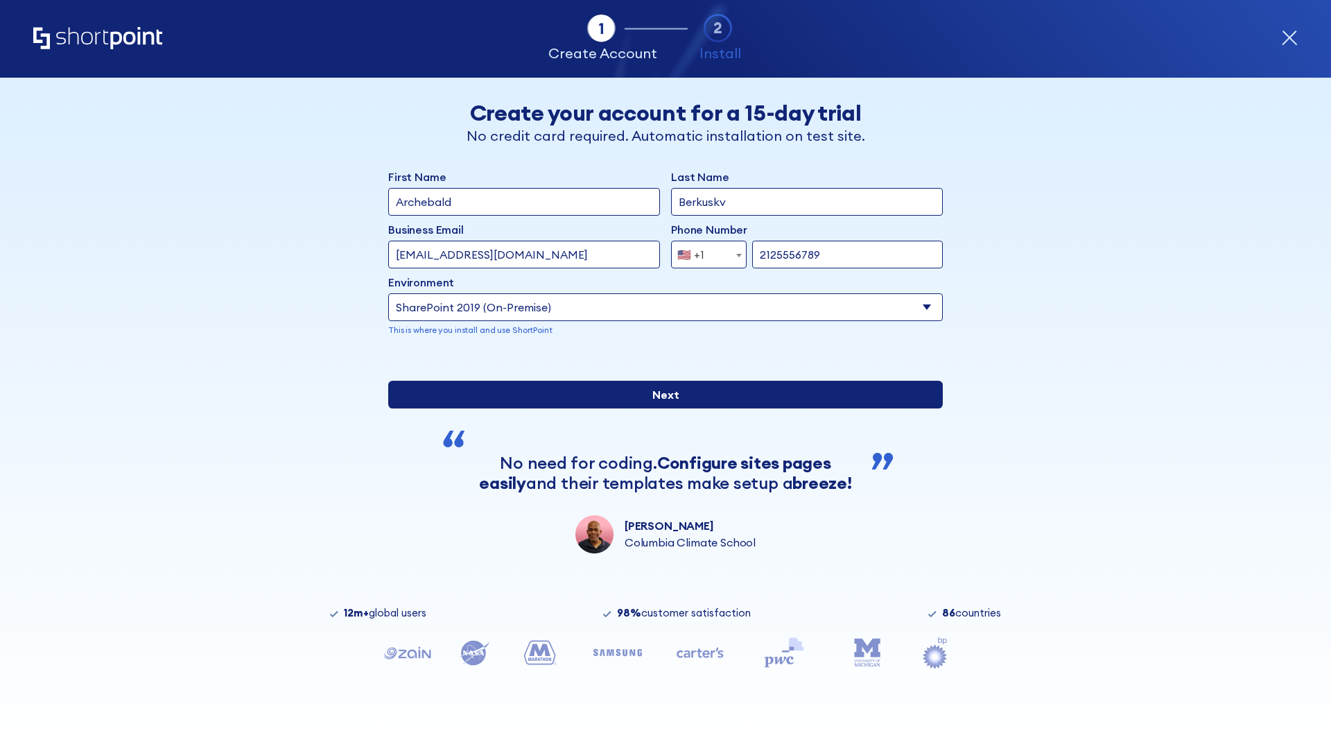
type input "https://team.dps.mil"
click at [660, 515] on div "First Name Archebald Last Name Berkuskv Business Email Invalid Email Address te…" at bounding box center [665, 361] width 555 height 385
click at [660, 408] on input "Next" at bounding box center [665, 395] width 555 height 28
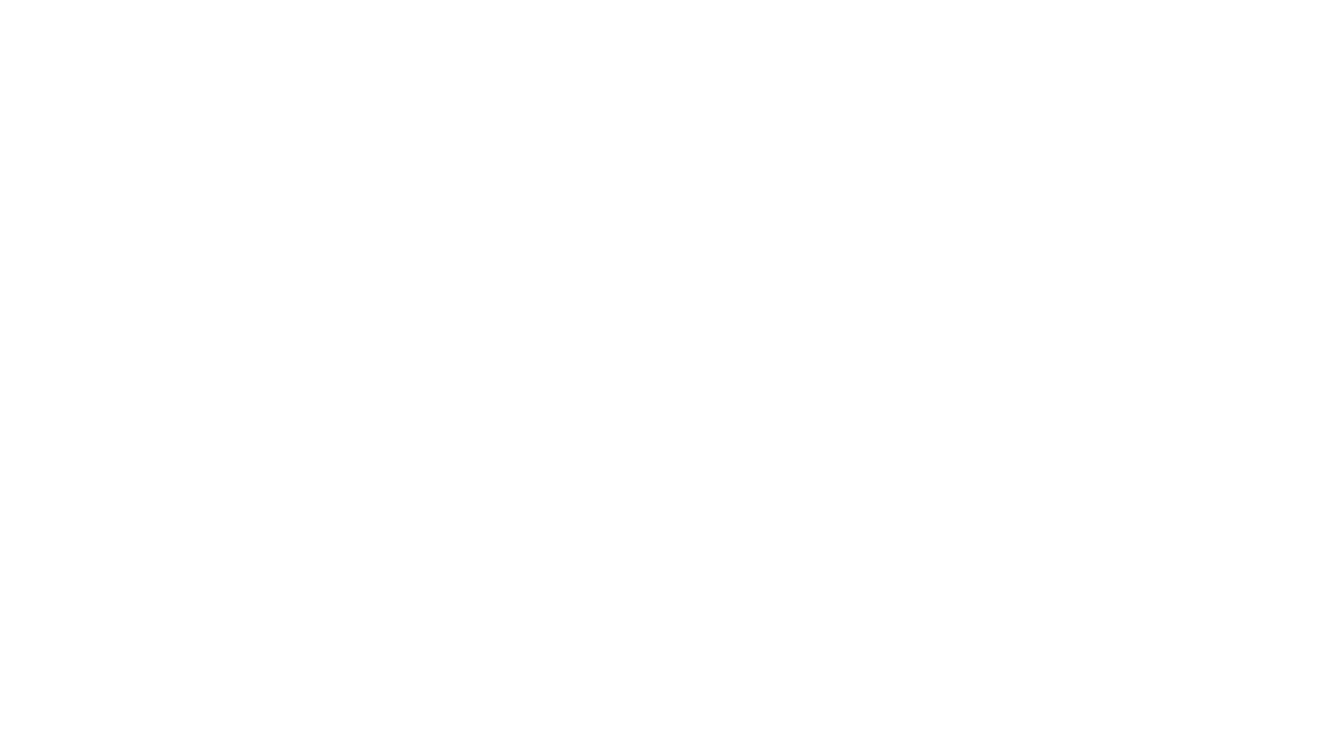
type input "Archebald"
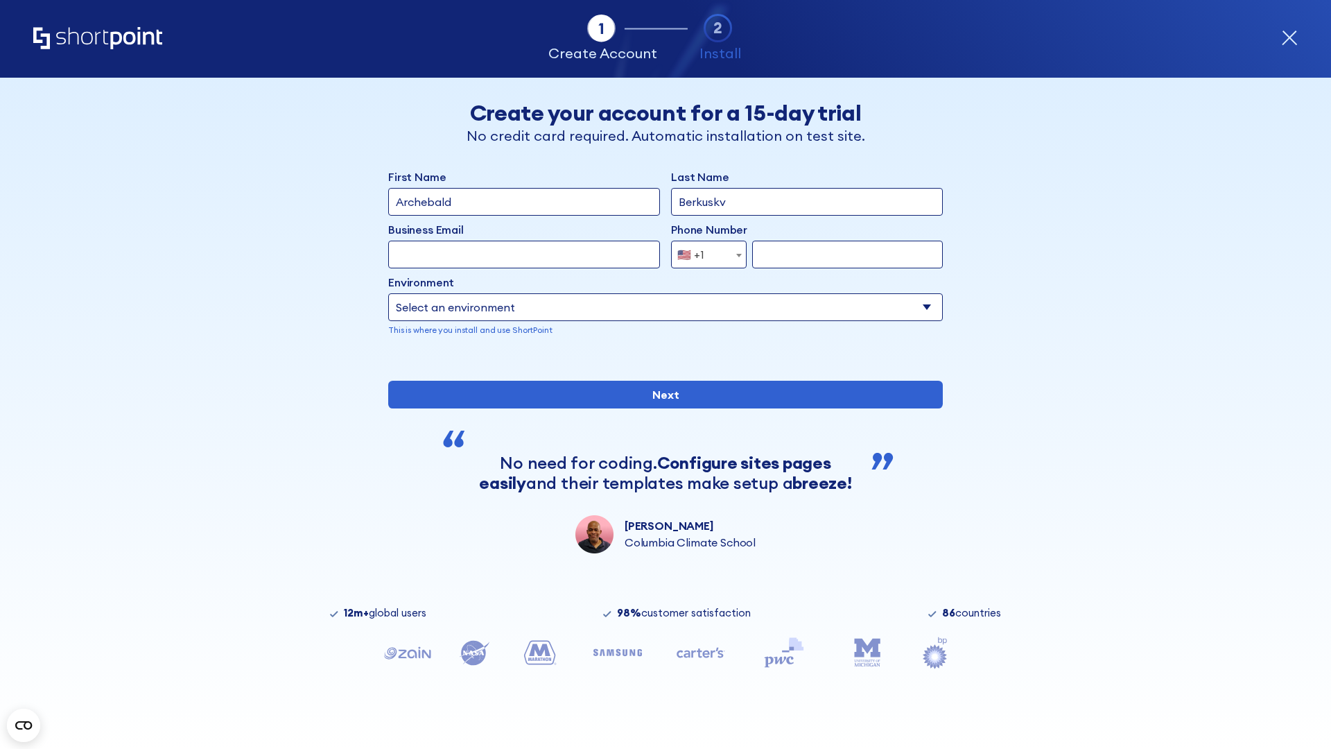
type input "Berkuskv"
type input "[EMAIL_ADDRESS][DOMAIN_NAME]"
type input "2125556789"
select select "SharePoint 2016 (On-Premise)"
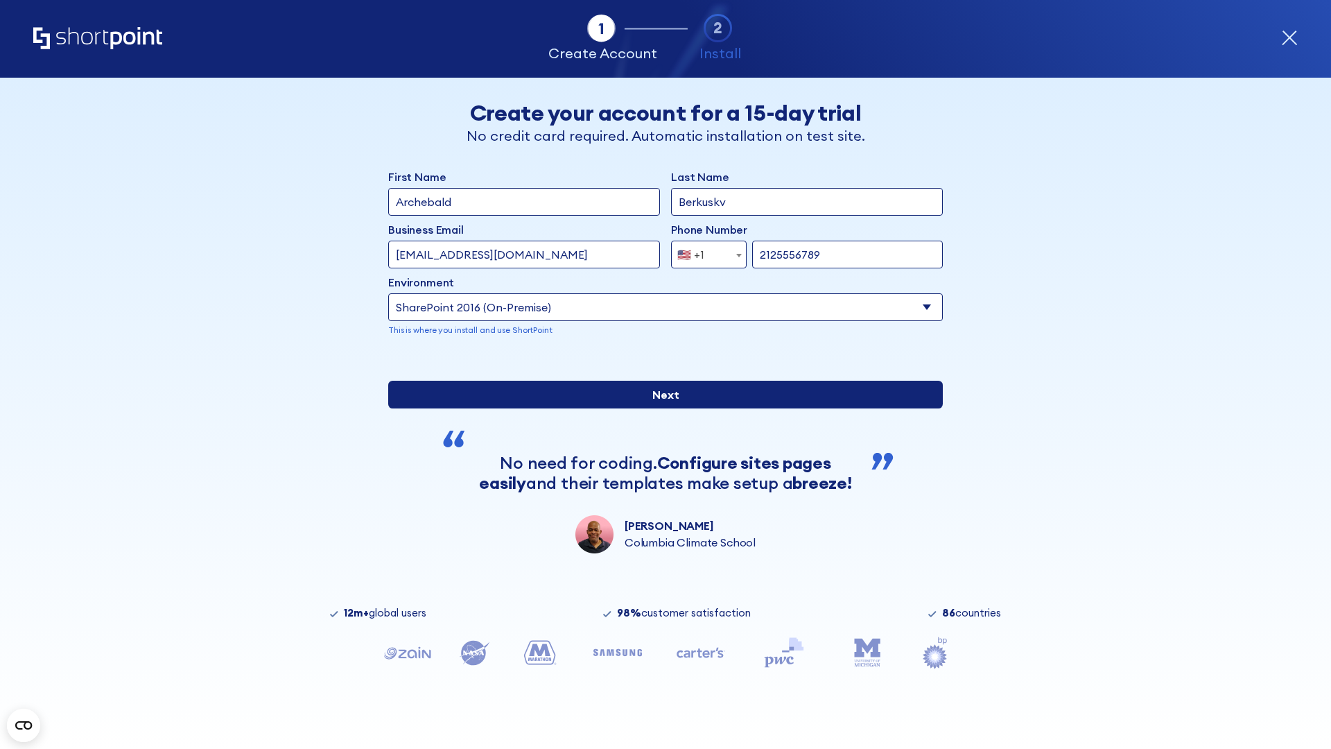
type input "2125556789"
click at [660, 519] on div "First Name Archebald Last Name Berkuskv Business Email Invalid Email Address te…" at bounding box center [665, 361] width 555 height 385
click at [660, 408] on input "Next" at bounding box center [665, 395] width 555 height 28
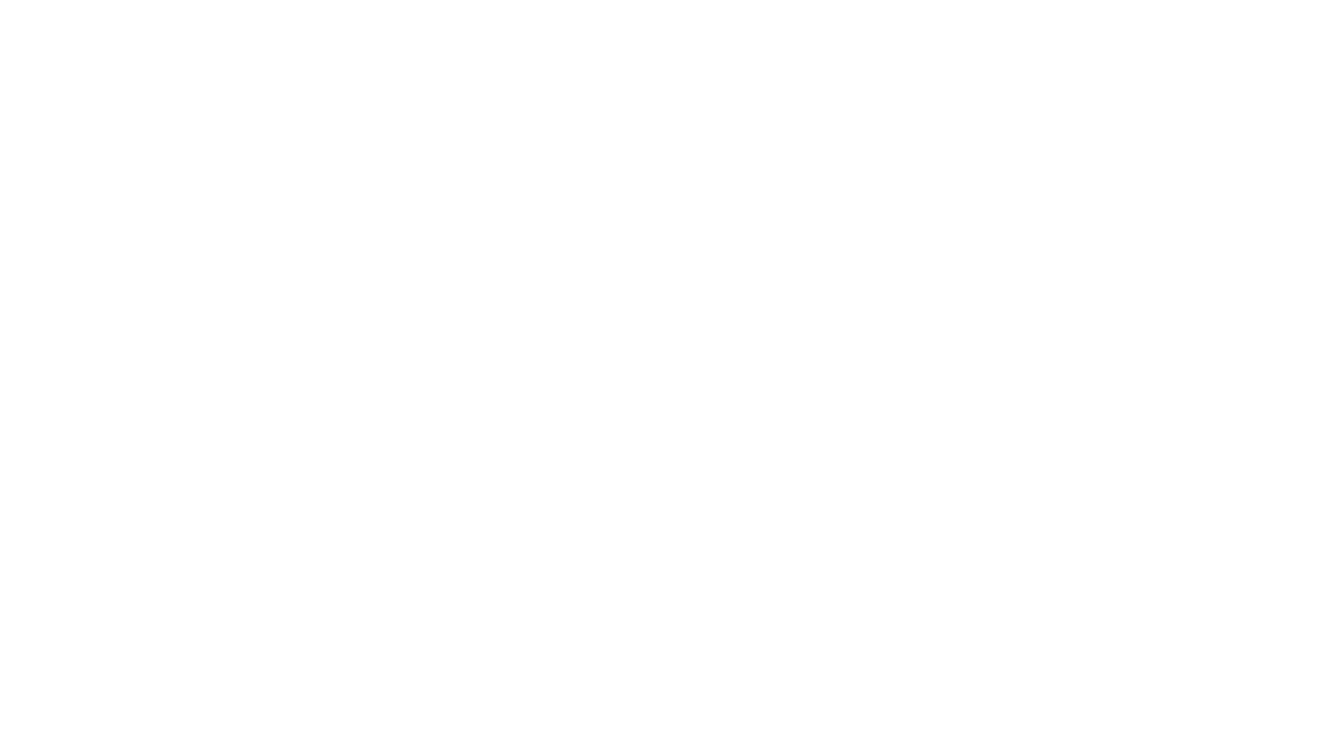
type input "Archebald"
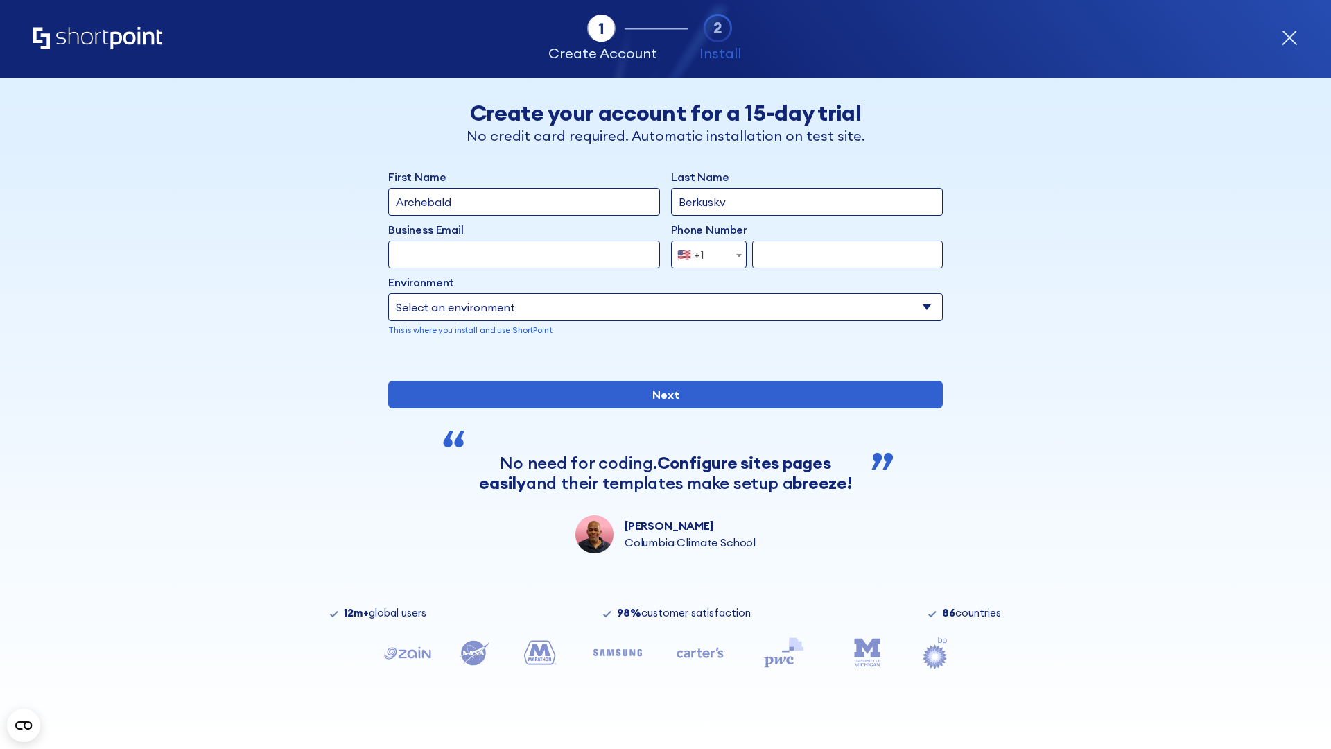
type input "Berkuskv"
type input "[EMAIL_ADDRESS][DOMAIN_NAME]"
type input "2125556789"
select select "SharePoint 2013 (On-Premise)"
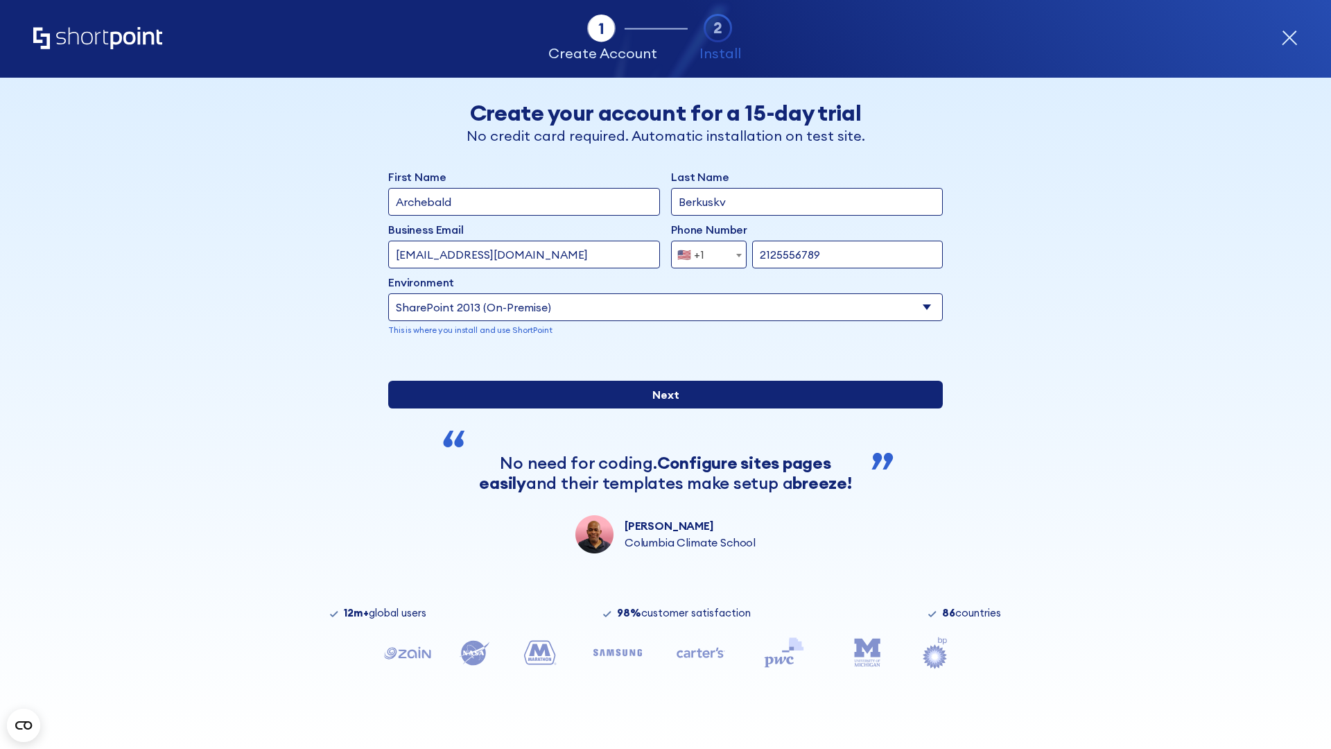
type input "2125556789"
click at [660, 479] on div "First Name Archebald Last Name Berkuskv Business Email Invalid Email Address te…" at bounding box center [665, 361] width 555 height 385
click at [660, 408] on input "Next" at bounding box center [665, 395] width 555 height 28
